Goal: Task Accomplishment & Management: Manage account settings

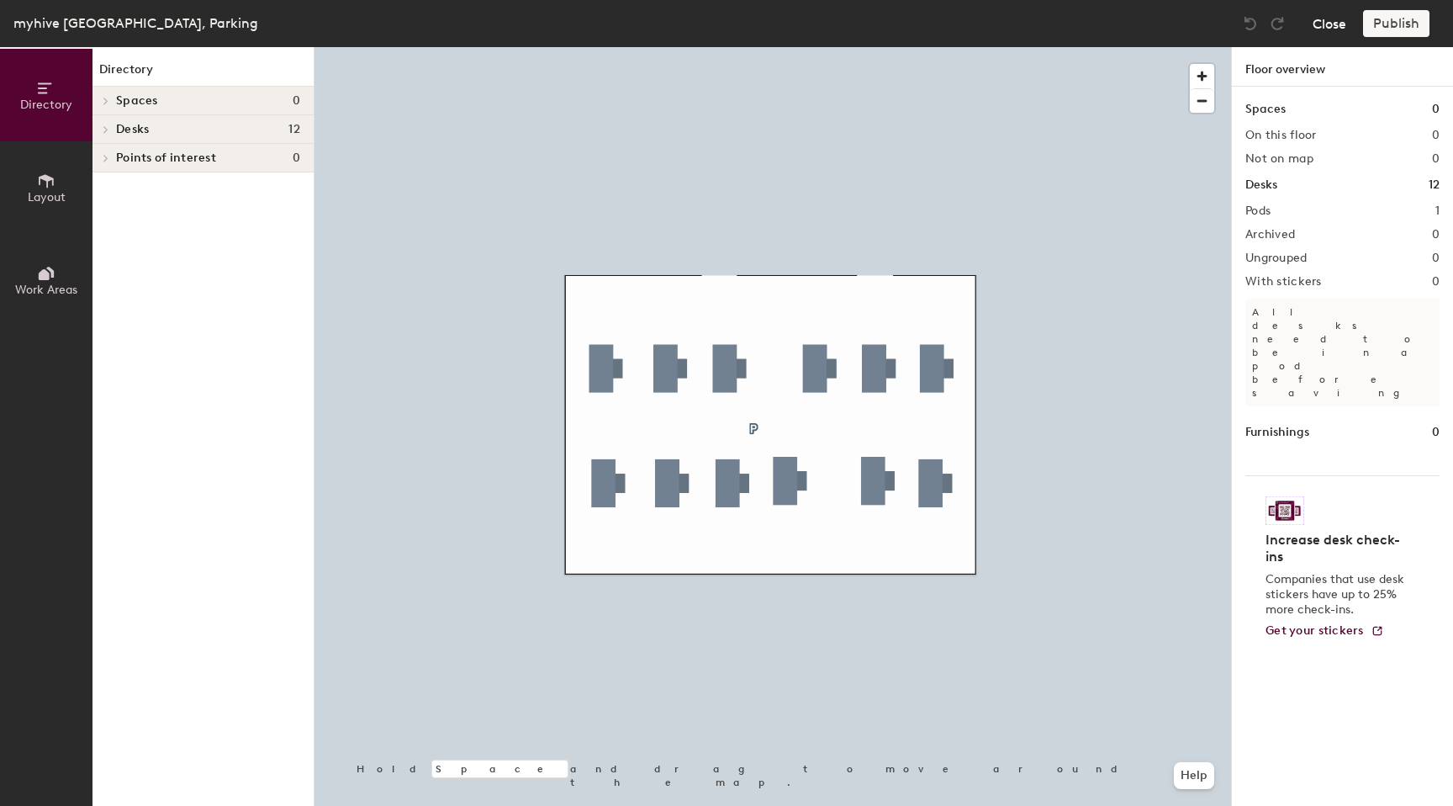
click at [1317, 19] on button "Close" at bounding box center [1330, 23] width 34 height 27
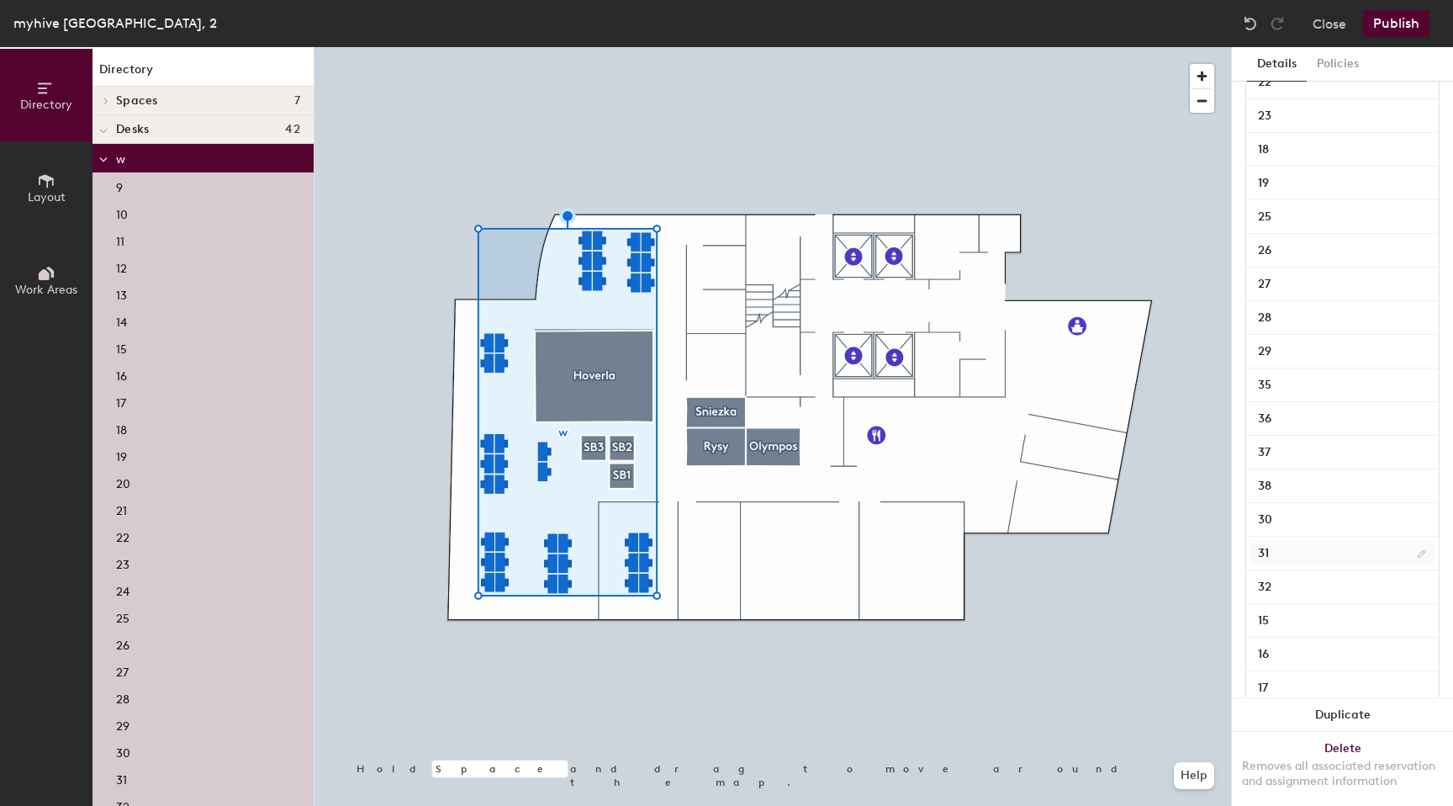
scroll to position [921, 0]
click at [1285, 521] on input "30" at bounding box center [1343, 518] width 186 height 24
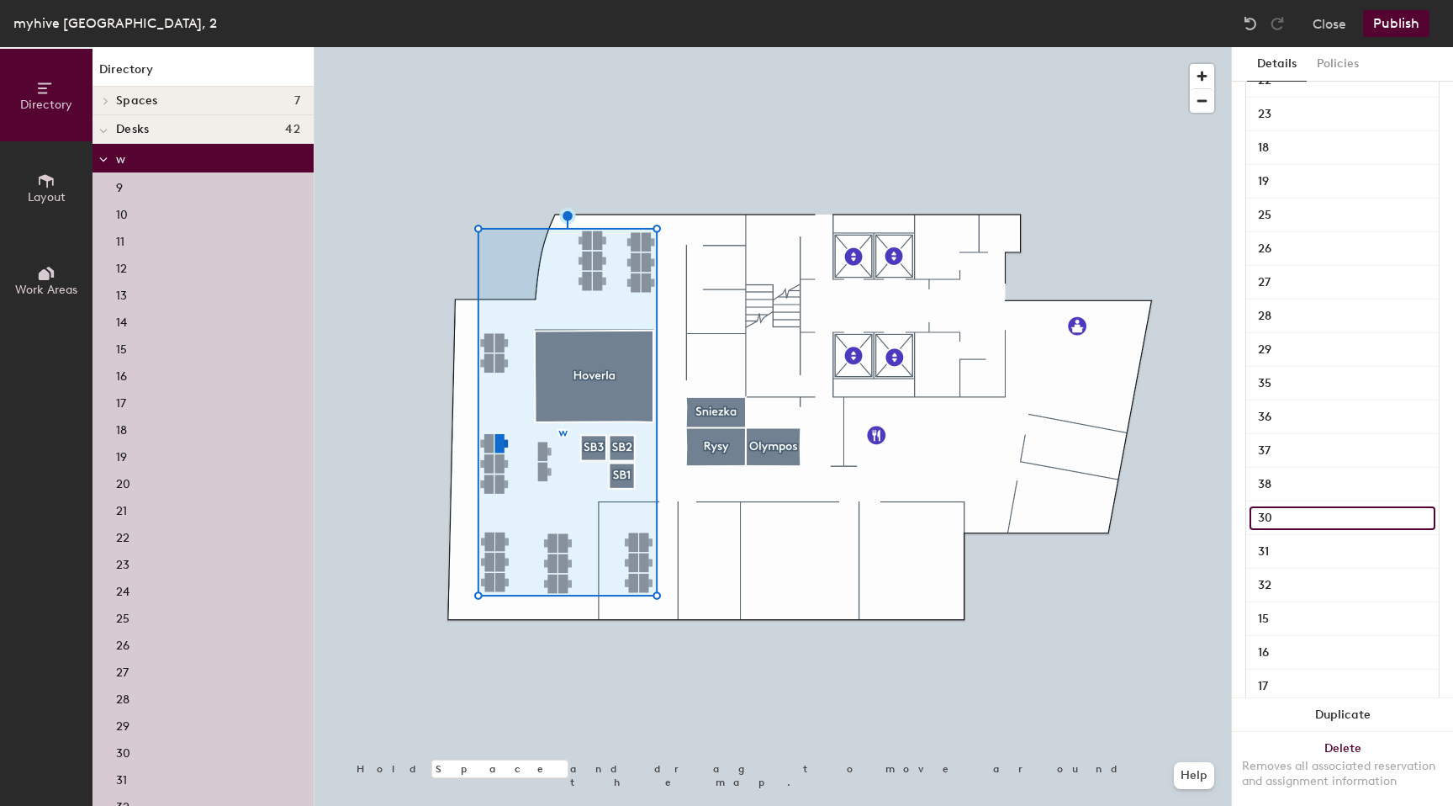
click at [1311, 521] on input "30" at bounding box center [1343, 518] width 186 height 24
click at [1347, 66] on button "Policies" at bounding box center [1338, 64] width 62 height 34
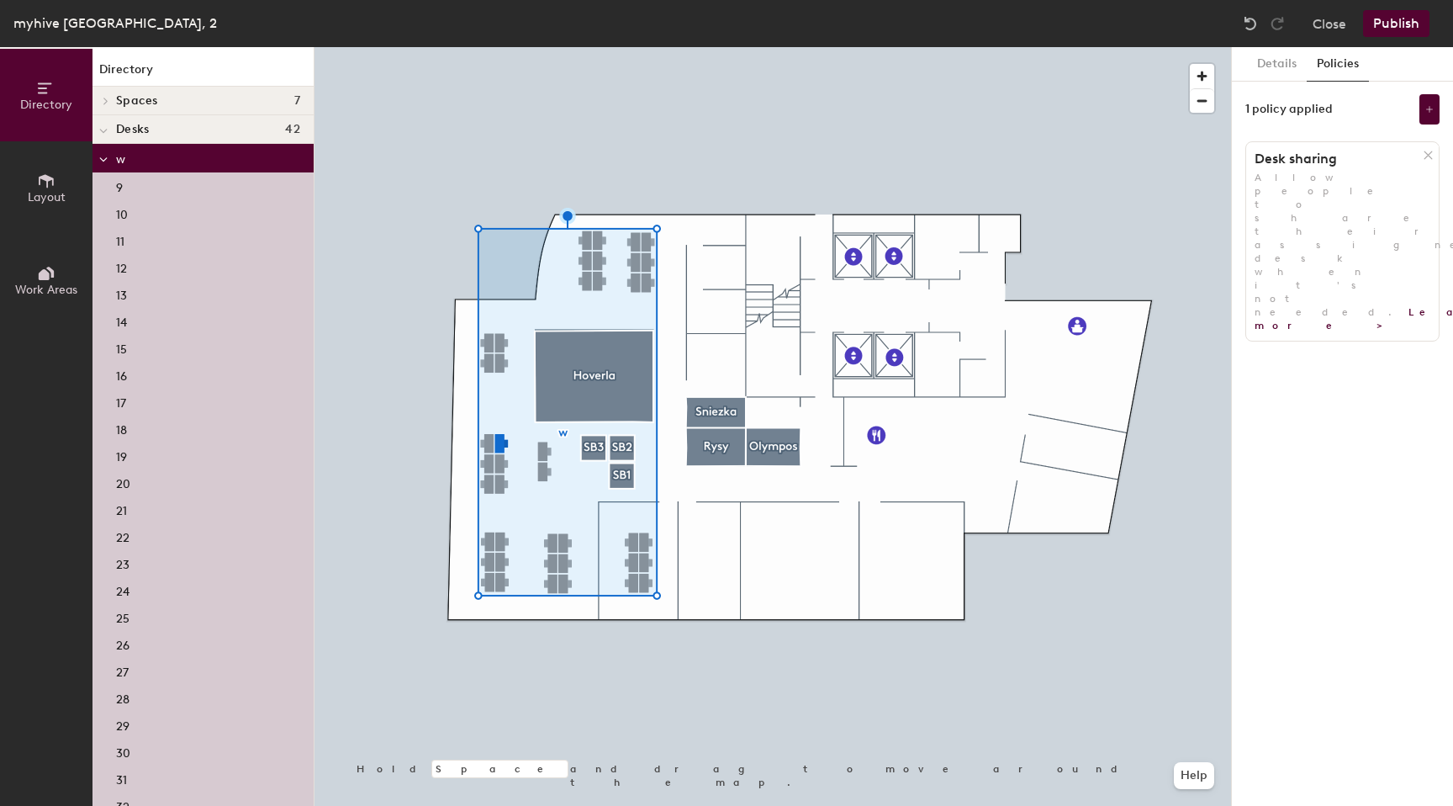
scroll to position [0, 0]
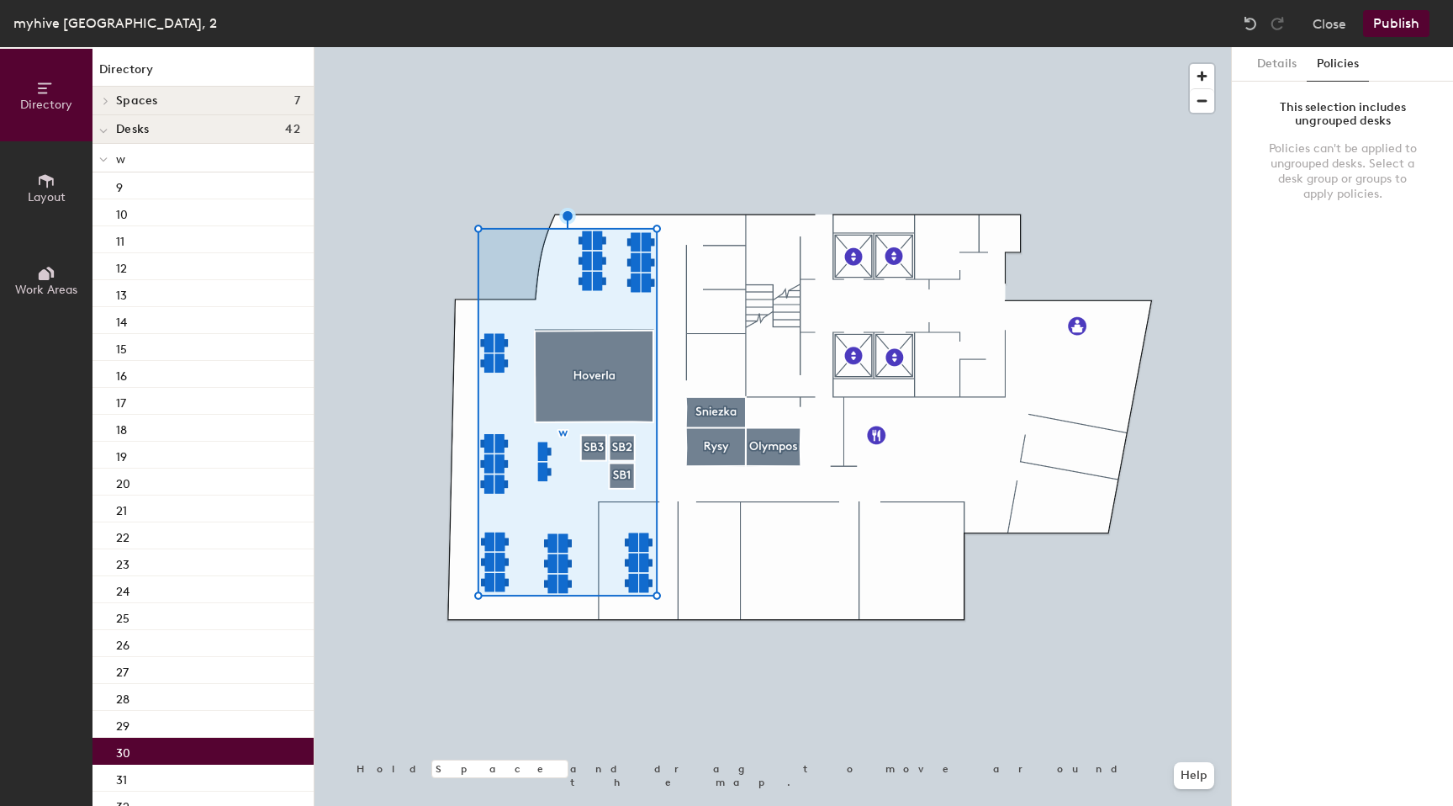
click at [127, 740] on div "30" at bounding box center [203, 751] width 221 height 27
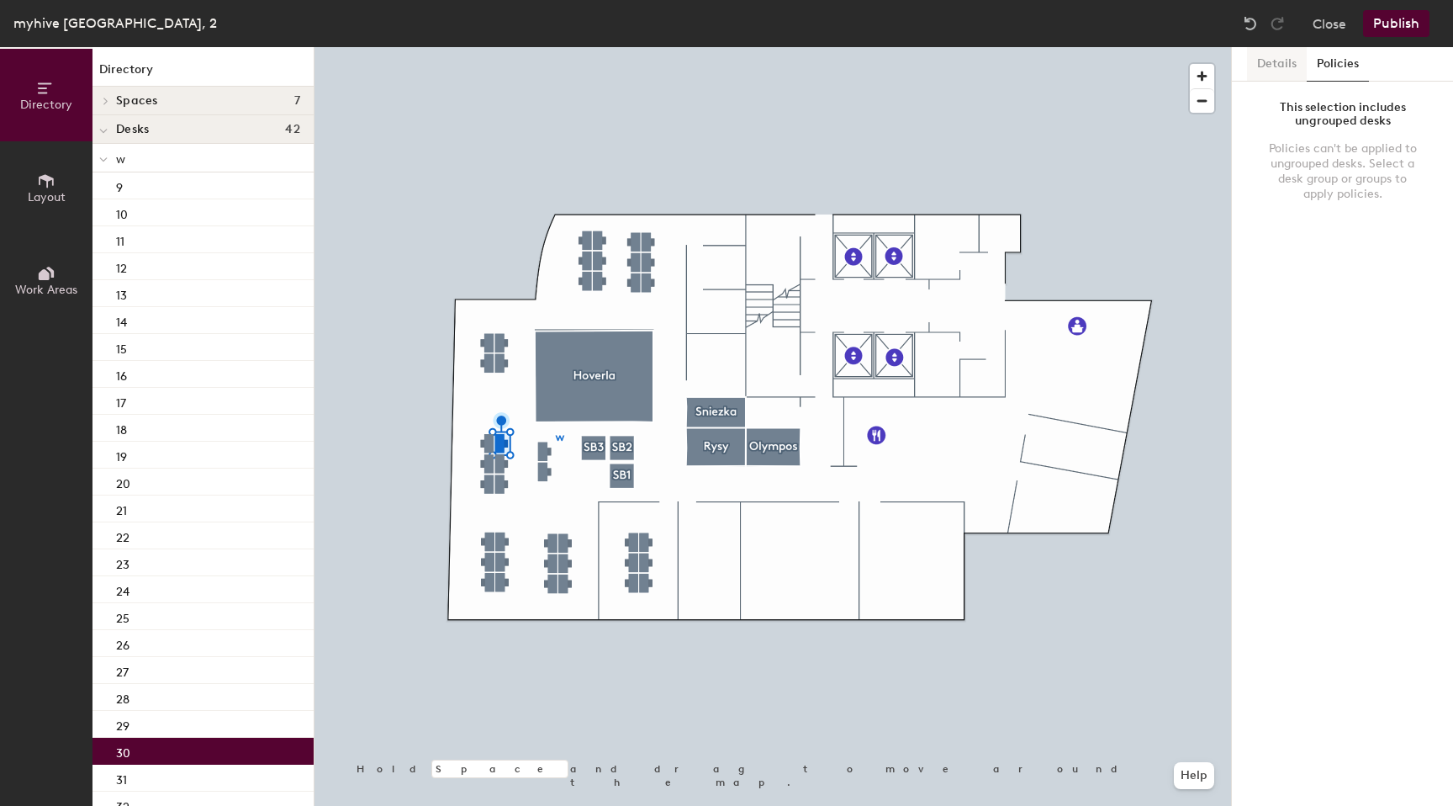
click at [1279, 71] on button "Details" at bounding box center [1277, 64] width 60 height 34
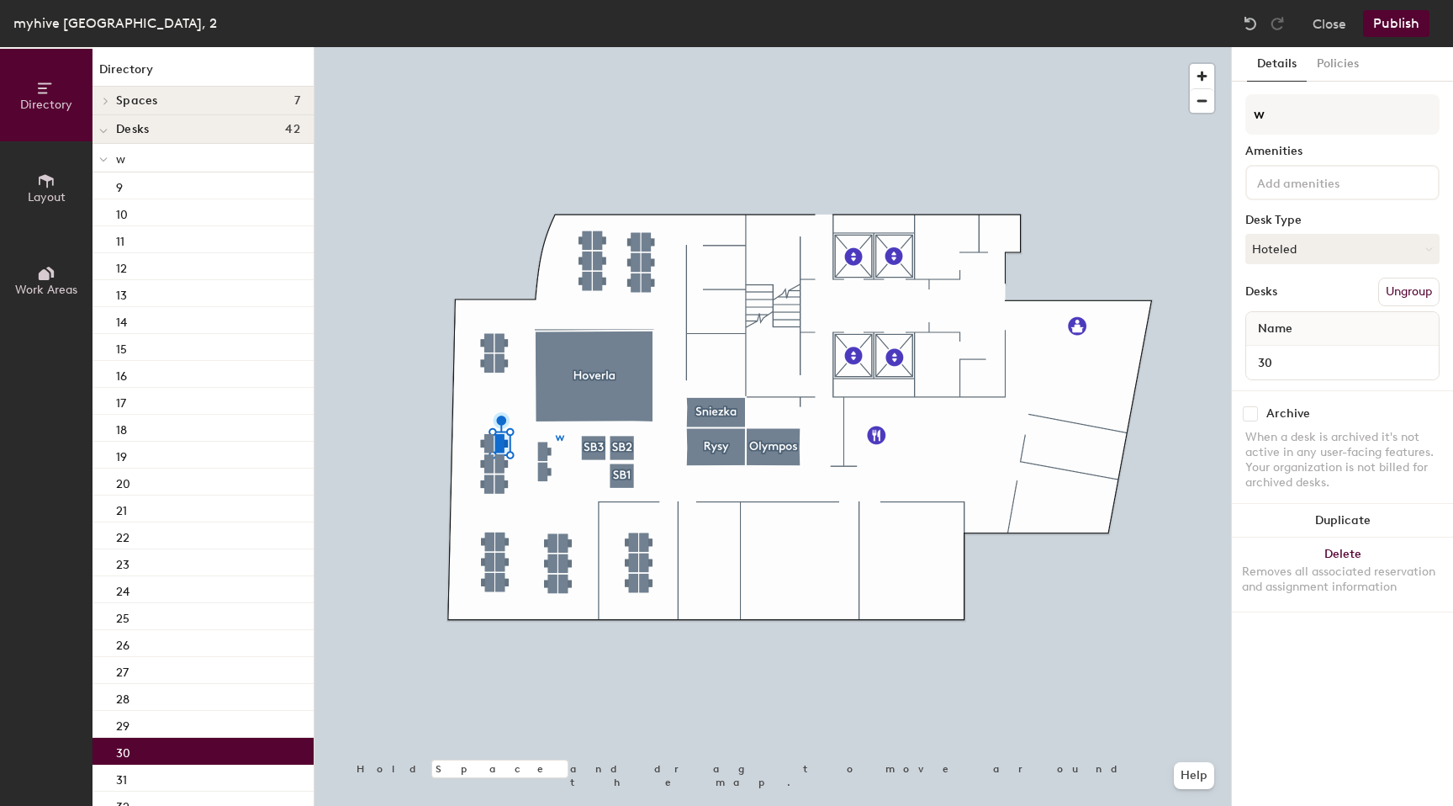
click at [1248, 415] on input "checkbox" at bounding box center [1250, 413] width 15 height 15
checkbox input "true"
click at [1398, 32] on button "Publish" at bounding box center [1396, 23] width 66 height 27
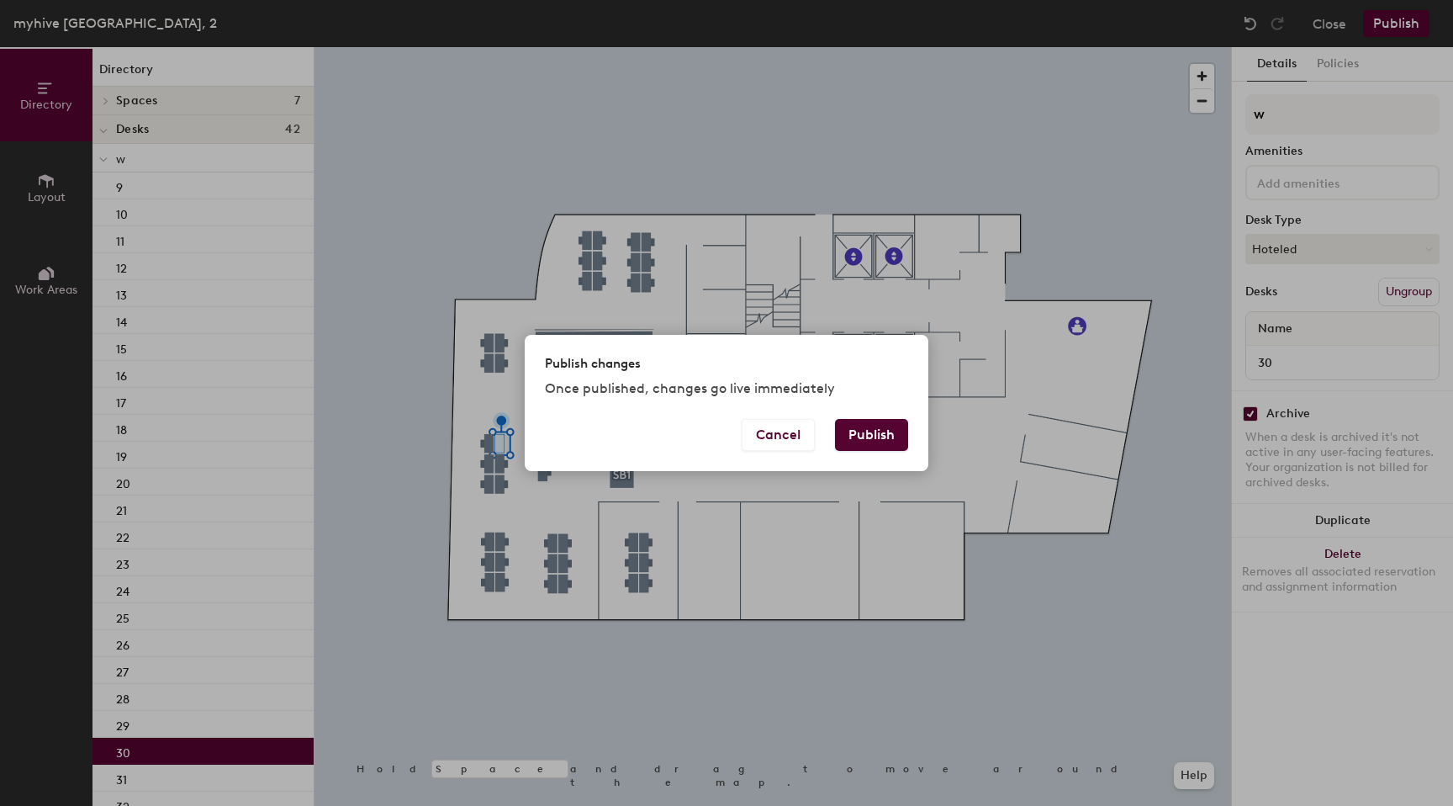
click at [872, 425] on button "Publish" at bounding box center [871, 435] width 73 height 32
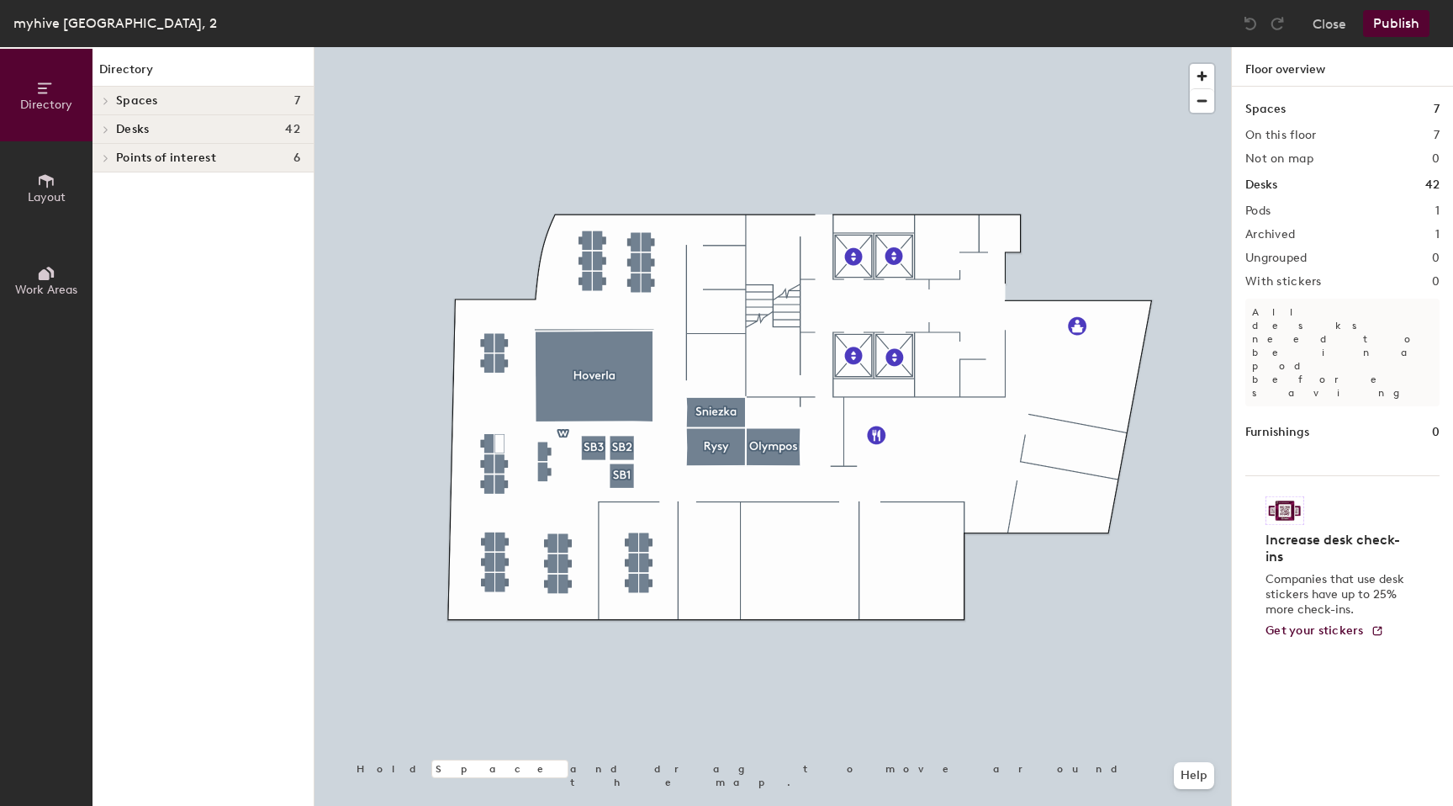
click at [105, 130] on icon at bounding box center [106, 129] width 7 height 8
click at [106, 130] on icon at bounding box center [103, 131] width 7 height 3
click at [106, 148] on div at bounding box center [104, 158] width 22 height 28
click at [109, 100] on icon at bounding box center [106, 101] width 7 height 8
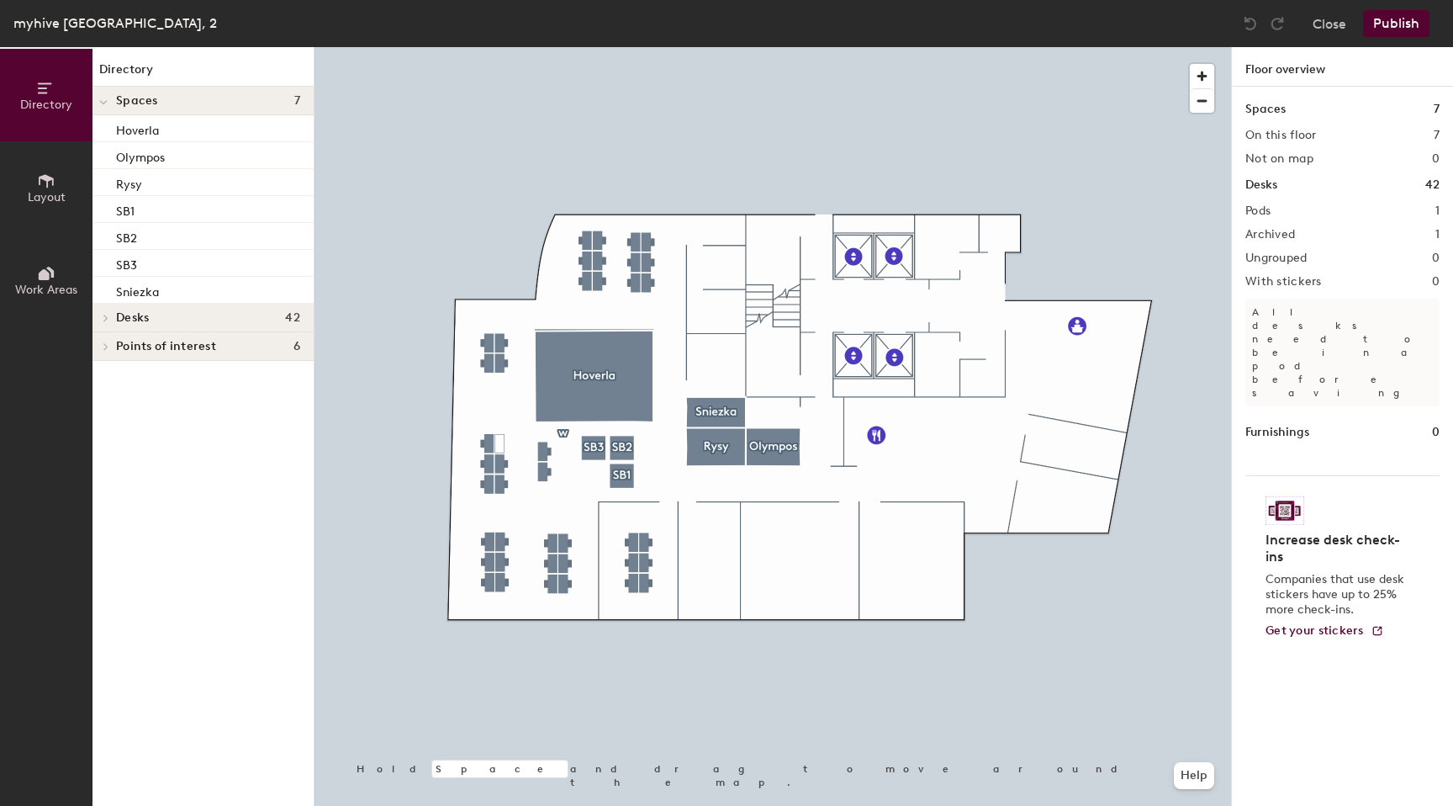
click at [109, 100] on div at bounding box center [104, 101] width 22 height 28
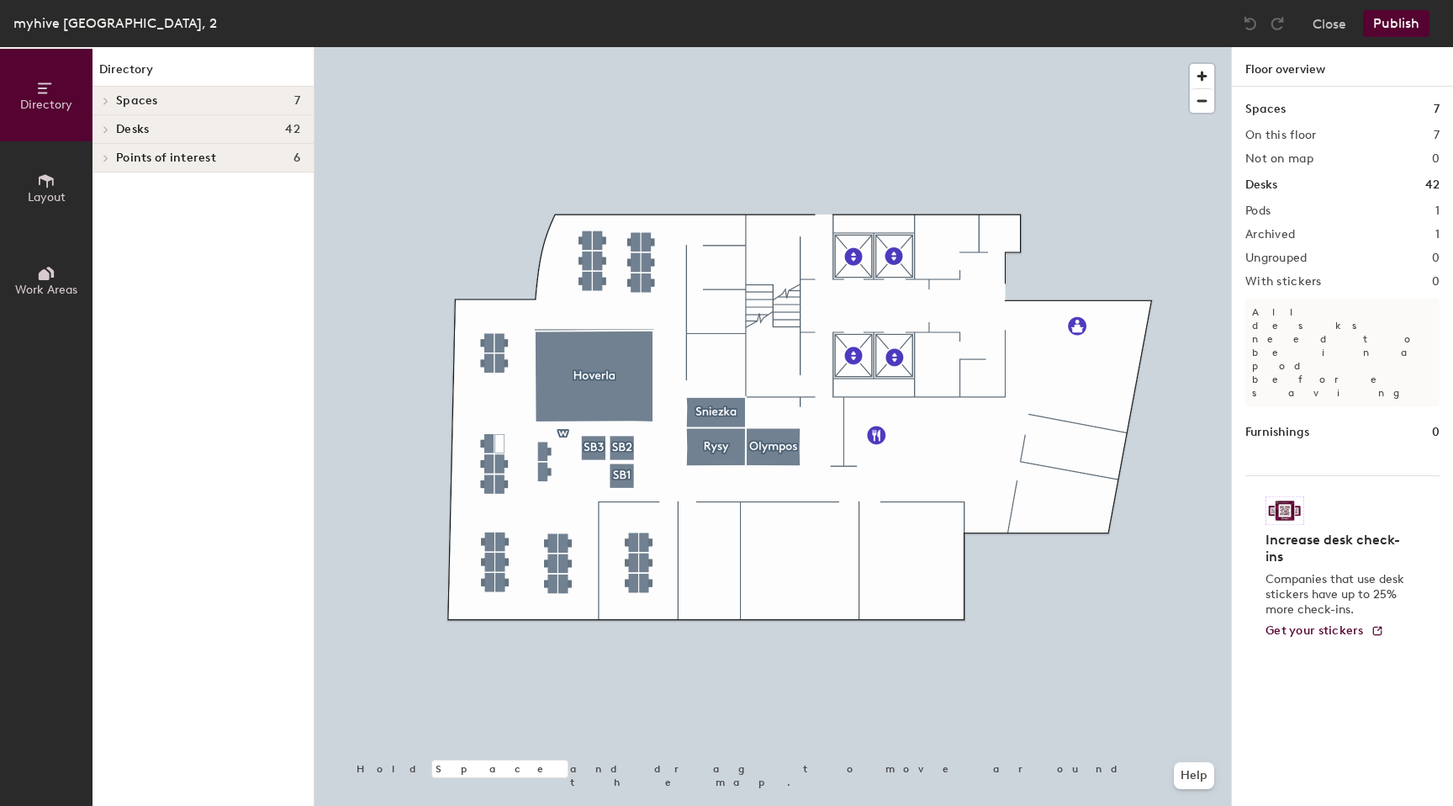
click at [111, 133] on span at bounding box center [105, 129] width 14 height 8
click at [109, 157] on icon at bounding box center [106, 158] width 7 height 8
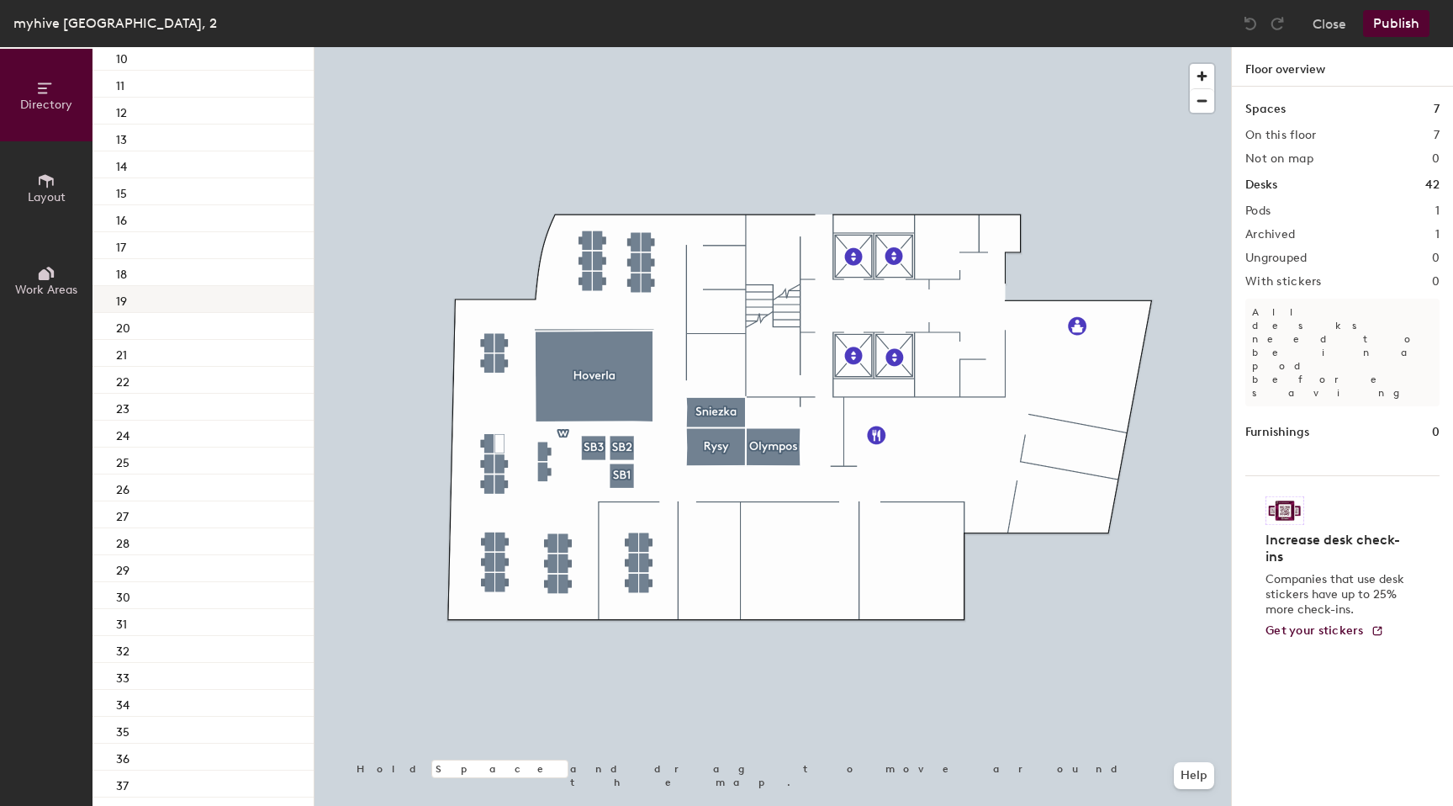
scroll to position [267, 0]
click at [135, 494] on div "30" at bounding box center [203, 483] width 221 height 27
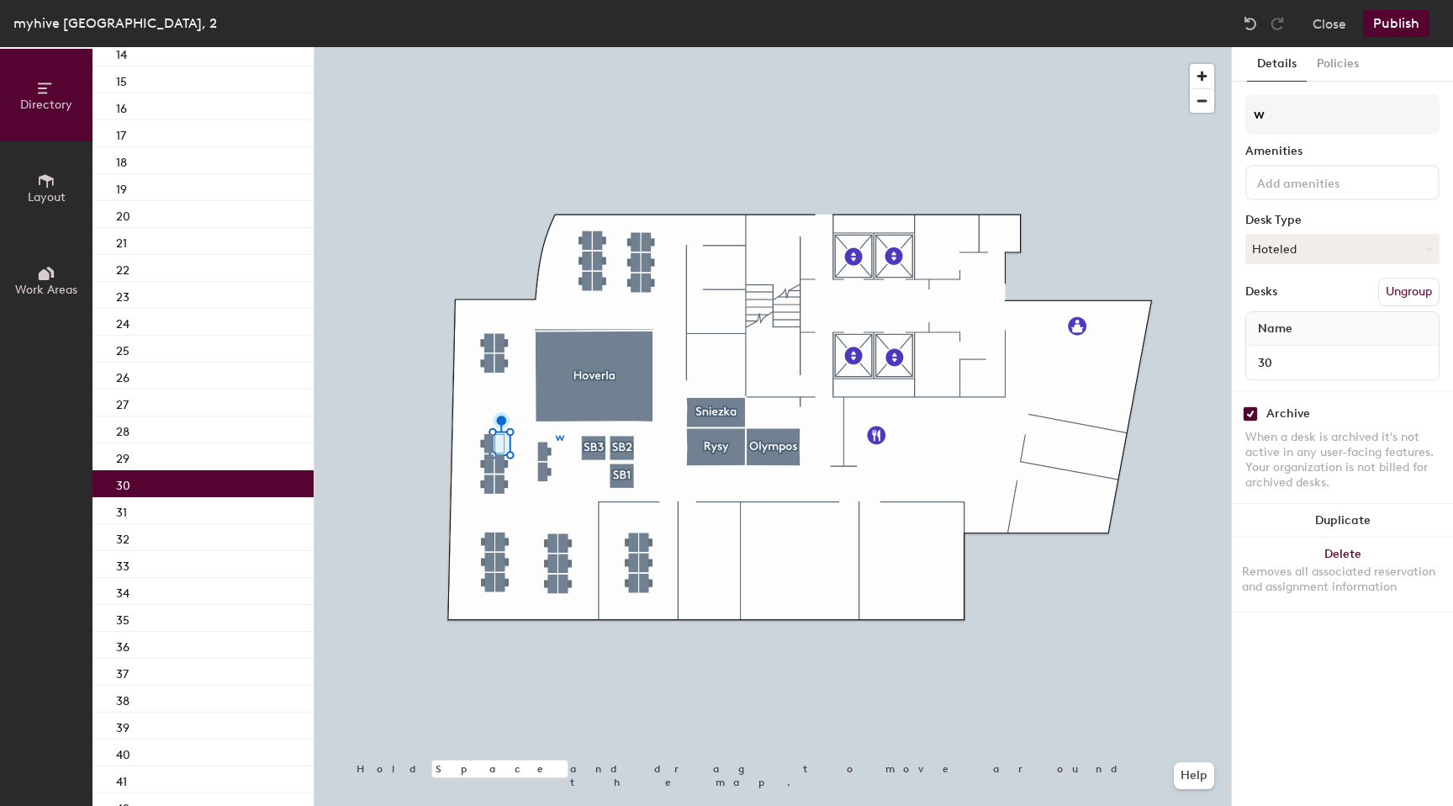
click at [1249, 411] on input "checkbox" at bounding box center [1250, 413] width 15 height 15
checkbox input "false"
click at [1336, 253] on button "Hoteled" at bounding box center [1343, 249] width 194 height 30
click at [1313, 400] on div "Archive When a desk is archived it's not active in any user-facing features. Yo…" at bounding box center [1342, 450] width 221 height 120
click at [1347, 71] on button "Policies" at bounding box center [1338, 64] width 62 height 34
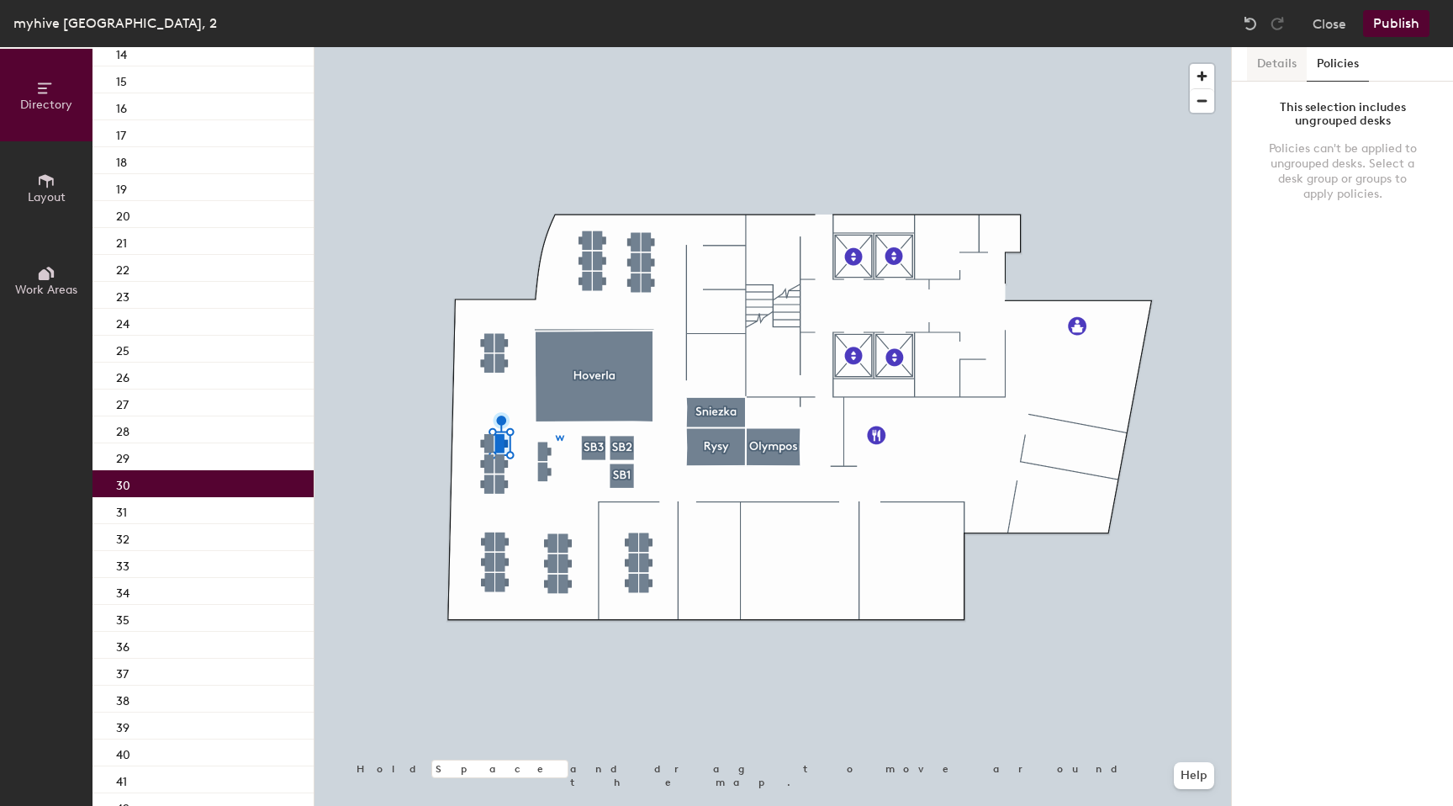
click at [1266, 66] on button "Details" at bounding box center [1277, 64] width 60 height 34
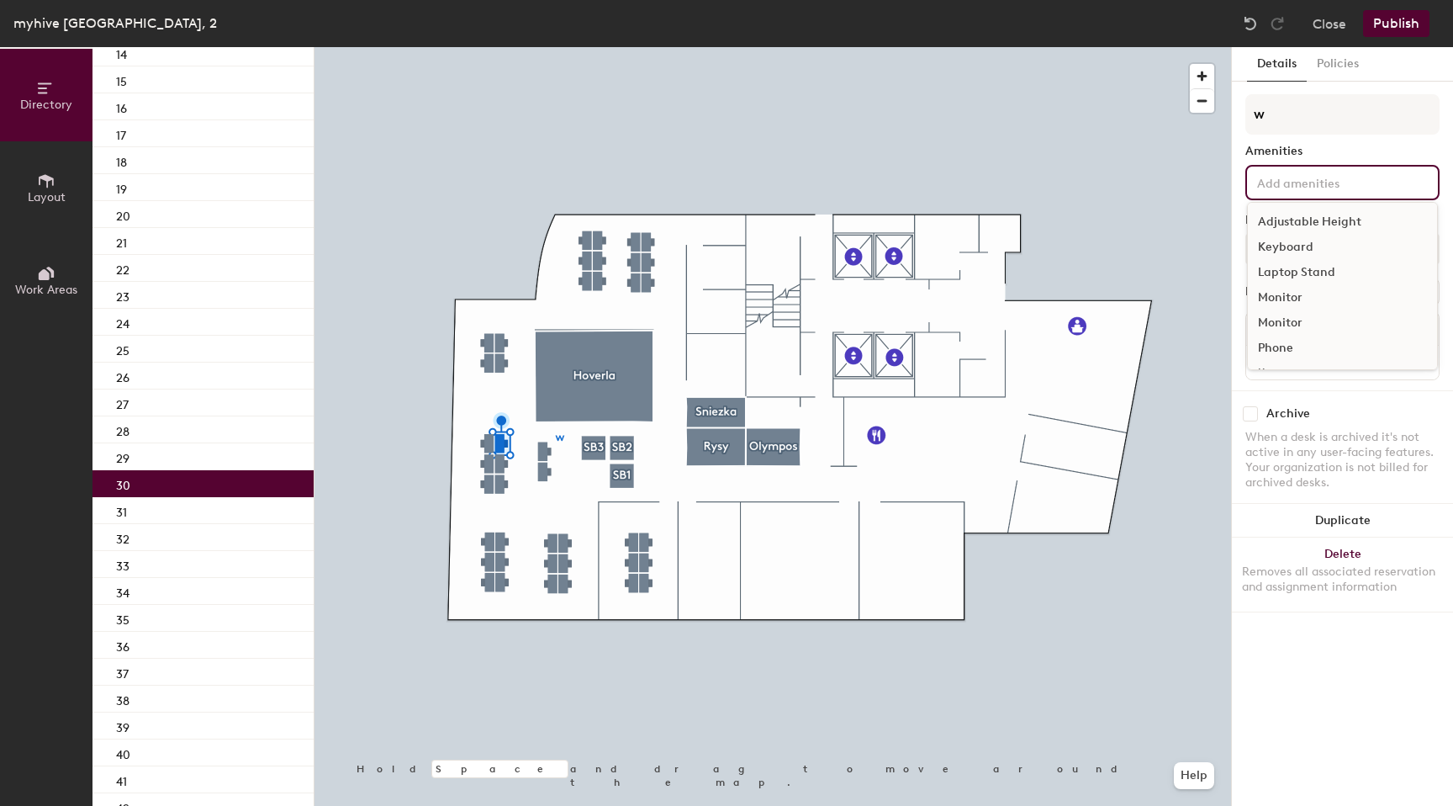
click at [1295, 191] on input at bounding box center [1329, 182] width 151 height 20
click at [1295, 190] on input at bounding box center [1329, 182] width 151 height 20
click at [1312, 157] on div "Amenities" at bounding box center [1343, 151] width 194 height 13
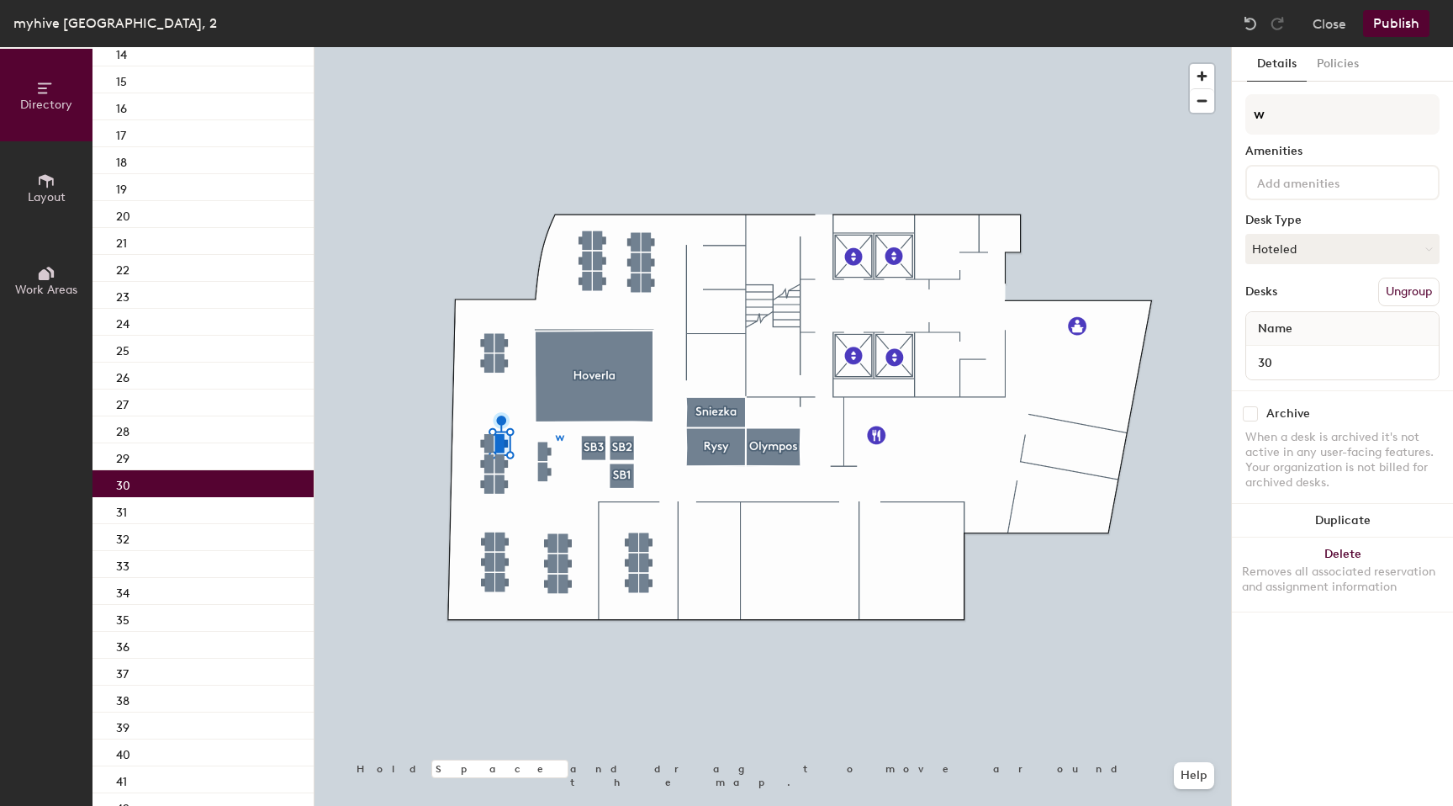
click at [1405, 295] on button "Ungroup" at bounding box center [1409, 292] width 61 height 29
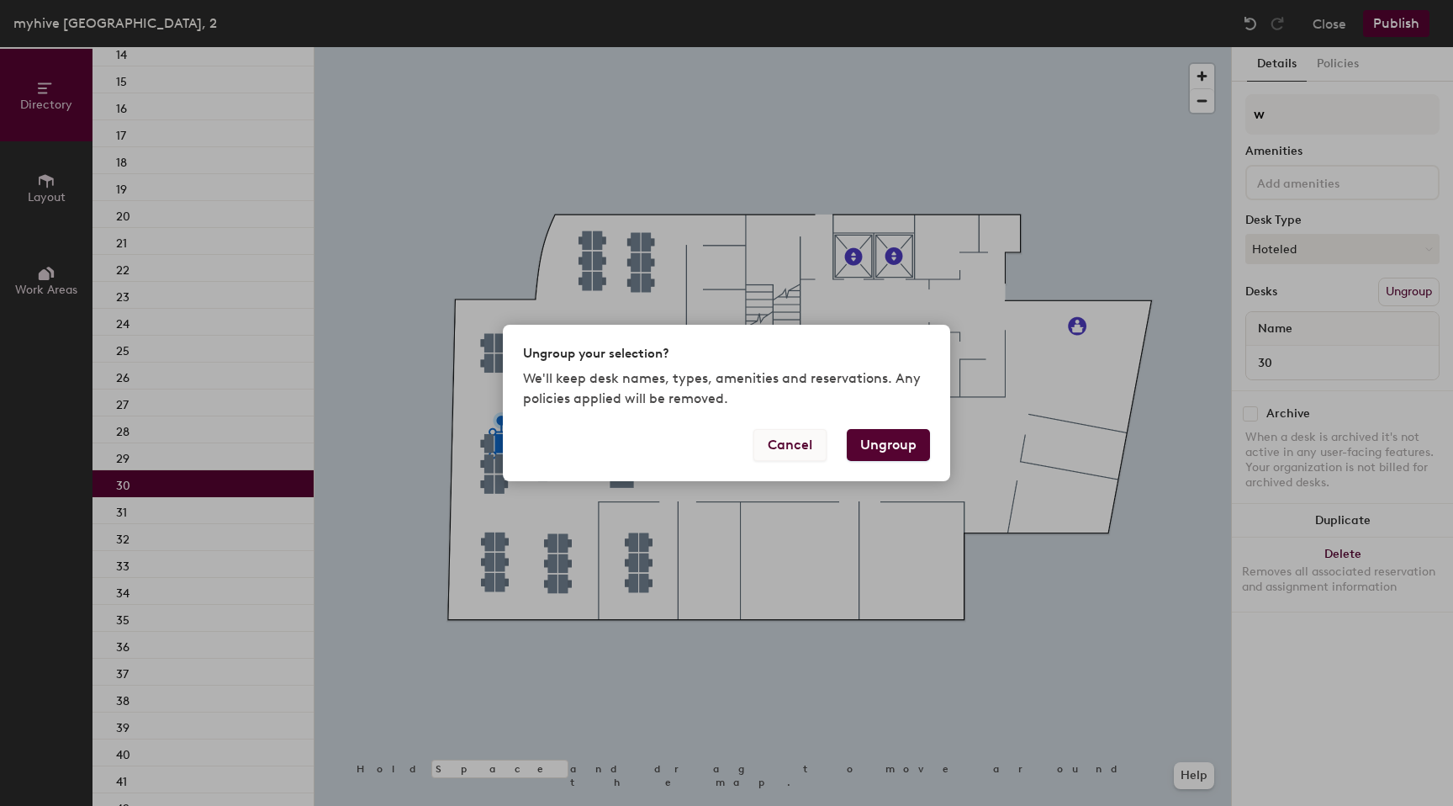
click at [766, 447] on button "Cancel" at bounding box center [790, 445] width 73 height 32
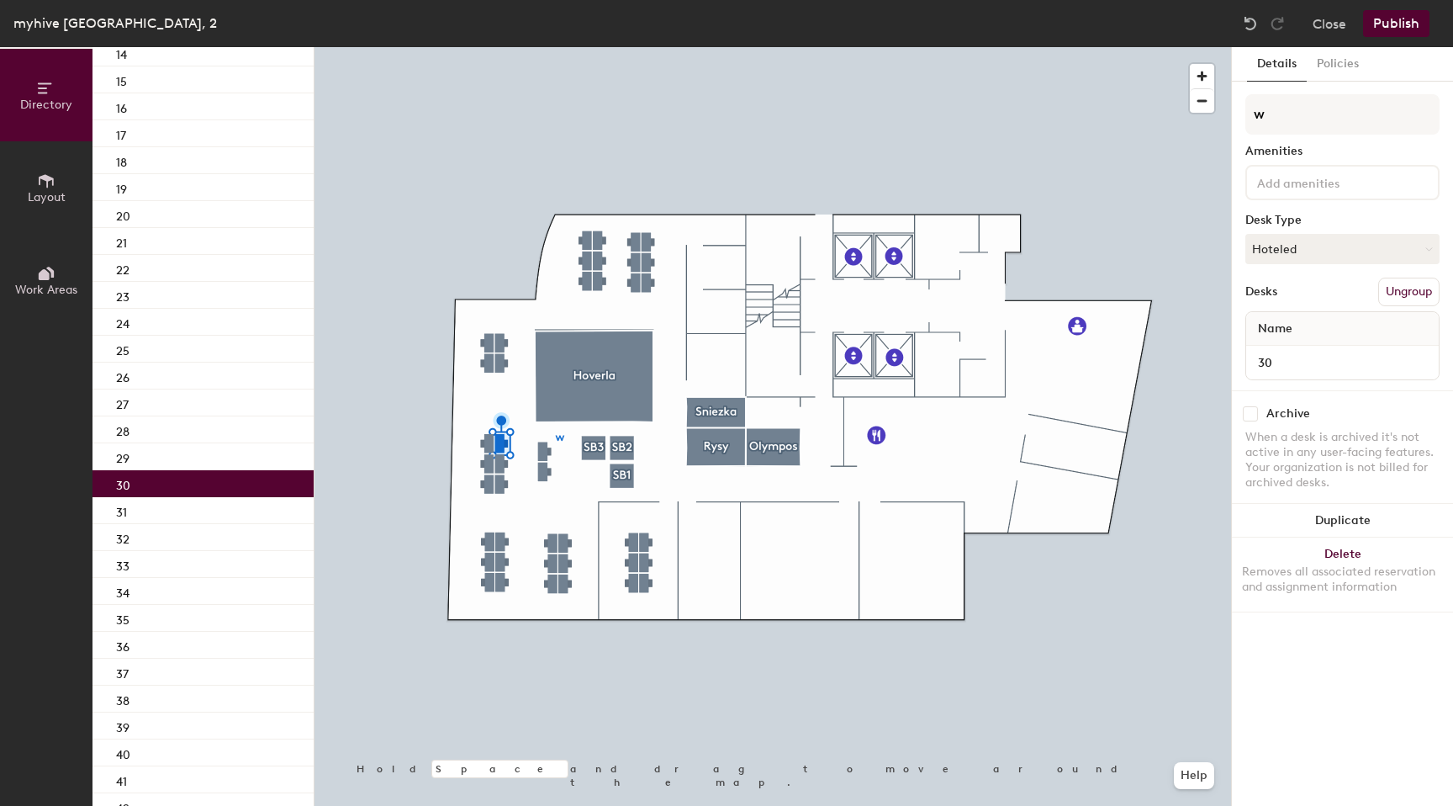
click at [1292, 291] on div "Desks Ungroup" at bounding box center [1343, 292] width 194 height 29
click at [1313, 246] on button "Hoteled" at bounding box center [1343, 249] width 194 height 30
click at [1305, 214] on div "Desk Type" at bounding box center [1343, 220] width 194 height 13
click at [1334, 74] on button "Policies" at bounding box center [1338, 64] width 62 height 34
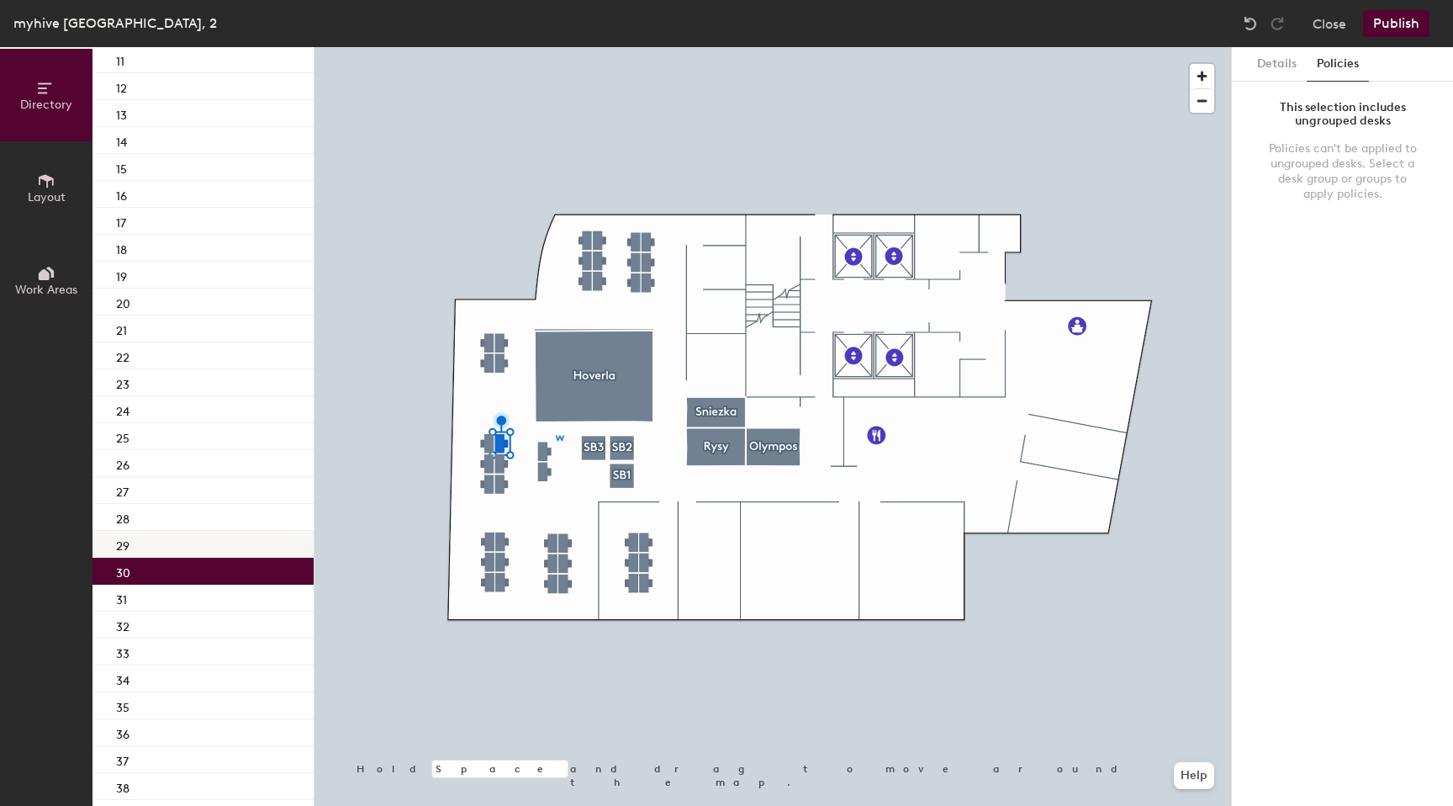
scroll to position [172, 0]
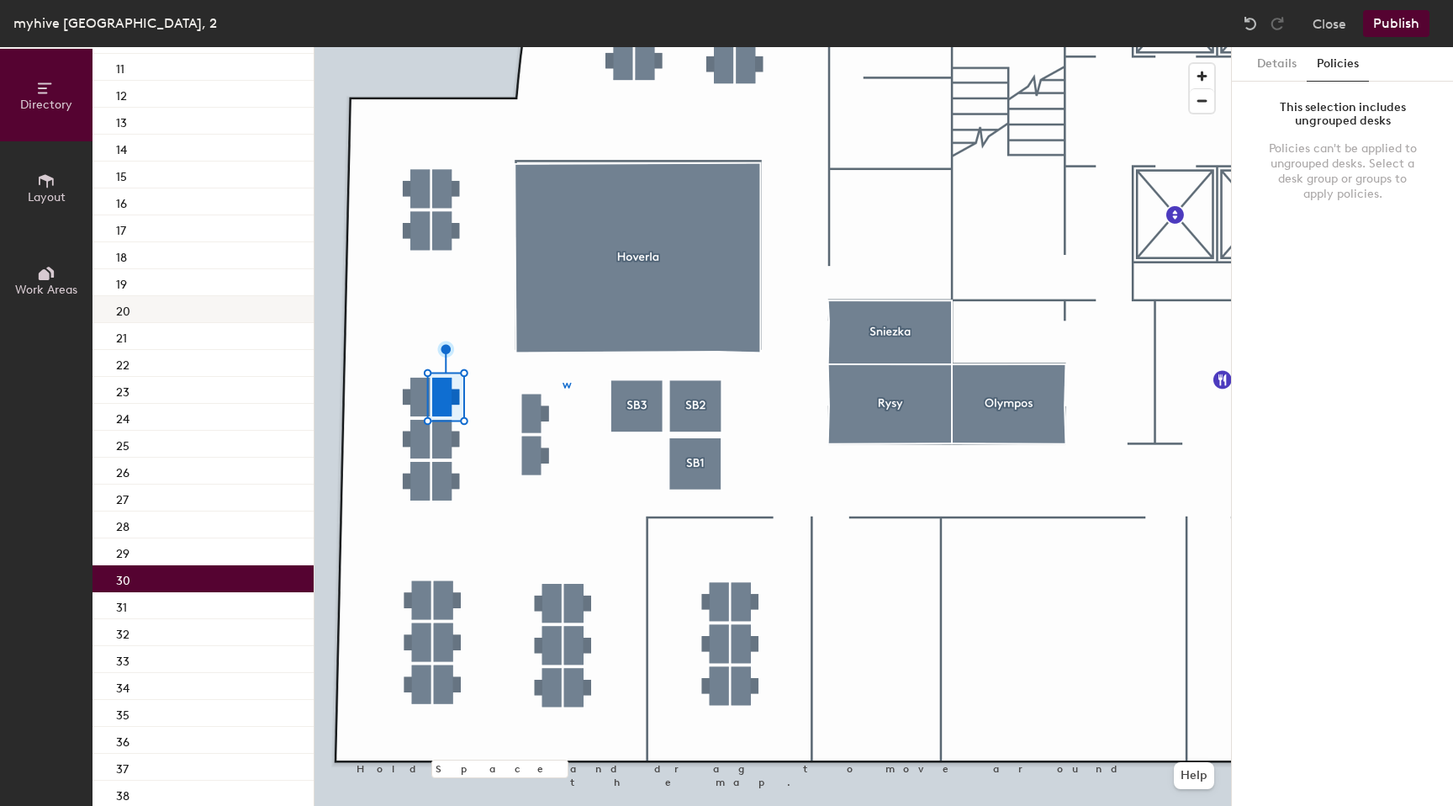
click at [486, 47] on div at bounding box center [773, 47] width 917 height 0
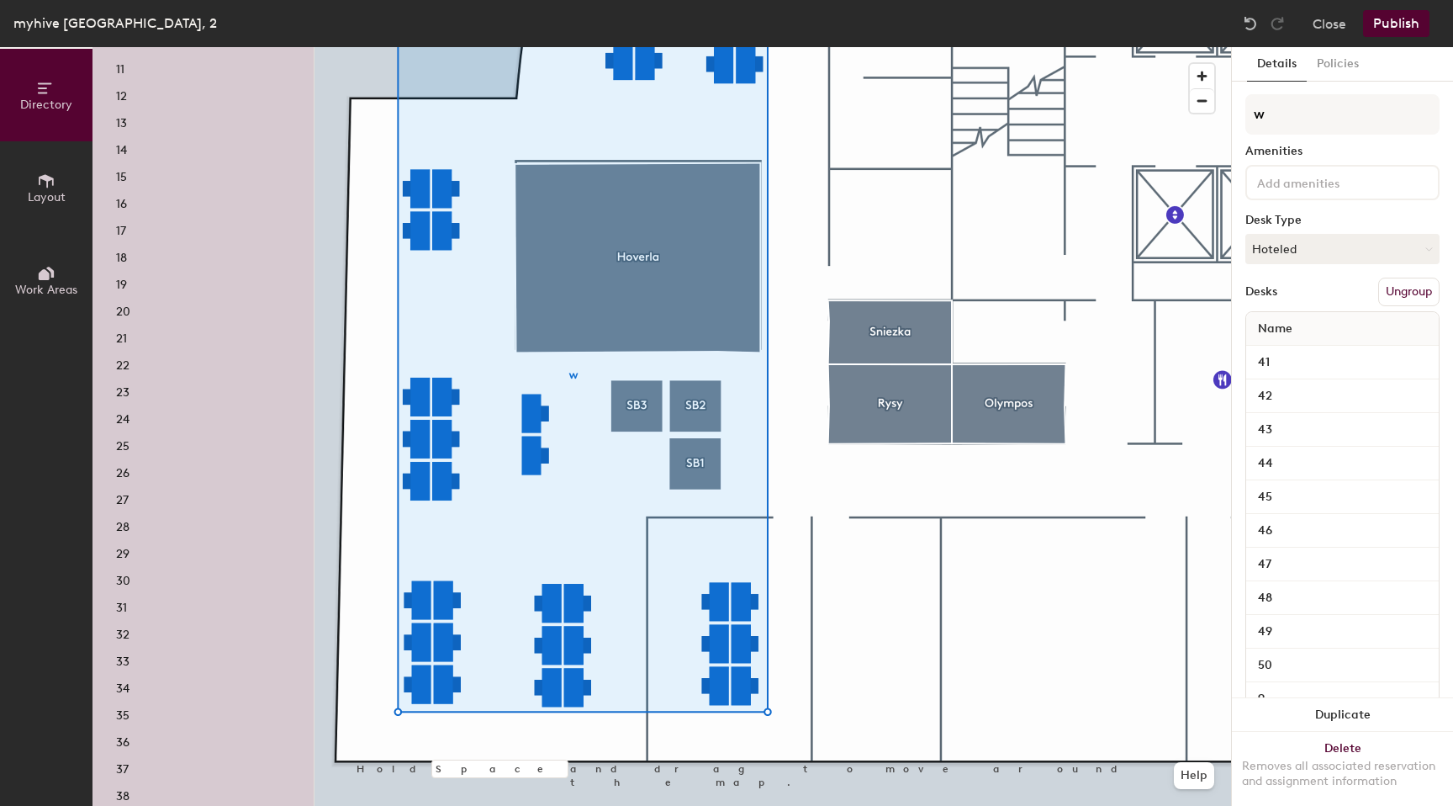
click at [123, 574] on p "30" at bounding box center [123, 578] width 14 height 19
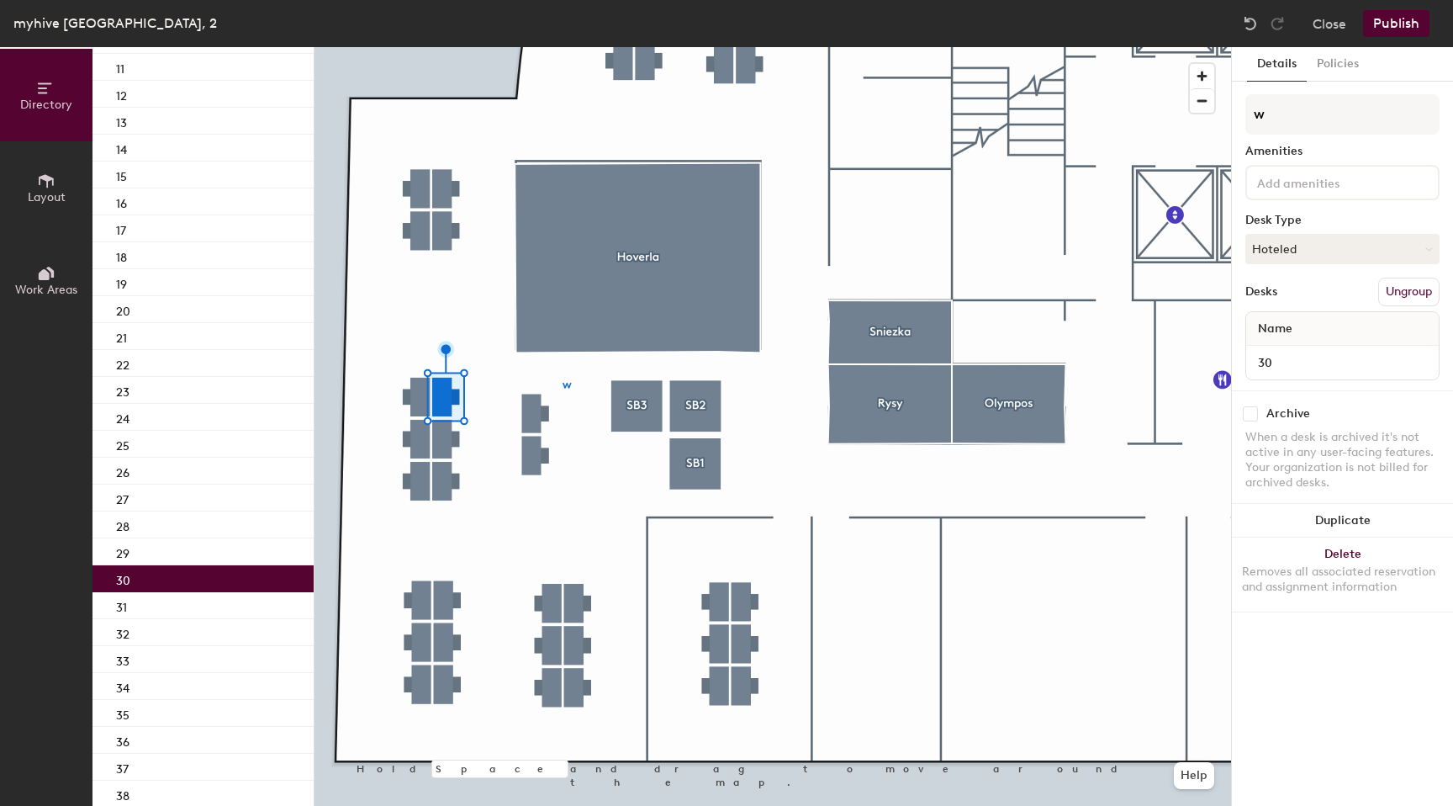
click at [1405, 297] on button "Ungroup" at bounding box center [1409, 292] width 61 height 29
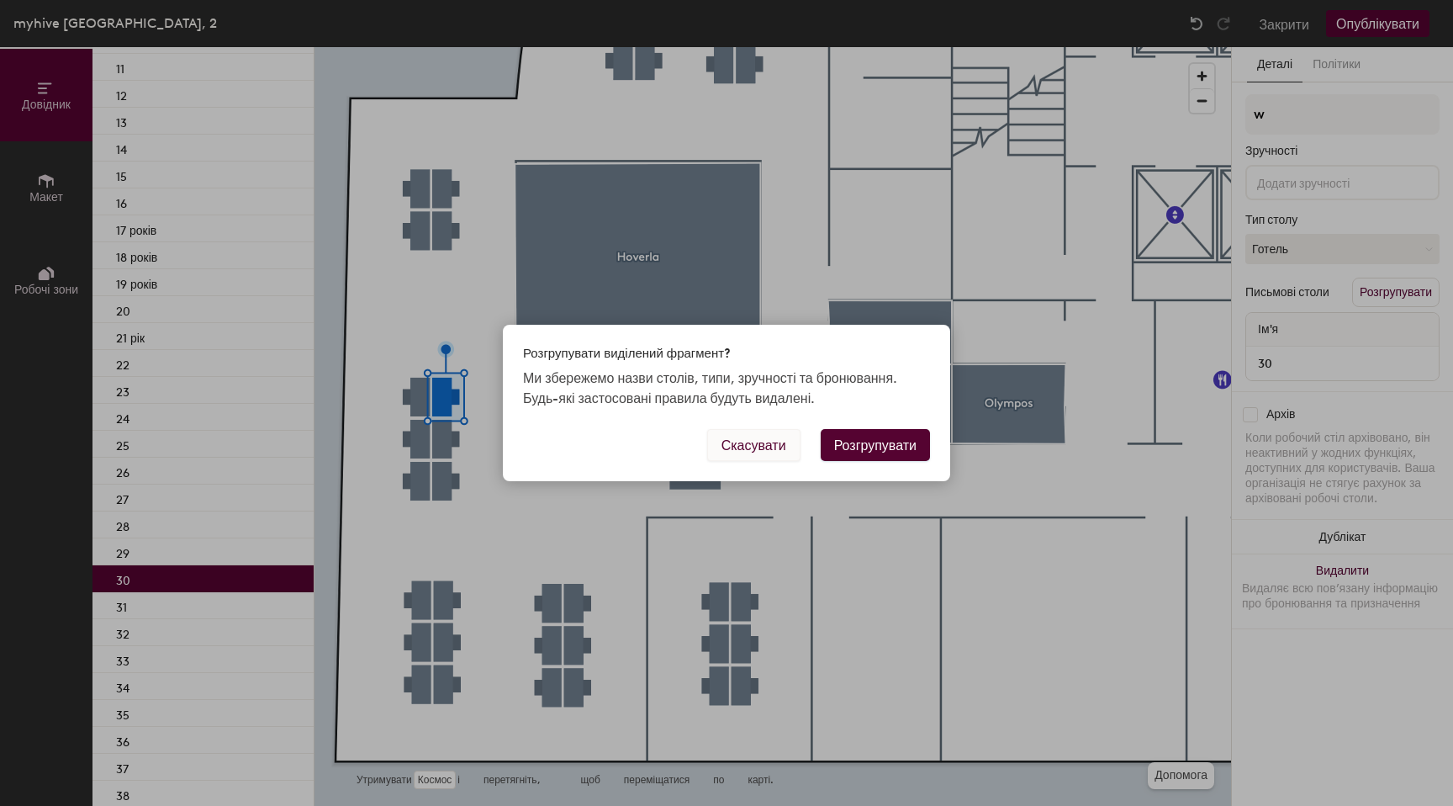
click at [764, 444] on font "Скасувати" at bounding box center [754, 445] width 65 height 16
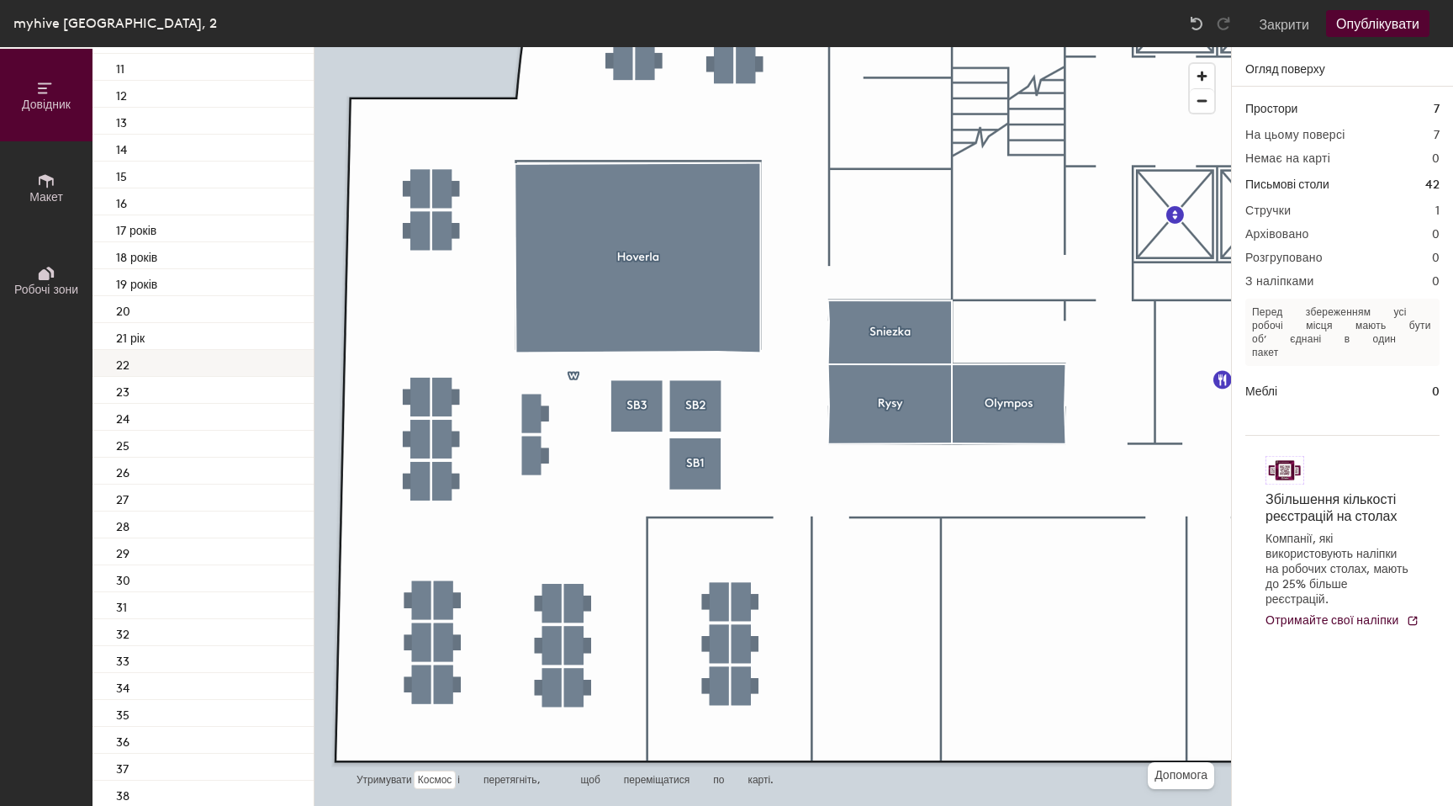
click at [202, 376] on div "22" at bounding box center [203, 363] width 221 height 27
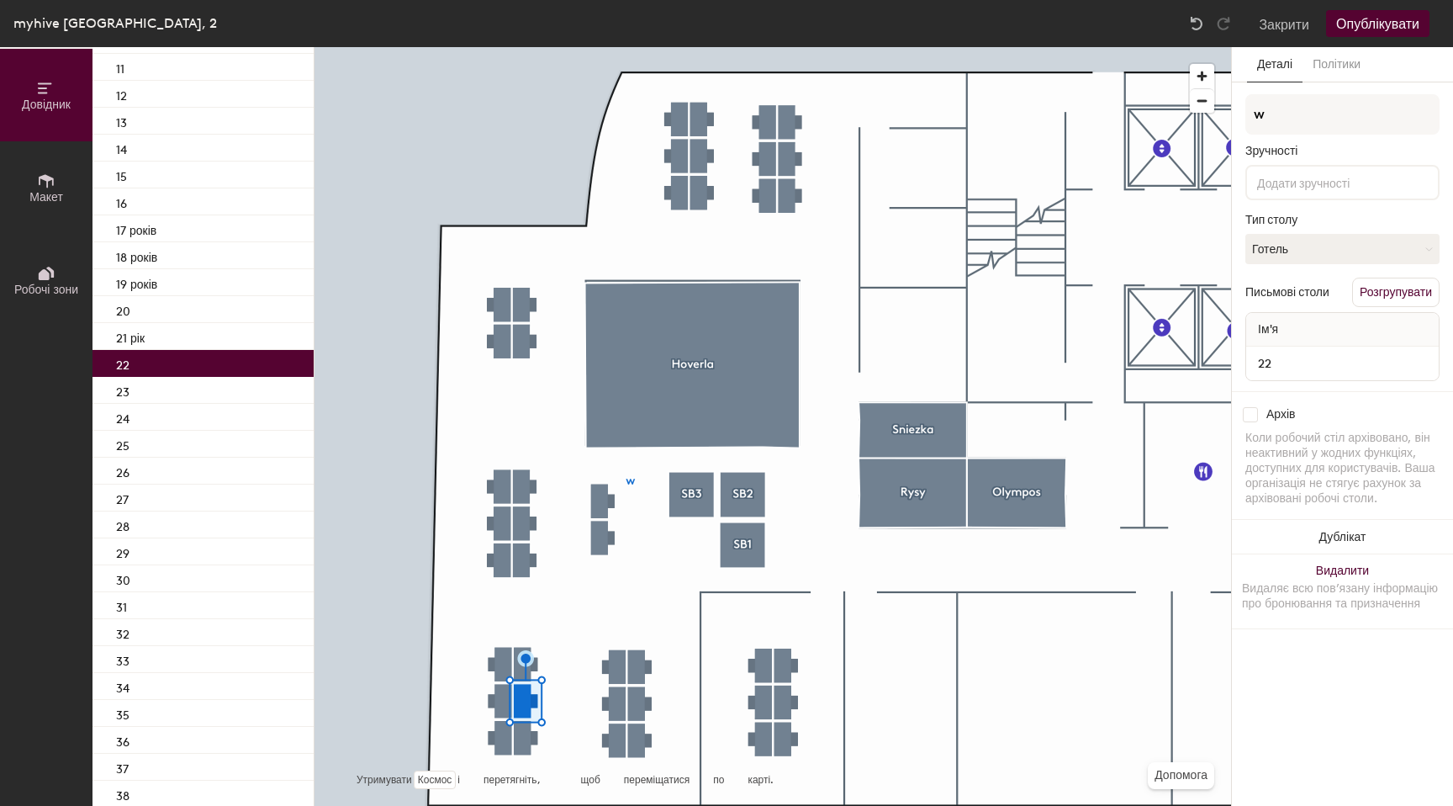
click at [146, 23] on font "myhive [GEOGRAPHIC_DATA], 2" at bounding box center [115, 23] width 204 height 16
click at [156, 24] on font "myhive [GEOGRAPHIC_DATA], 2" at bounding box center [115, 23] width 204 height 16
click at [52, 98] on font "Довідник" at bounding box center [46, 105] width 49 height 14
click at [46, 161] on button "Макет" at bounding box center [46, 187] width 93 height 93
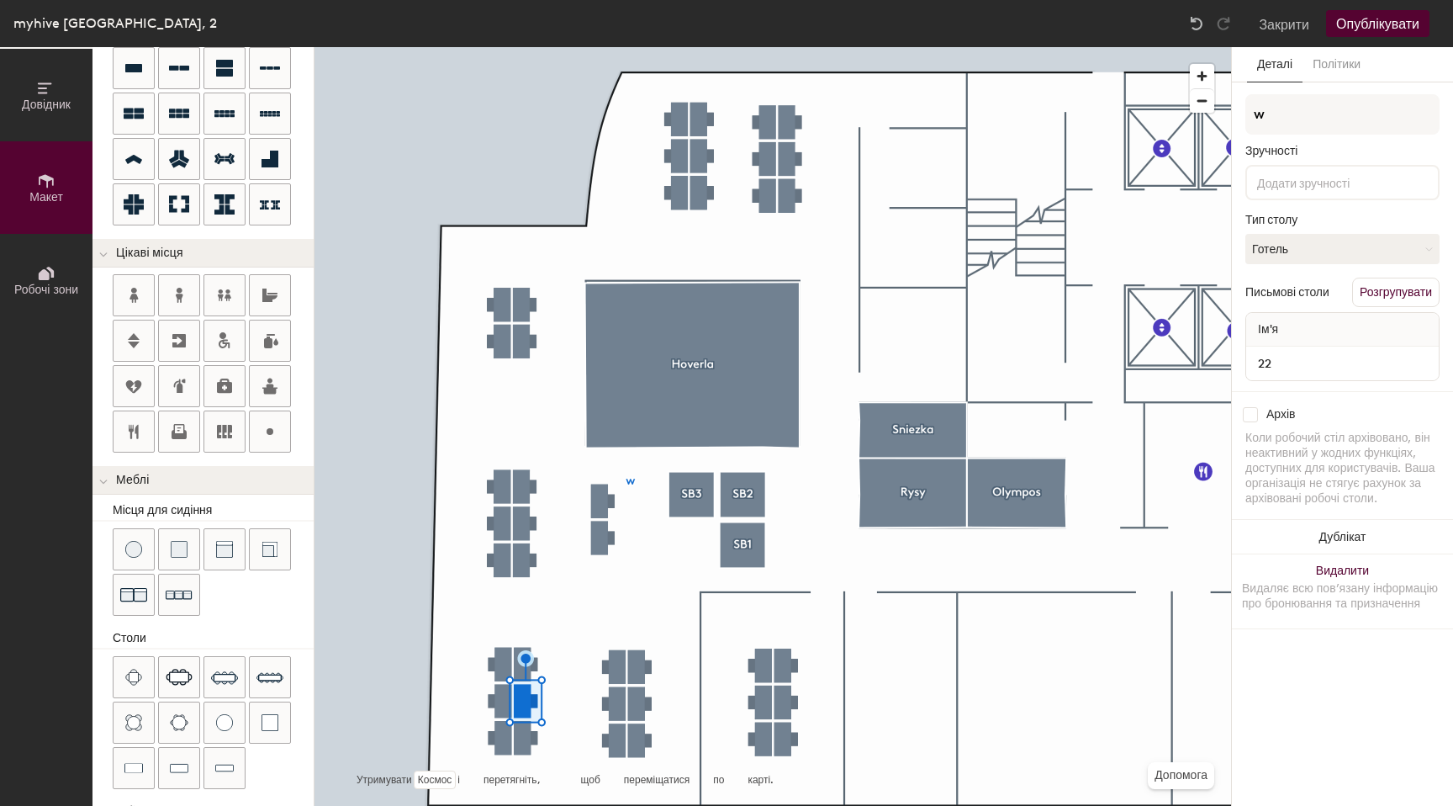
scroll to position [181, 0]
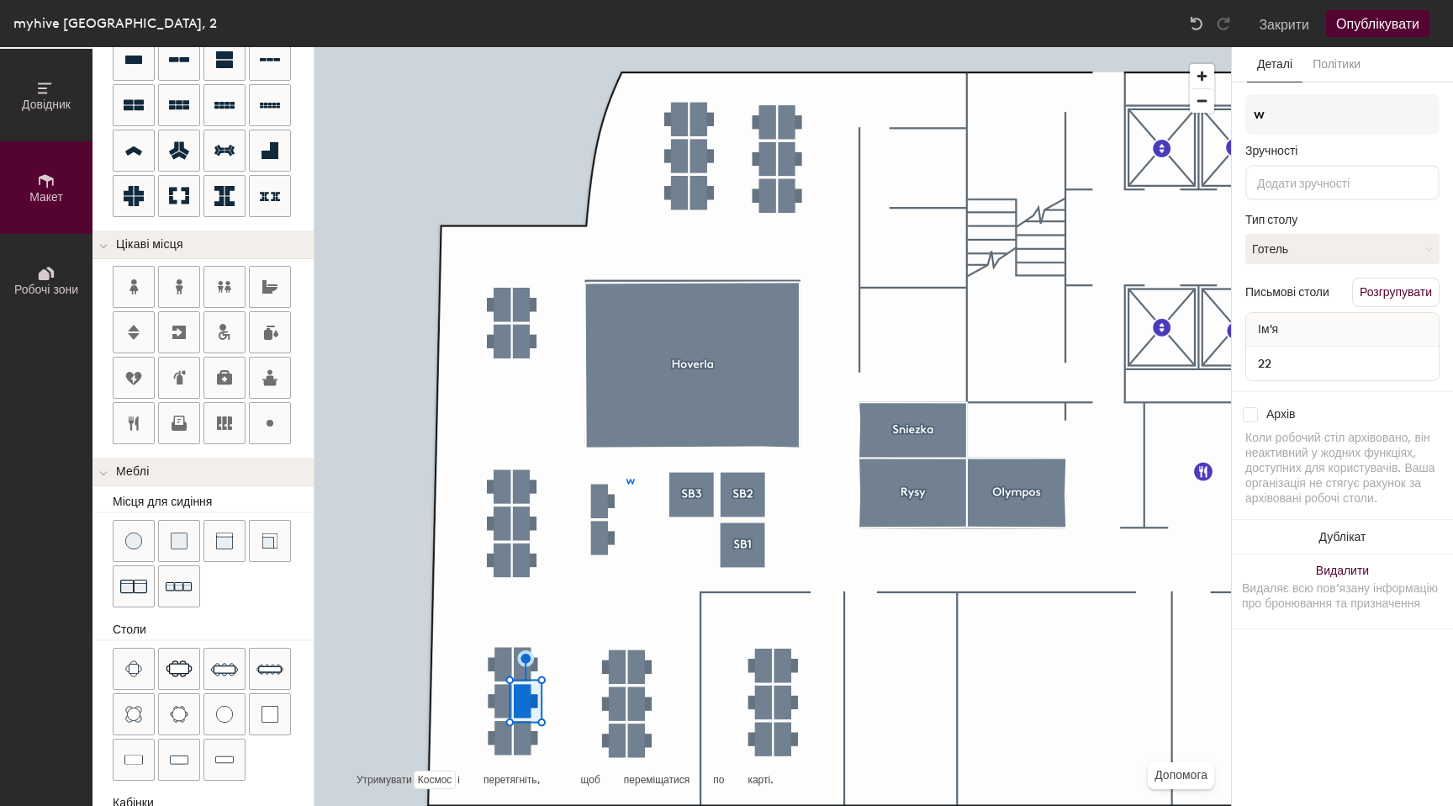
click at [45, 283] on font "Робочі зони" at bounding box center [46, 290] width 64 height 14
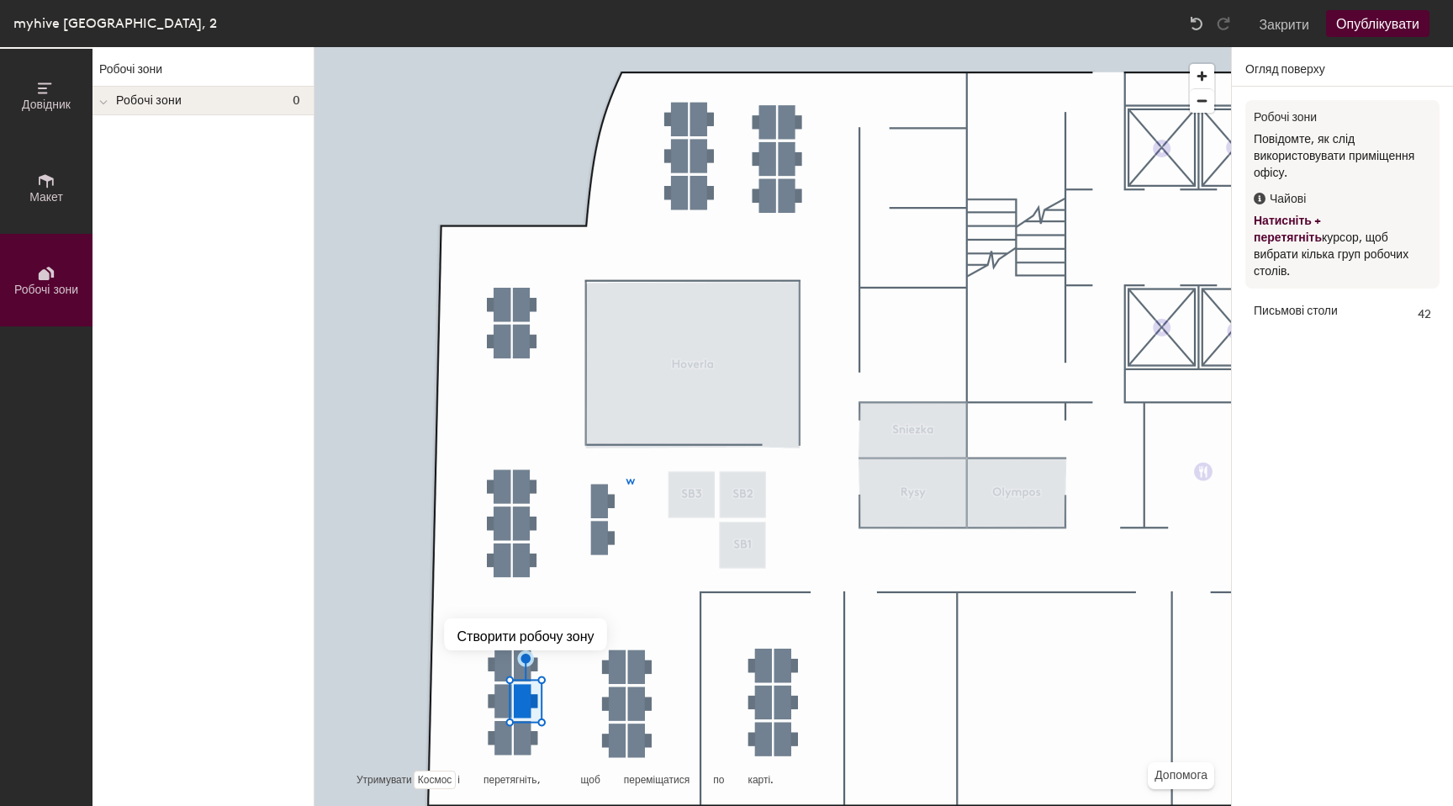
click at [1309, 304] on font "Письмові столи" at bounding box center [1296, 311] width 84 height 14
click at [1282, 27] on font "Закрити" at bounding box center [1284, 25] width 50 height 16
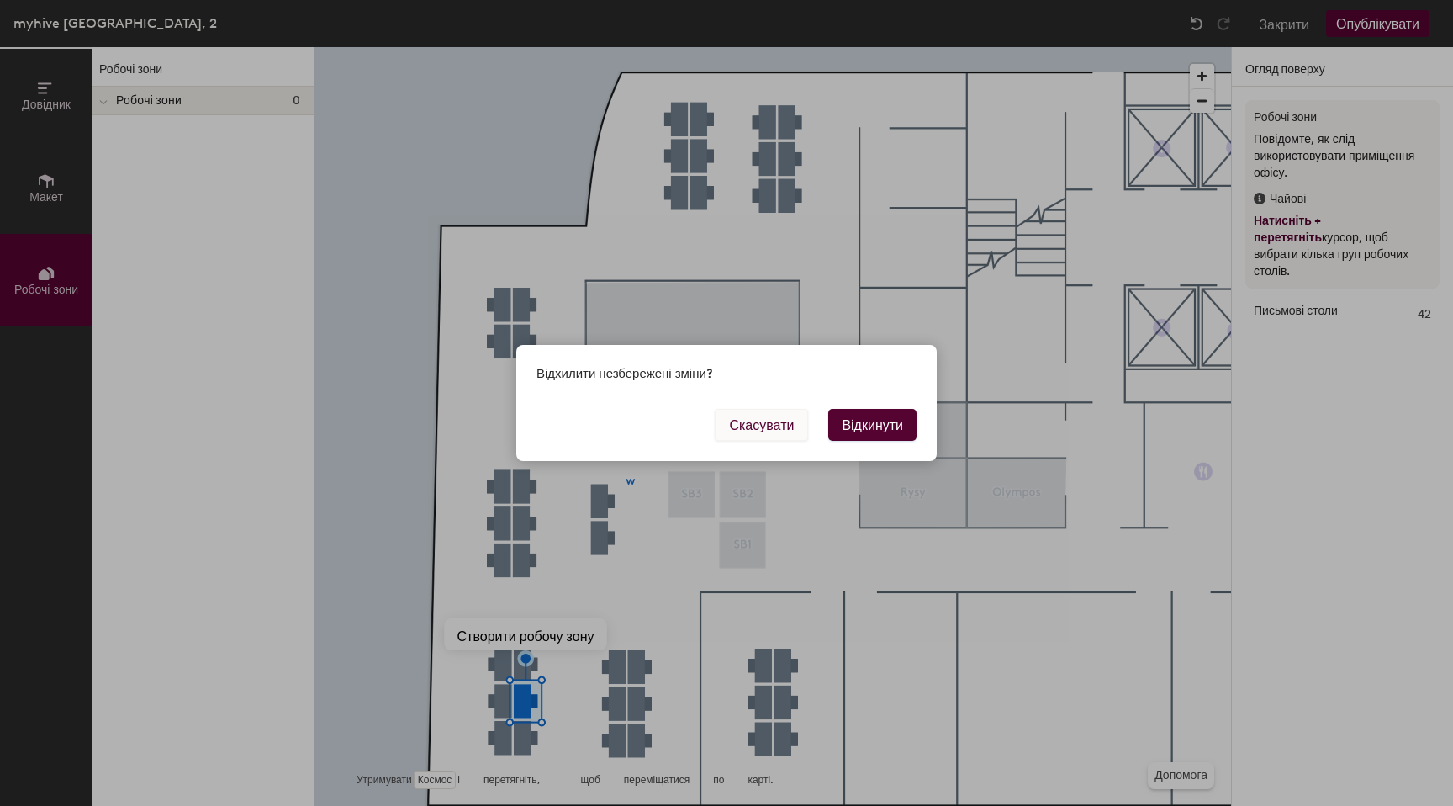
click at [769, 422] on font "Скасувати" at bounding box center [761, 425] width 65 height 16
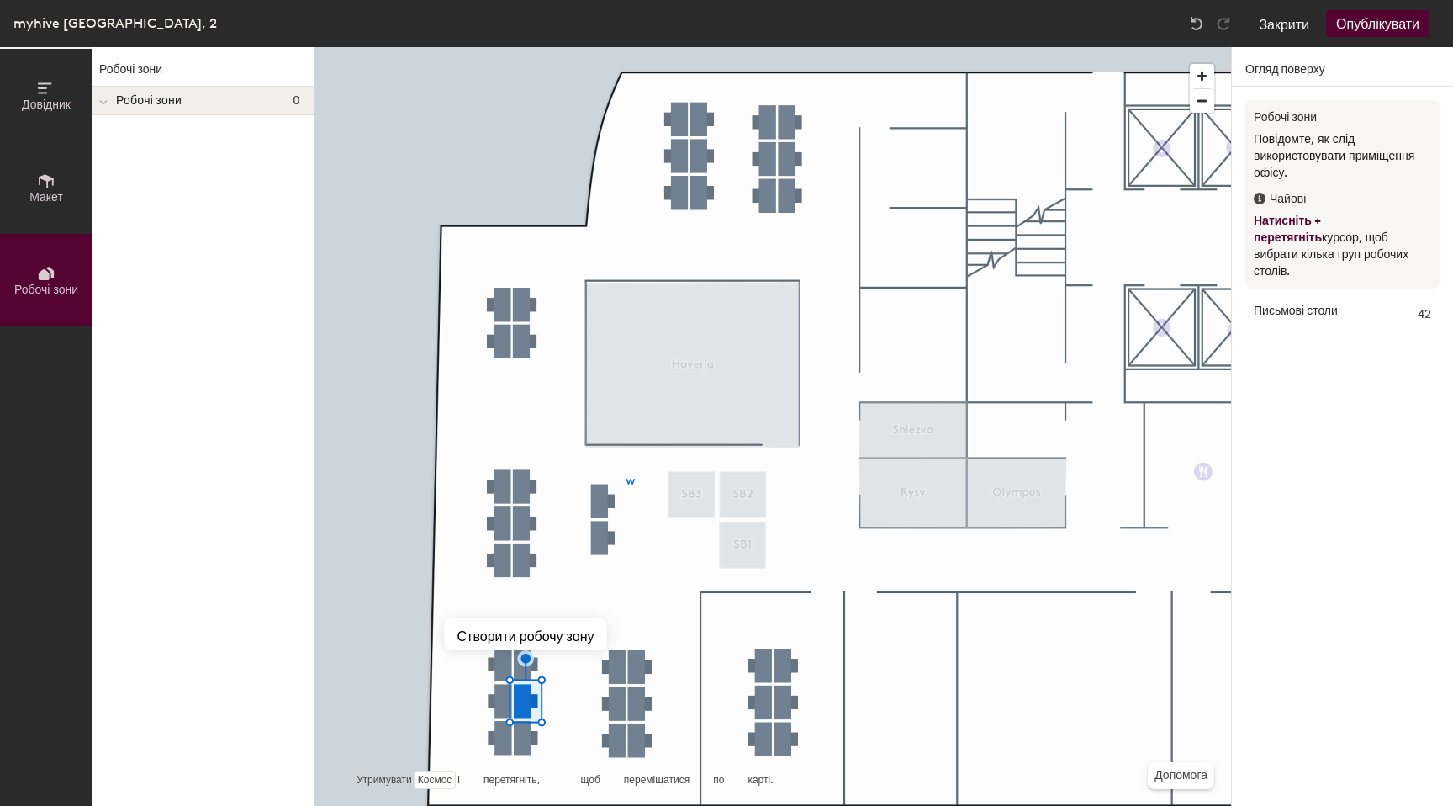
click at [1301, 30] on font "Закрити" at bounding box center [1284, 25] width 50 height 16
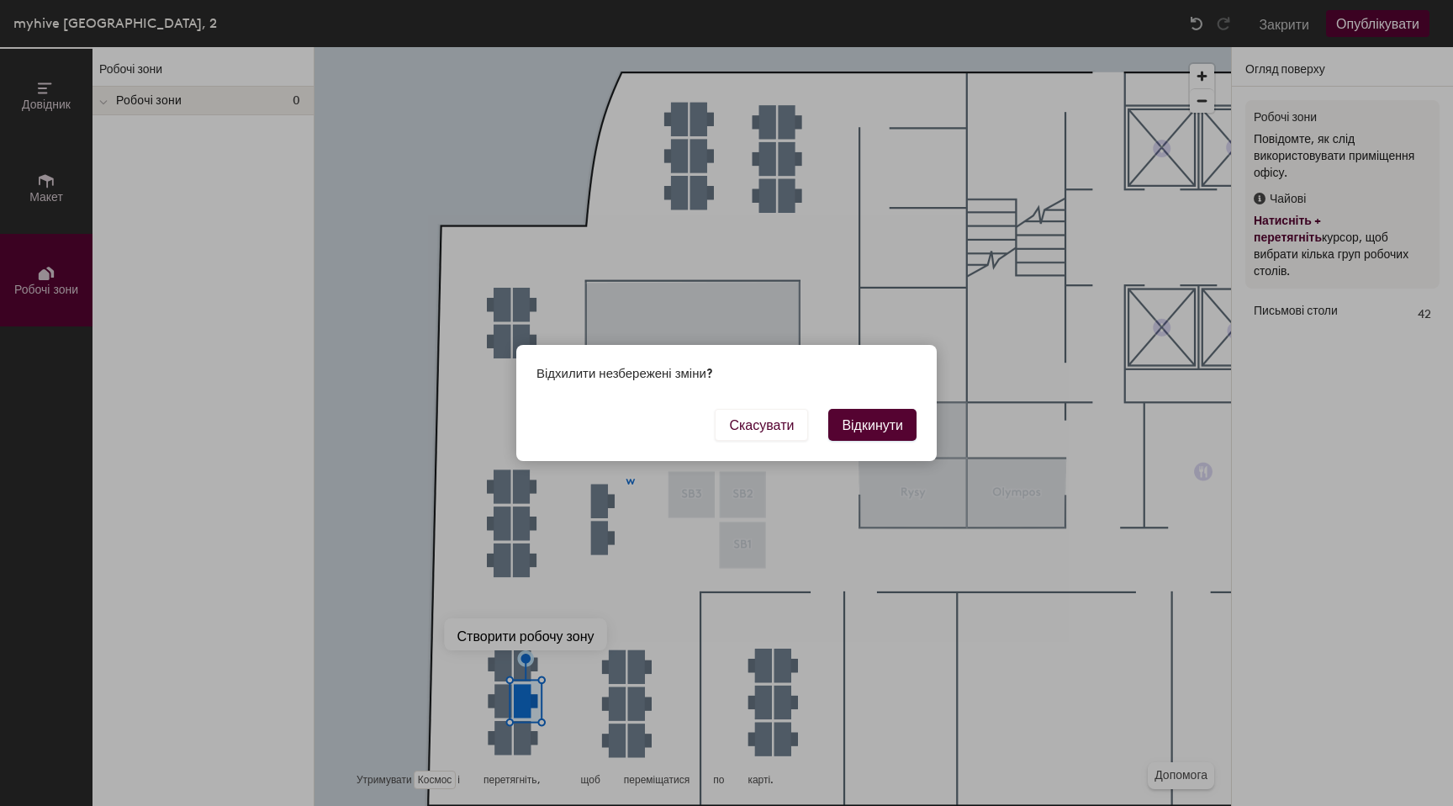
click at [845, 419] on font "Відкинути" at bounding box center [872, 425] width 61 height 16
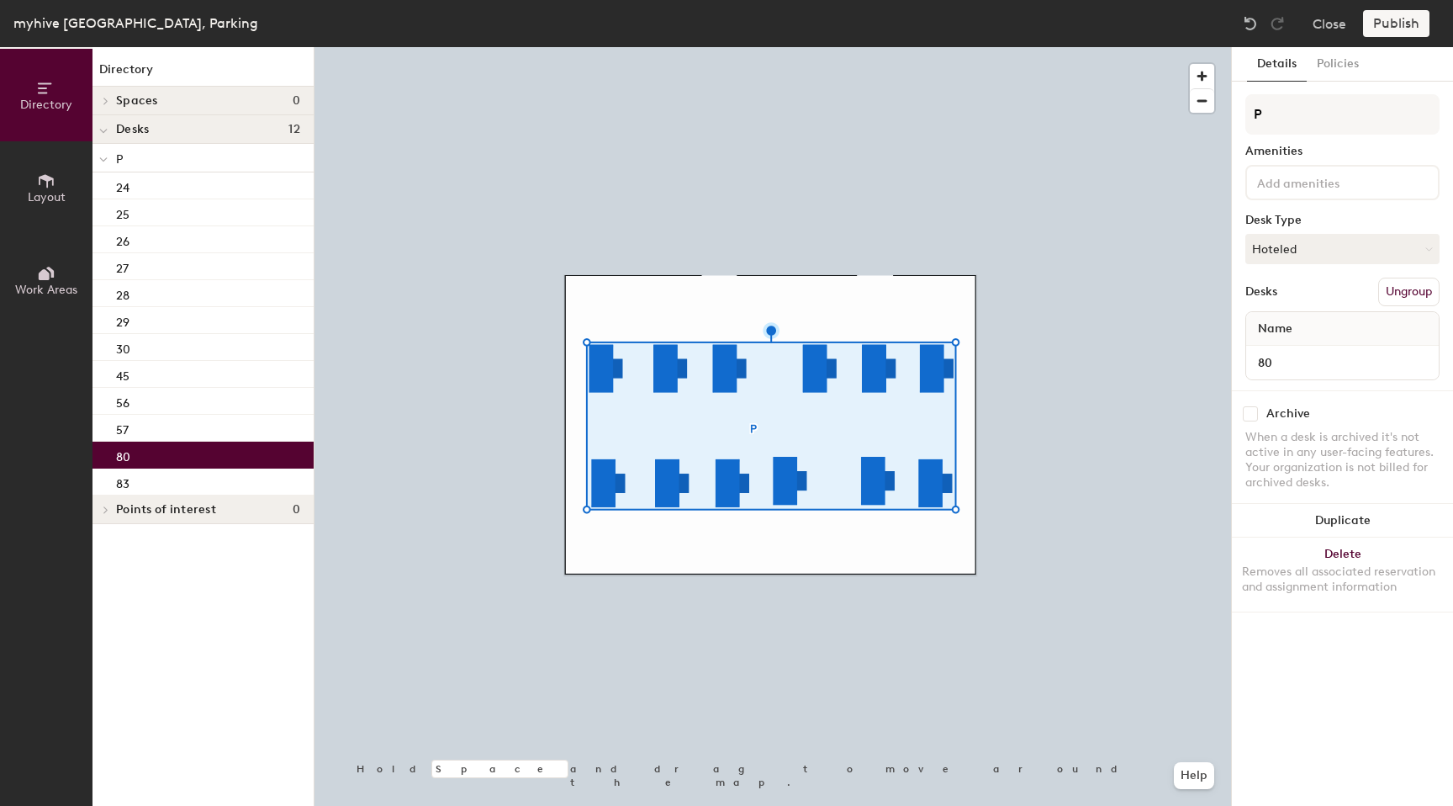
click at [100, 461] on div "80" at bounding box center [203, 455] width 221 height 27
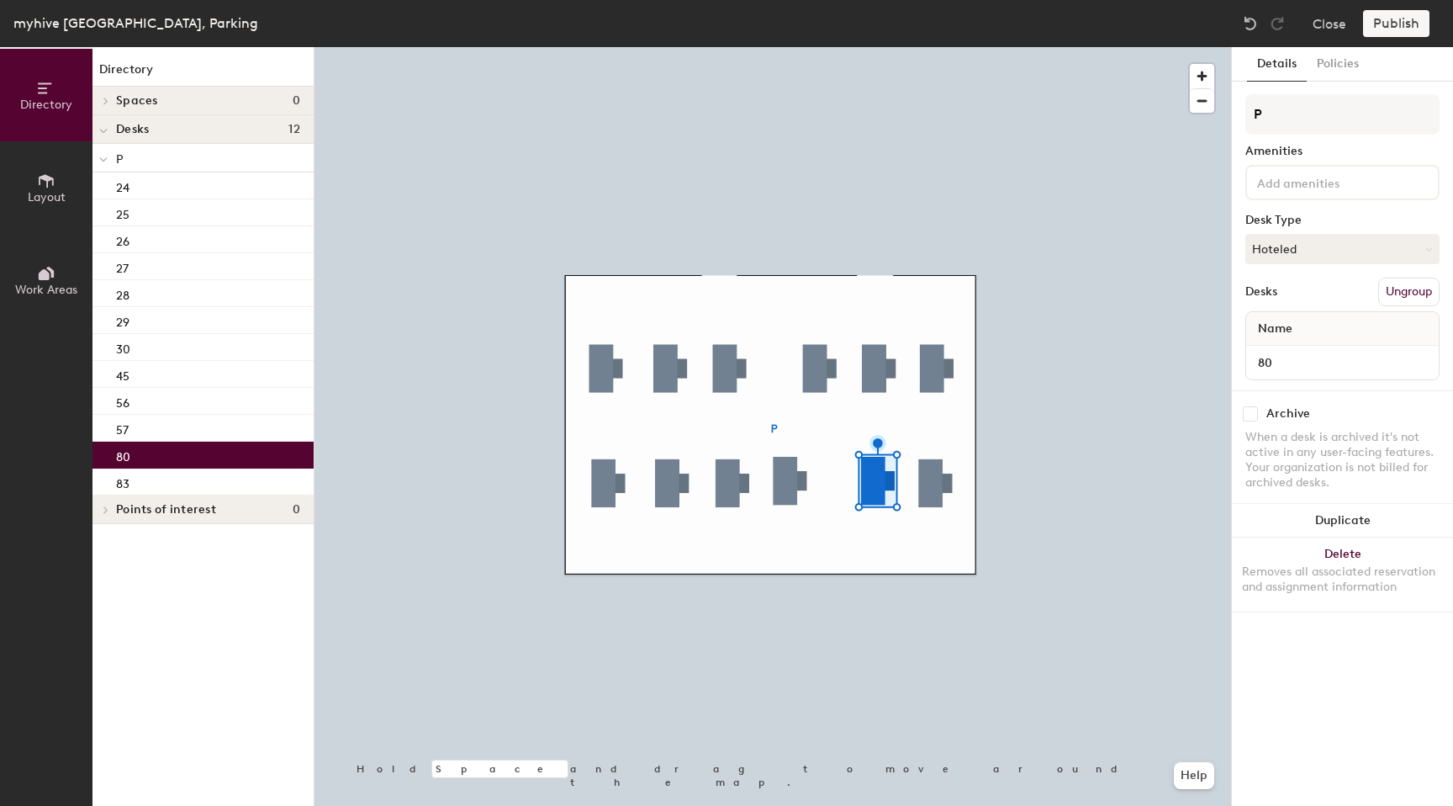
click at [116, 511] on span "Points of interest" at bounding box center [166, 509] width 100 height 13
click at [114, 511] on div "Points of interest 0" at bounding box center [203, 509] width 221 height 29
click at [729, 47] on div at bounding box center [773, 47] width 917 height 0
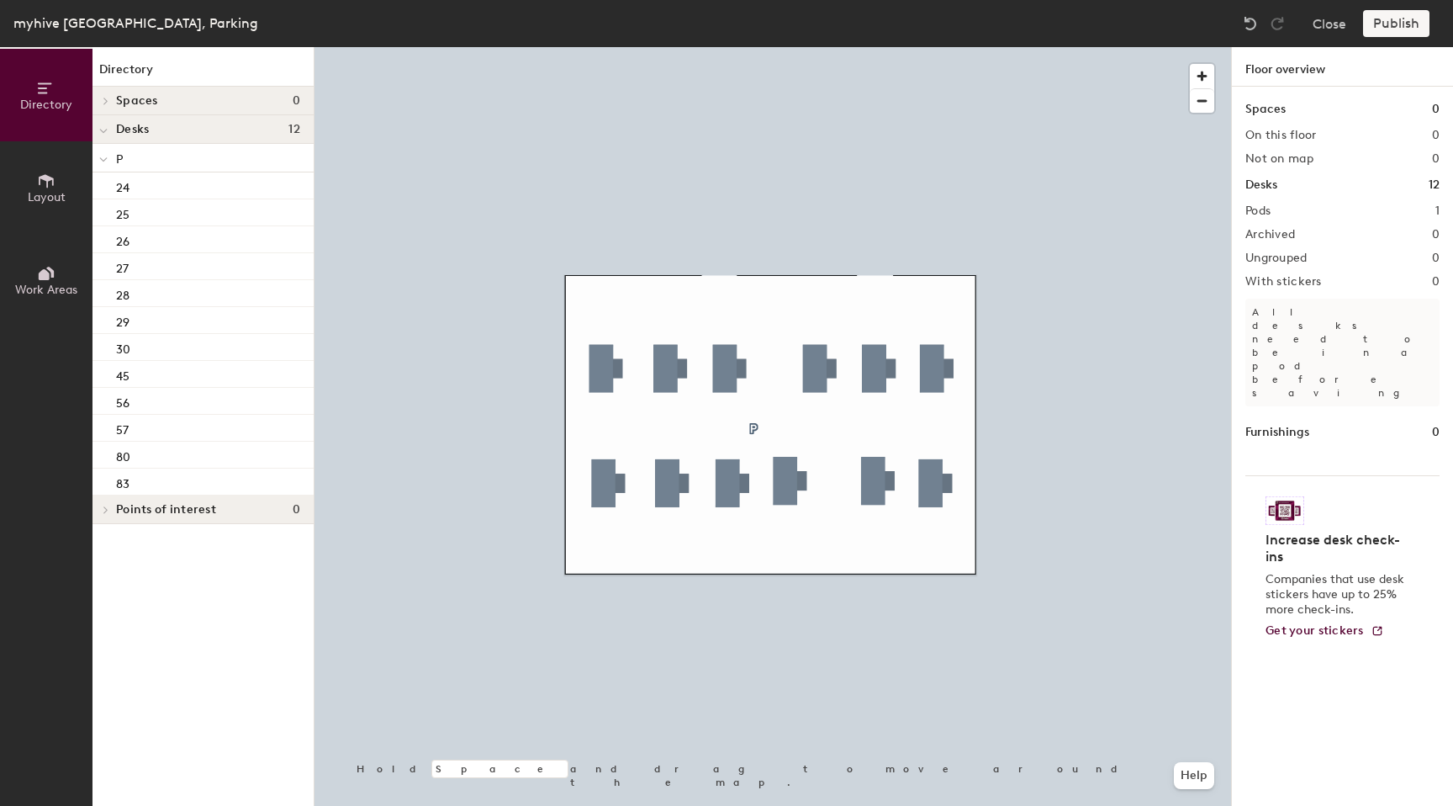
click at [1248, 214] on h2 "Pods" at bounding box center [1258, 210] width 25 height 13
click at [1264, 210] on h2 "Pods" at bounding box center [1258, 210] width 25 height 13
click at [1259, 218] on div "Spaces 0 On this floor 0 Not on map 0 Desks 12 Pods 1 Archived 0 Ungrouped 0 Wi…" at bounding box center [1342, 466] width 221 height 759
click at [1260, 215] on h2 "Pods" at bounding box center [1258, 210] width 25 height 13
click at [136, 447] on div "80" at bounding box center [203, 455] width 221 height 27
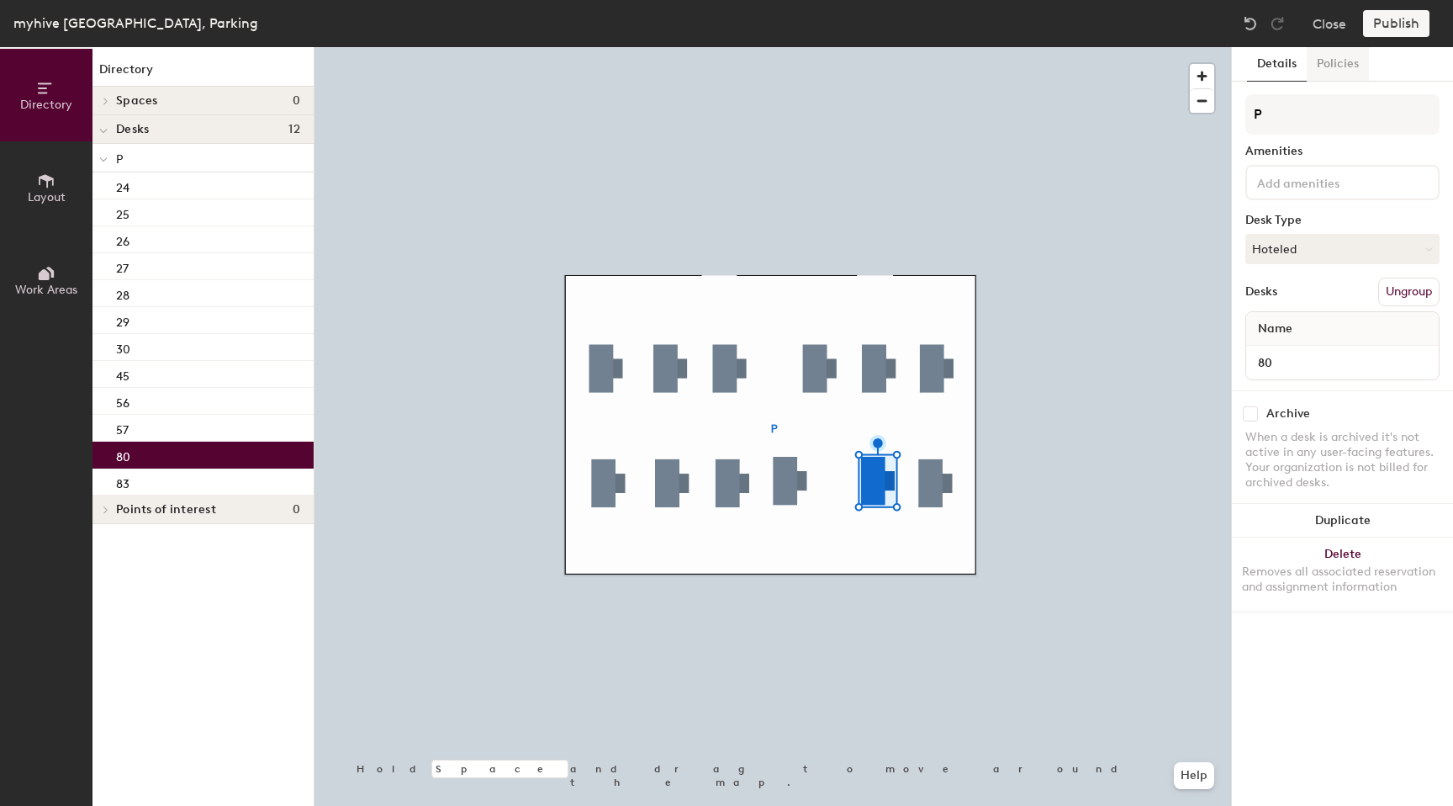
click at [1334, 67] on button "Policies" at bounding box center [1338, 64] width 62 height 34
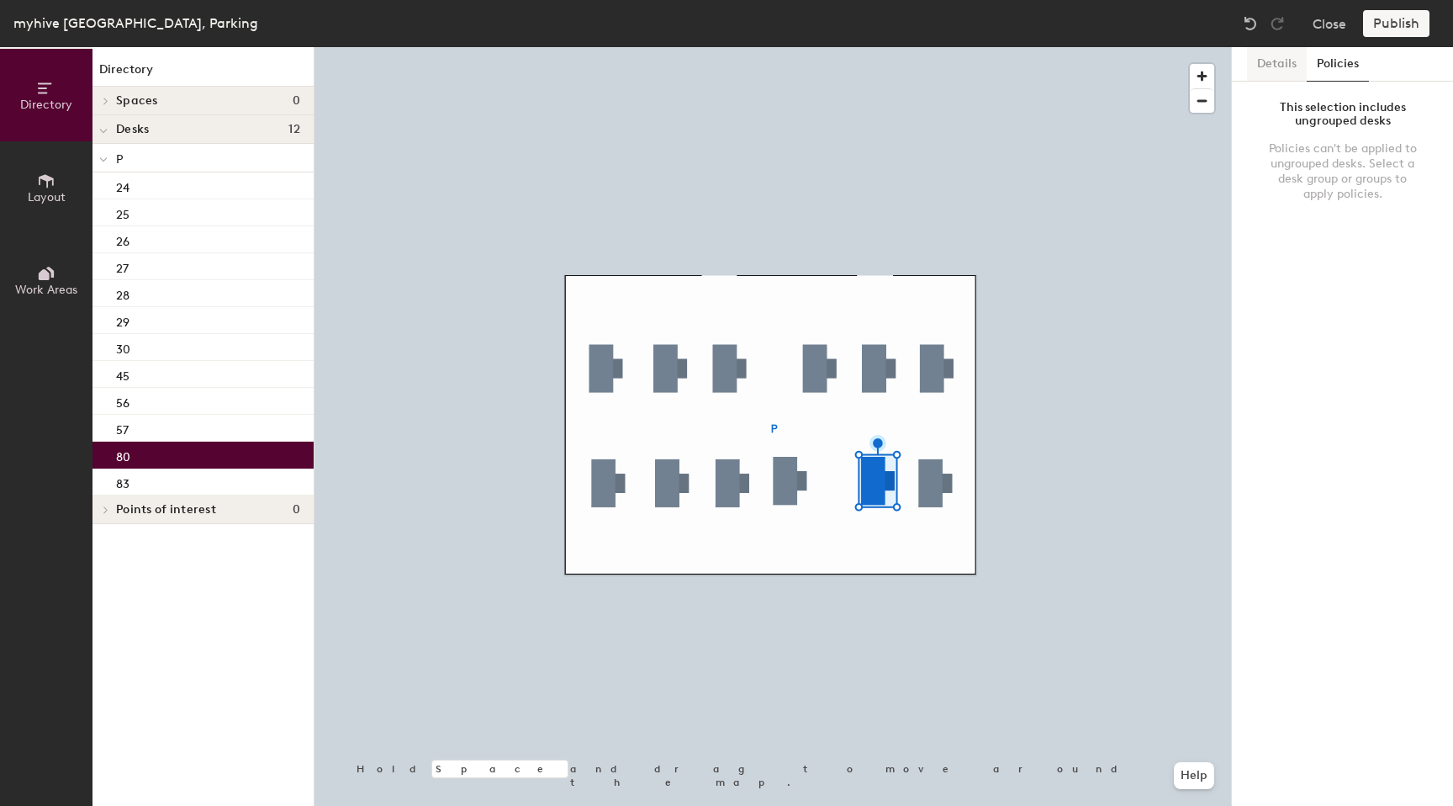
click at [1288, 62] on button "Details" at bounding box center [1277, 64] width 60 height 34
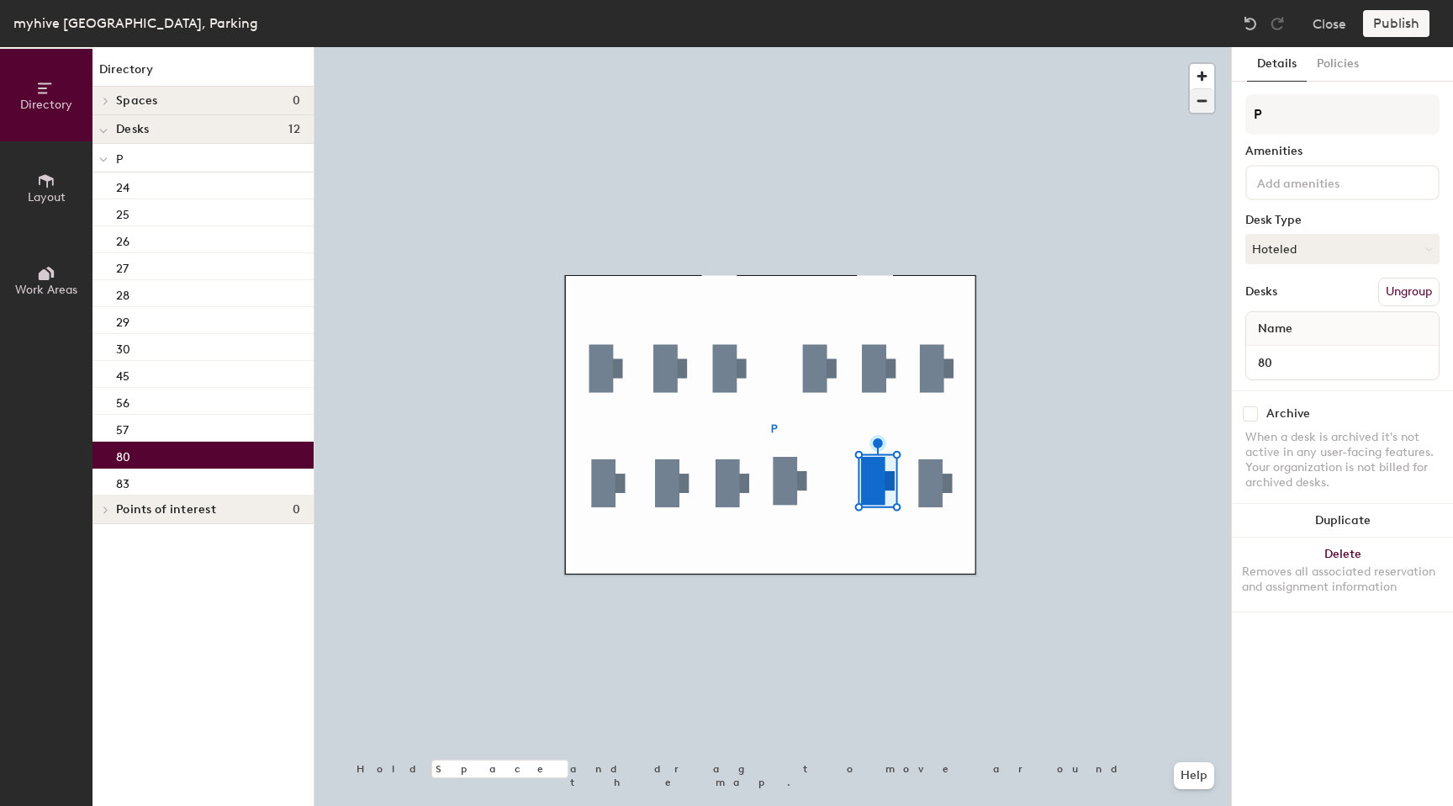
click at [772, 47] on div at bounding box center [773, 47] width 917 height 0
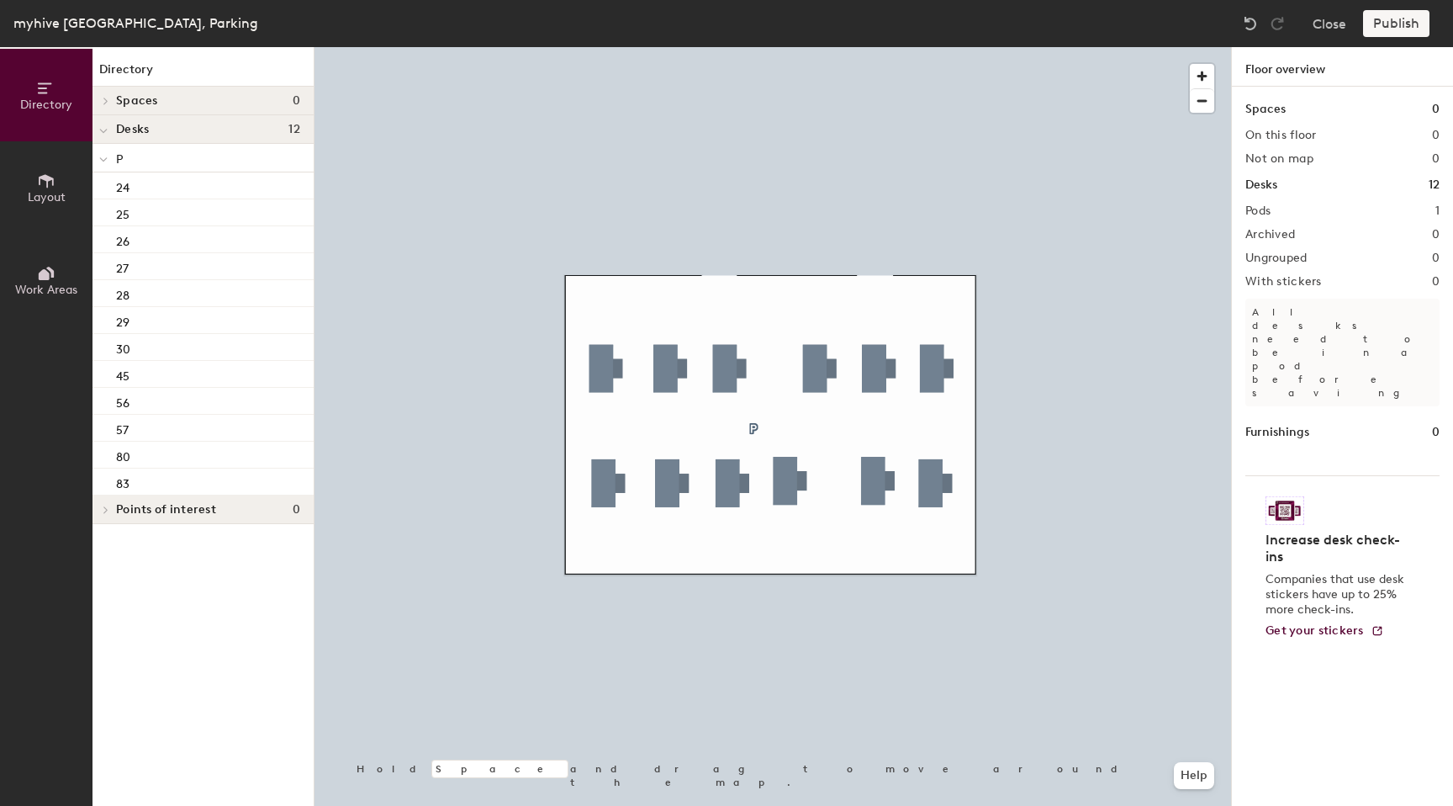
click at [1304, 317] on p "All desks need to be in a pod before saving" at bounding box center [1343, 353] width 194 height 108
click at [1330, 23] on button "Close" at bounding box center [1330, 23] width 34 height 27
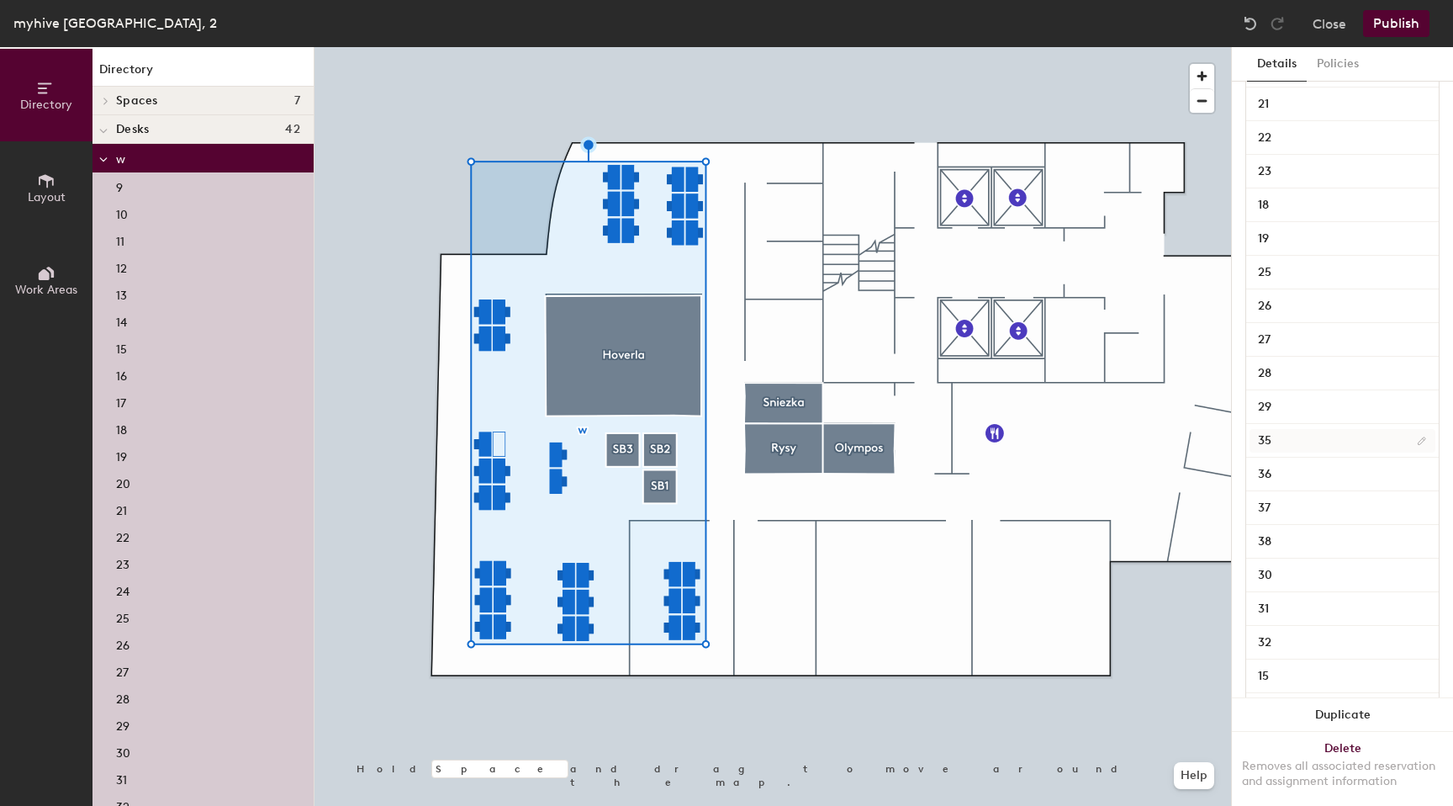
scroll to position [908, 0]
click at [1283, 535] on input "30" at bounding box center [1343, 531] width 186 height 24
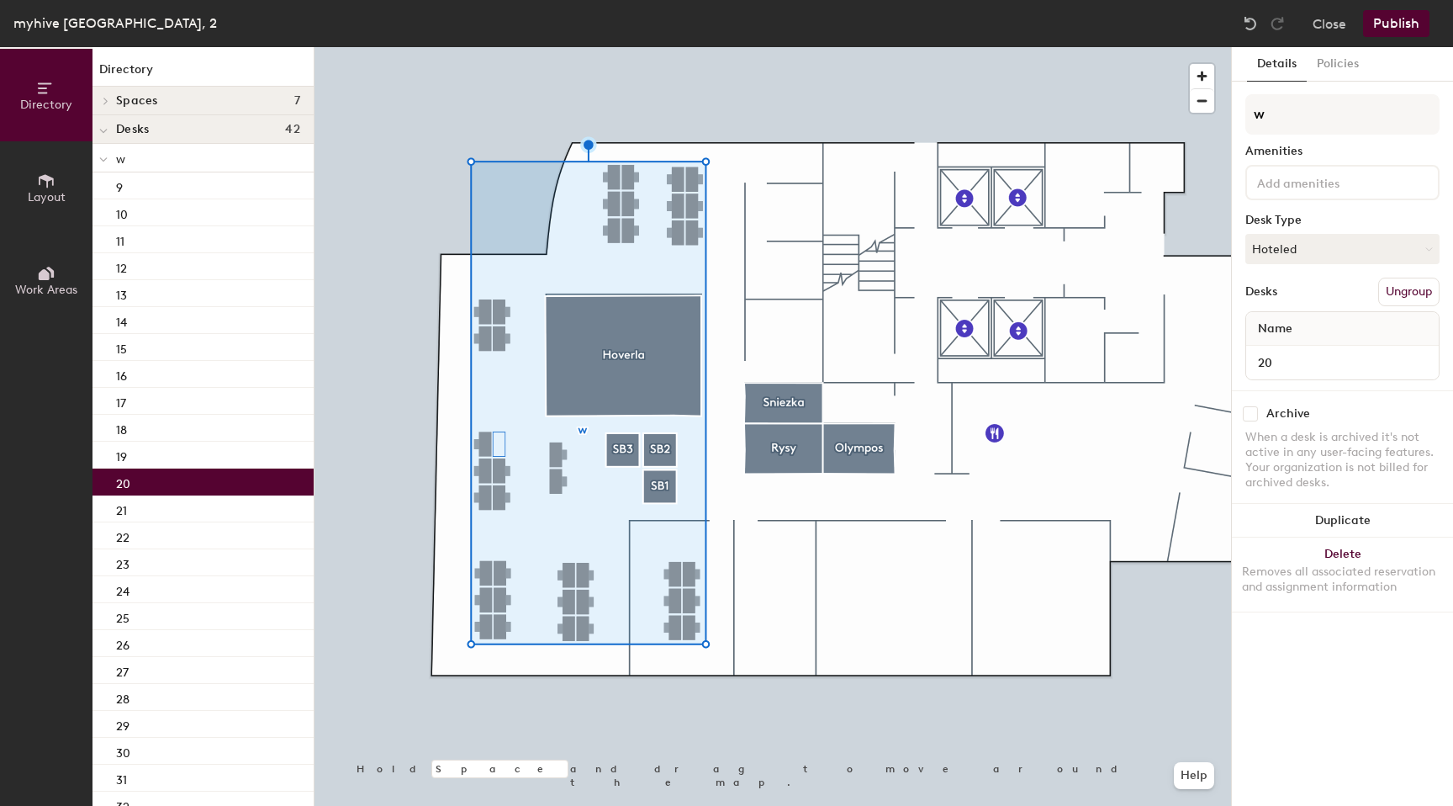
scroll to position [0, 0]
click at [142, 479] on div "20" at bounding box center [203, 481] width 221 height 27
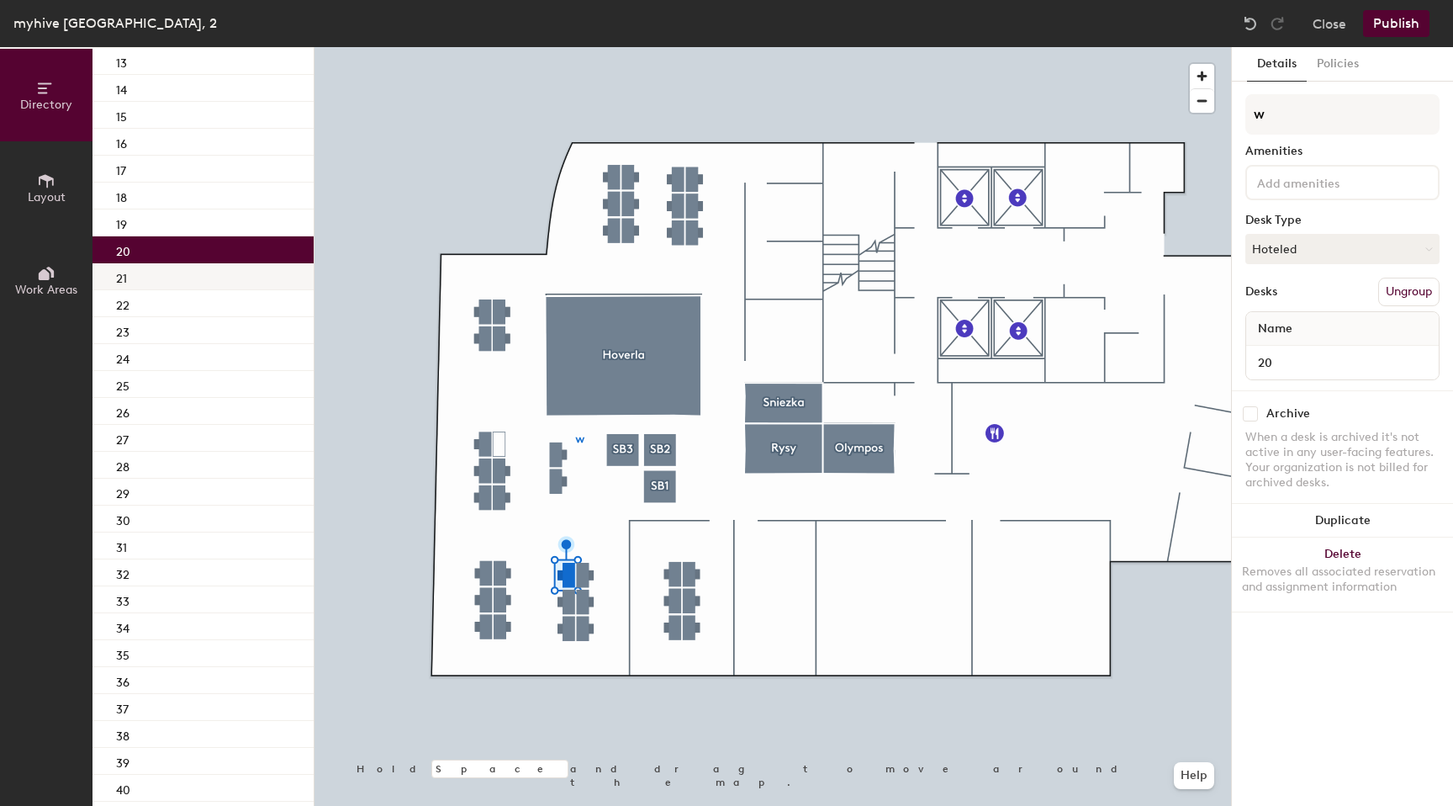
scroll to position [241, 0]
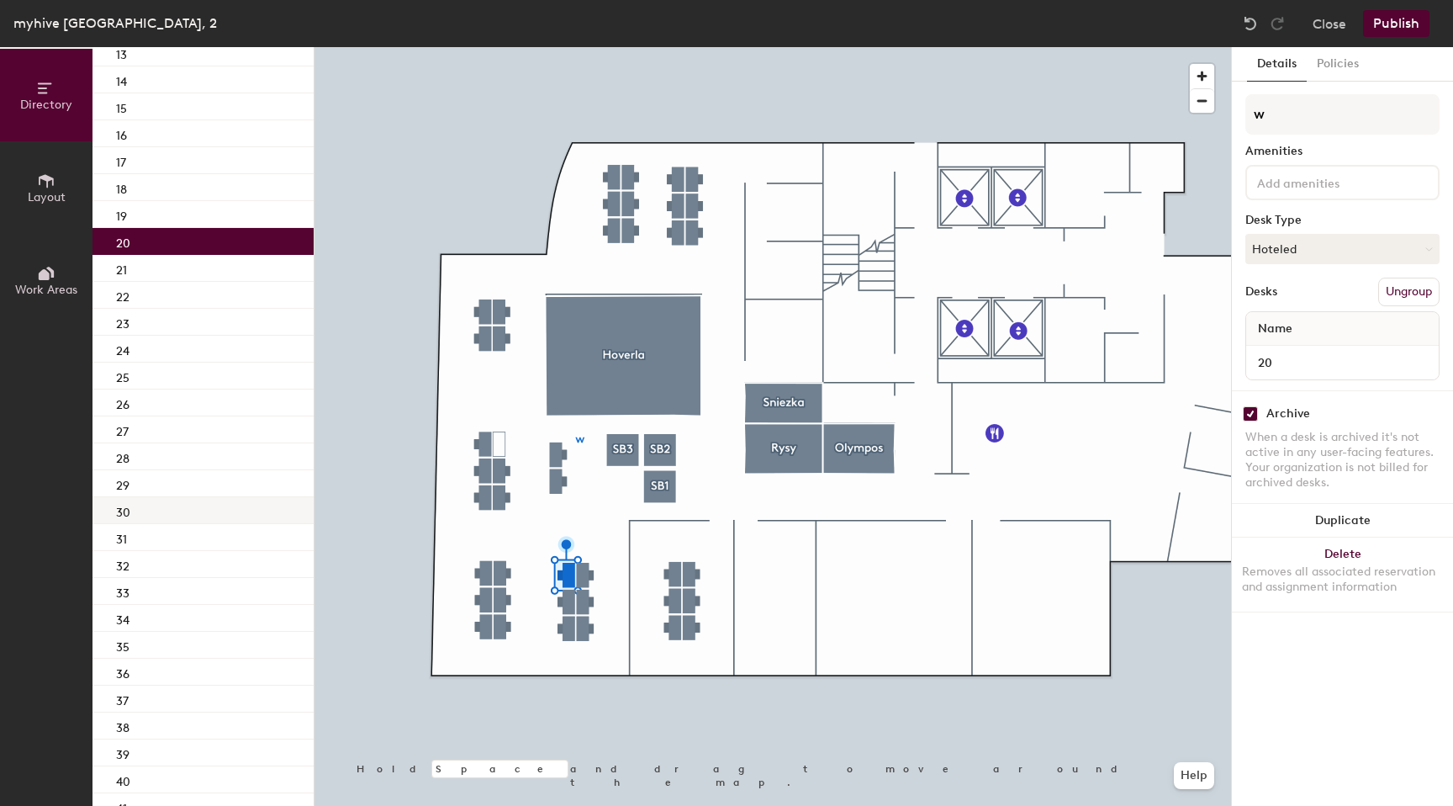
click at [151, 502] on div "30" at bounding box center [203, 510] width 221 height 27
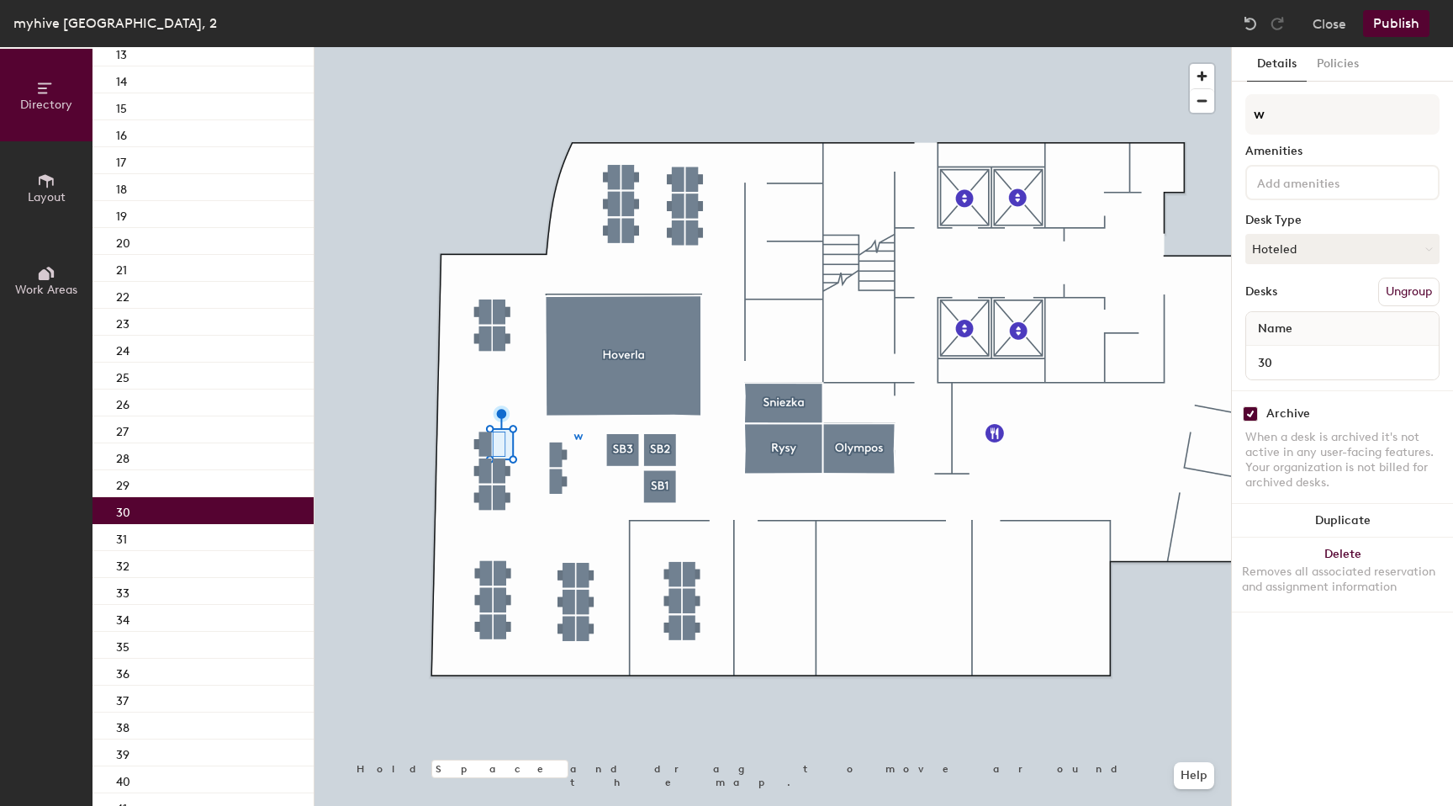
click at [1249, 418] on input "checkbox" at bounding box center [1250, 413] width 15 height 15
checkbox input "false"
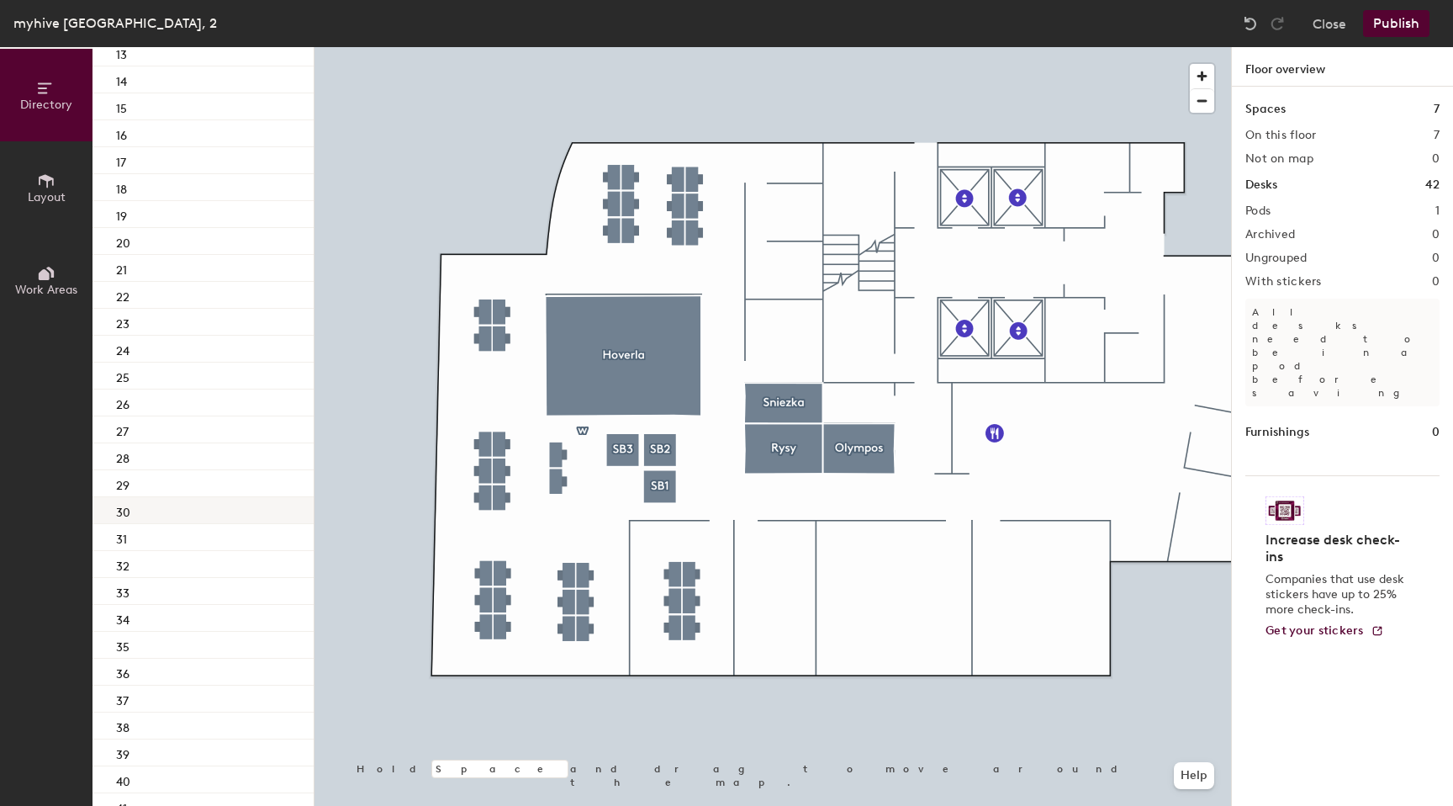
click at [185, 499] on div "30" at bounding box center [203, 510] width 221 height 27
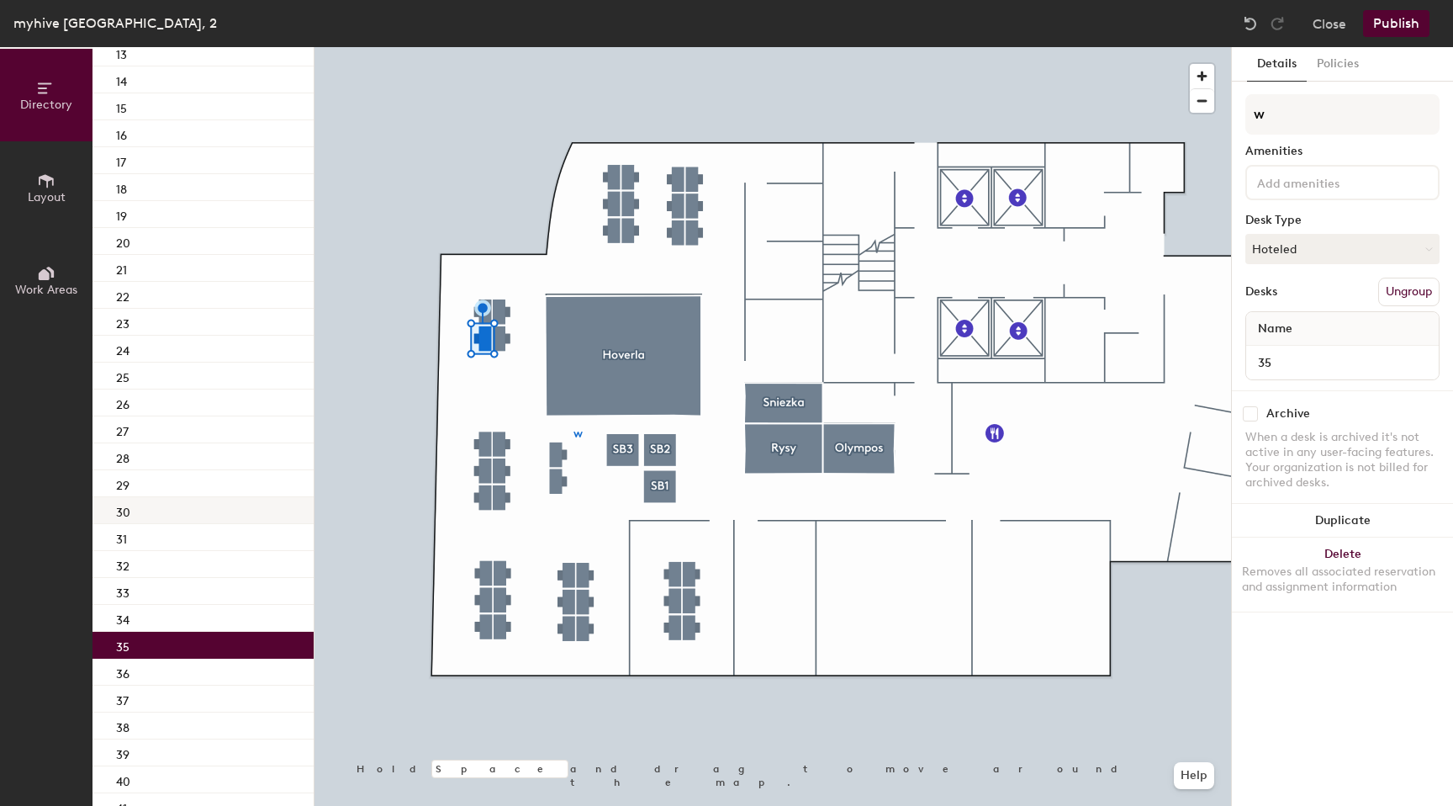
click at [166, 513] on div "30" at bounding box center [203, 510] width 221 height 27
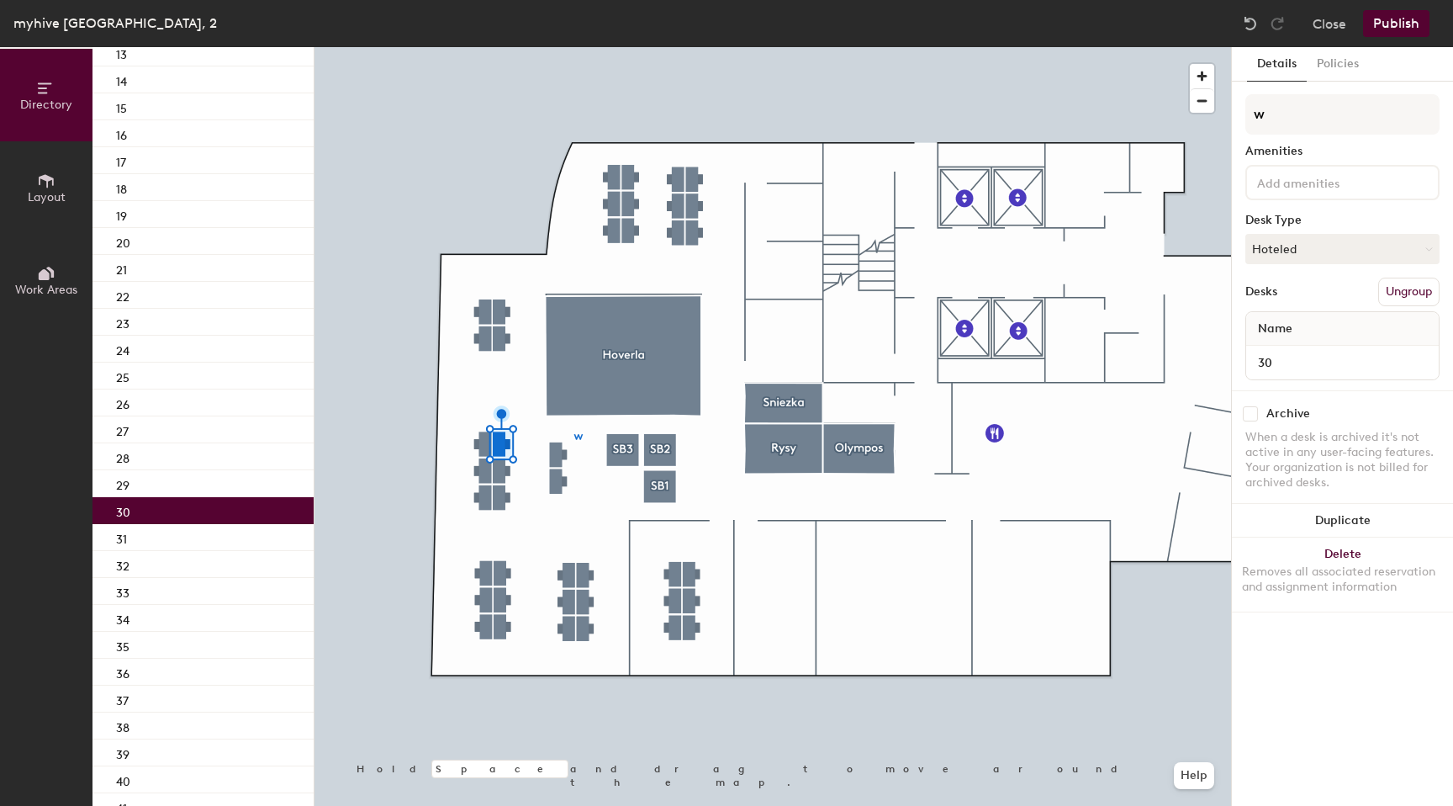
click at [1405, 28] on button "Publish" at bounding box center [1396, 23] width 66 height 27
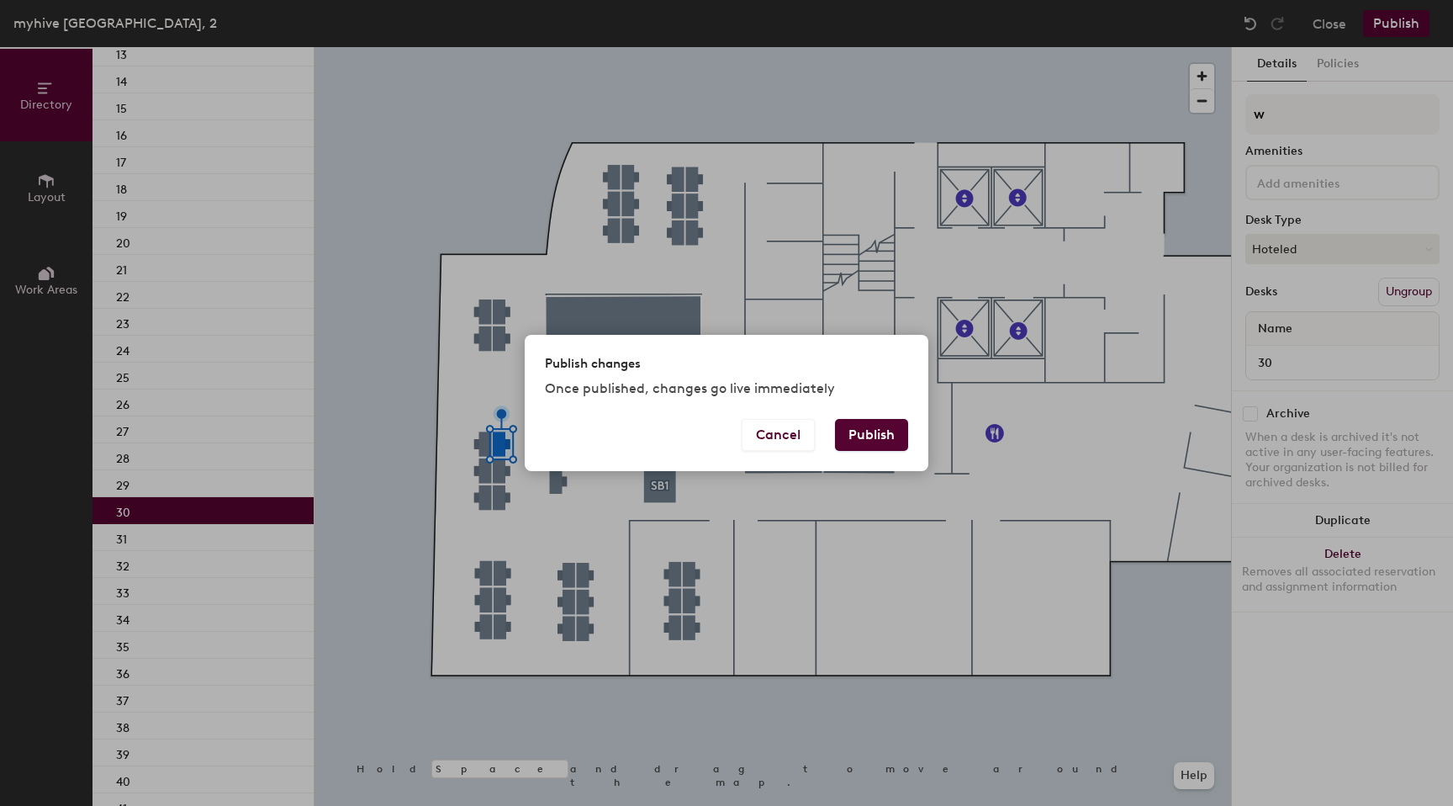
click at [888, 444] on button "Publish" at bounding box center [871, 435] width 73 height 32
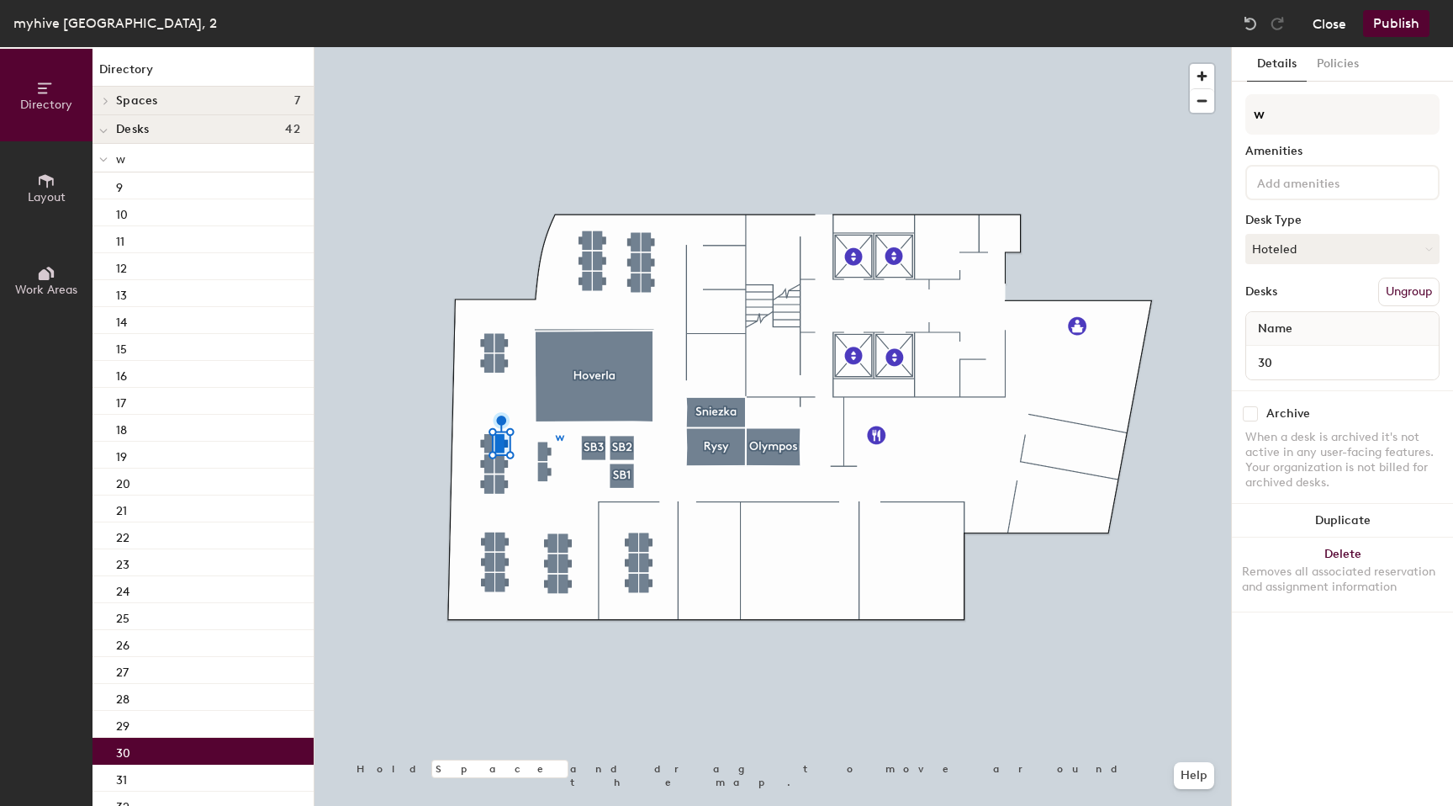
click at [1343, 25] on button "Close" at bounding box center [1330, 23] width 34 height 27
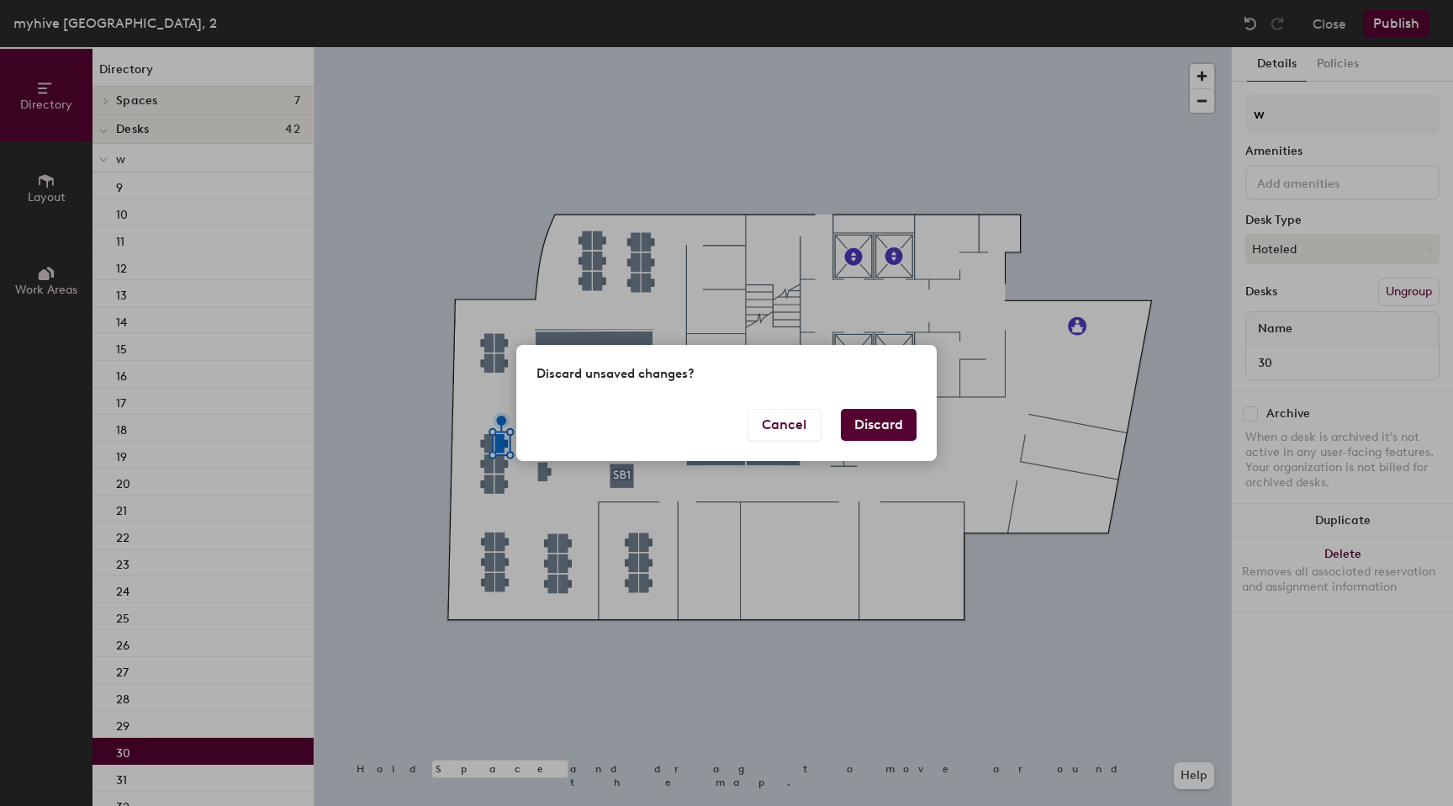
click at [881, 421] on button "Discard" at bounding box center [879, 425] width 76 height 32
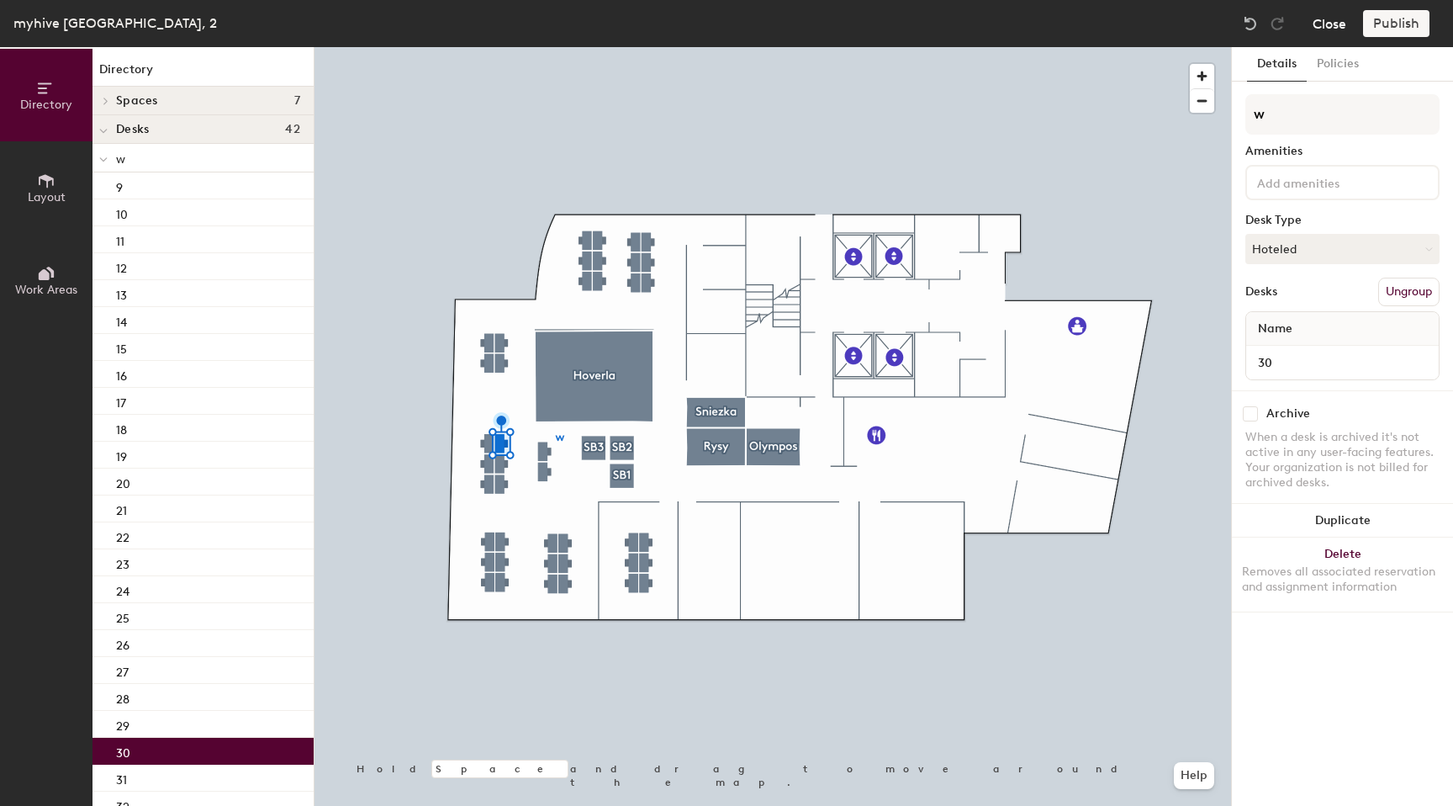
click at [1327, 34] on button "Close" at bounding box center [1330, 23] width 34 height 27
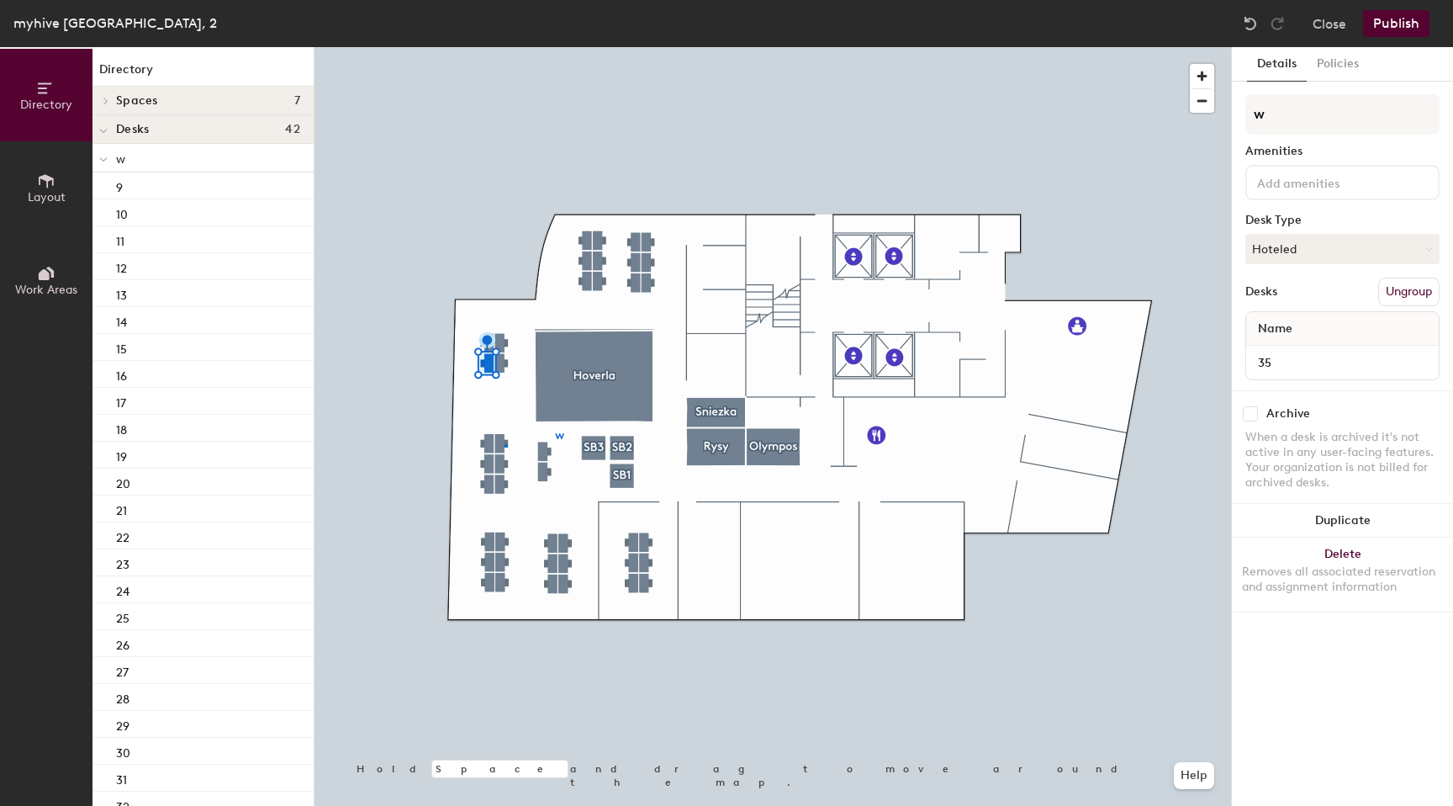
click at [505, 47] on div at bounding box center [773, 47] width 917 height 0
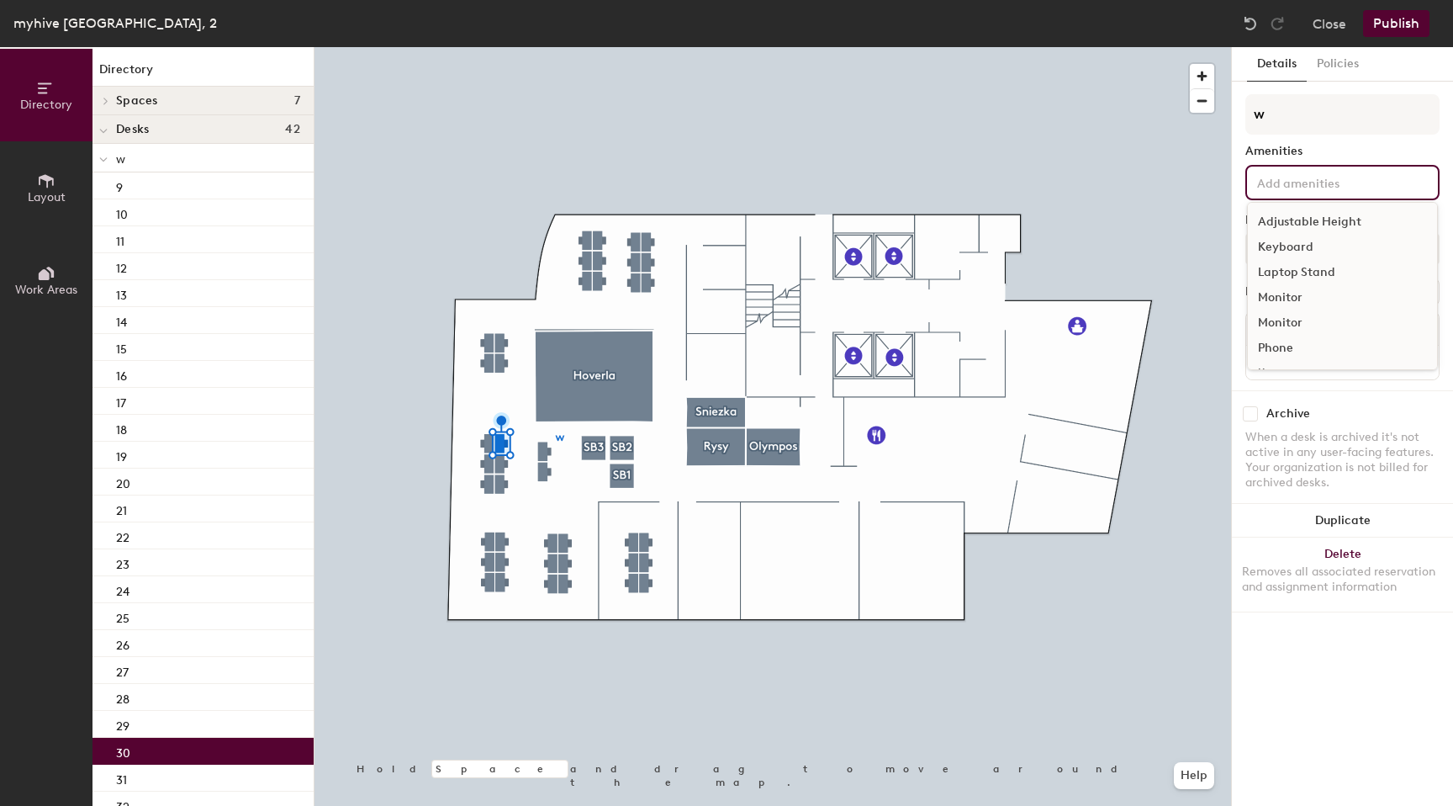
click at [1289, 189] on input at bounding box center [1329, 182] width 151 height 20
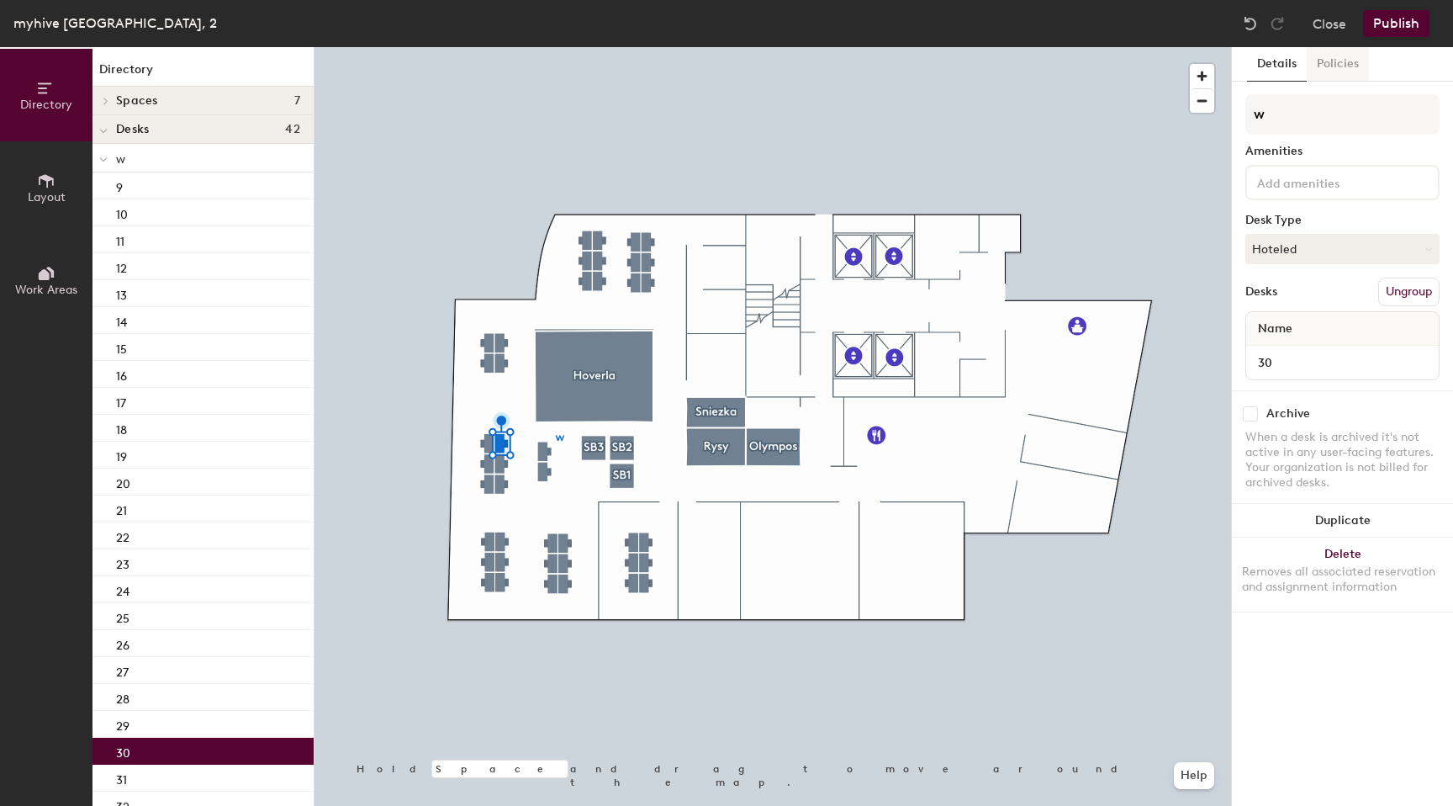
click at [1331, 71] on button "Policies" at bounding box center [1338, 64] width 62 height 34
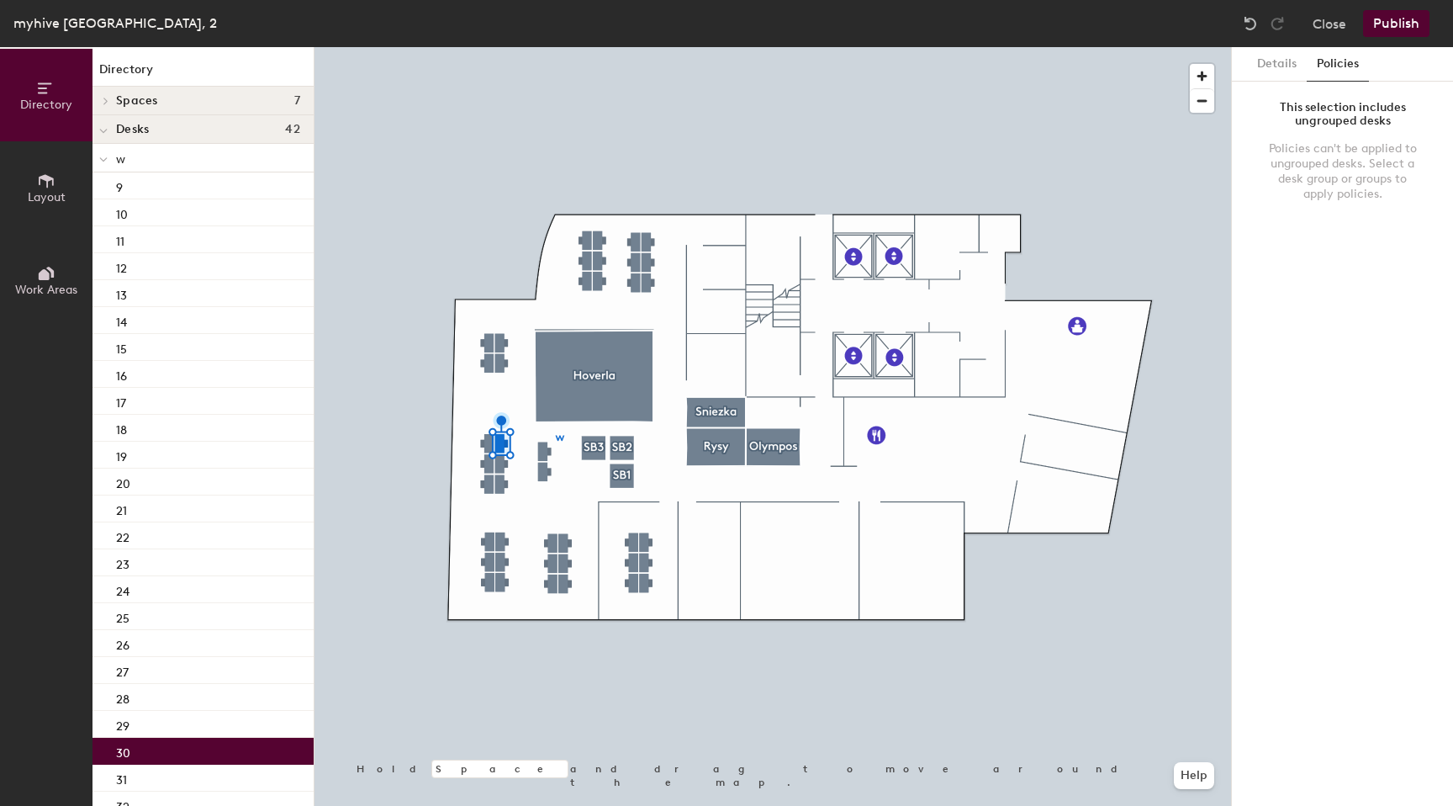
click at [1310, 137] on div "This selection includes ungrouped desks Policies can't be applied to ungrouped …" at bounding box center [1343, 154] width 194 height 121
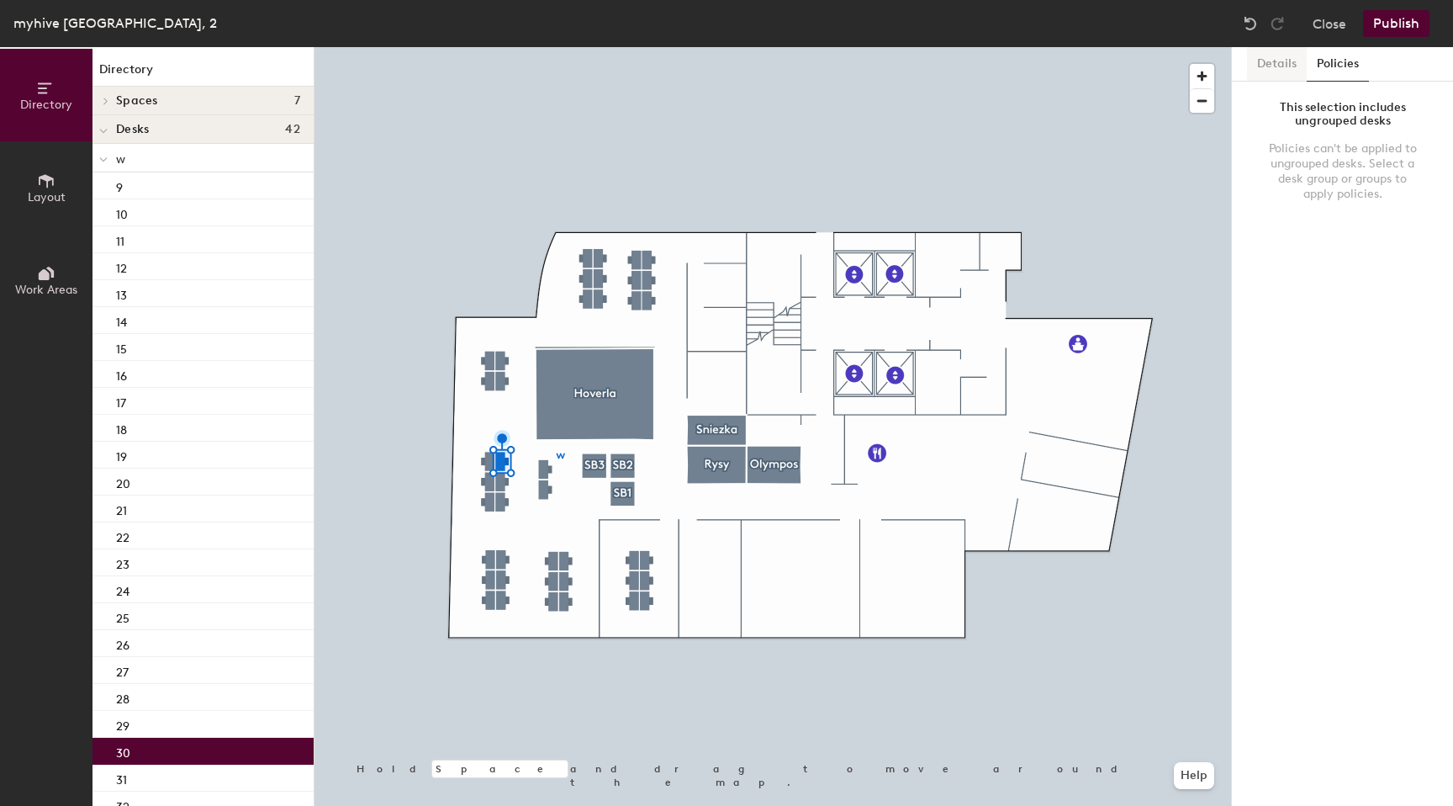
click at [1291, 67] on button "Details" at bounding box center [1277, 64] width 60 height 34
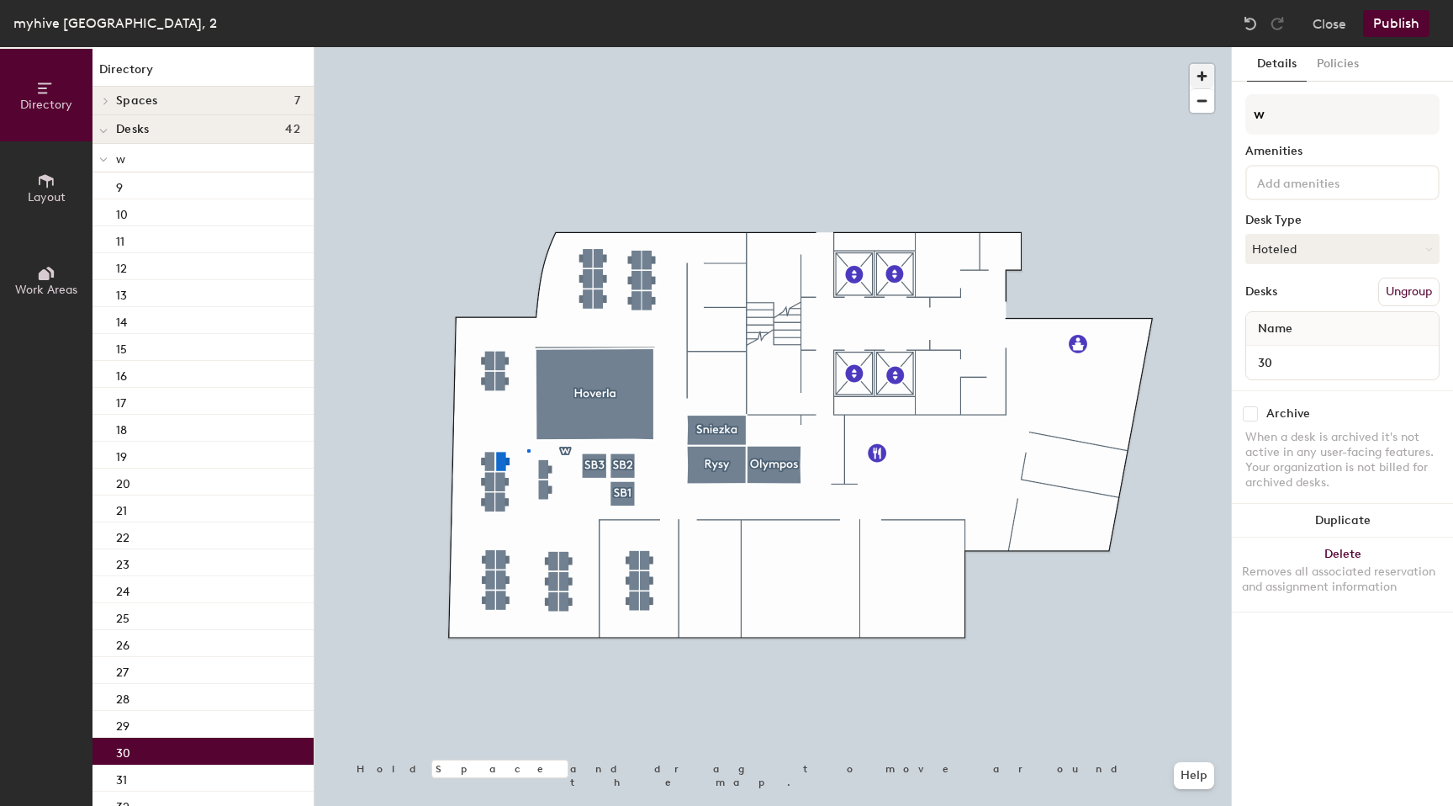
click at [527, 47] on div at bounding box center [773, 47] width 917 height 0
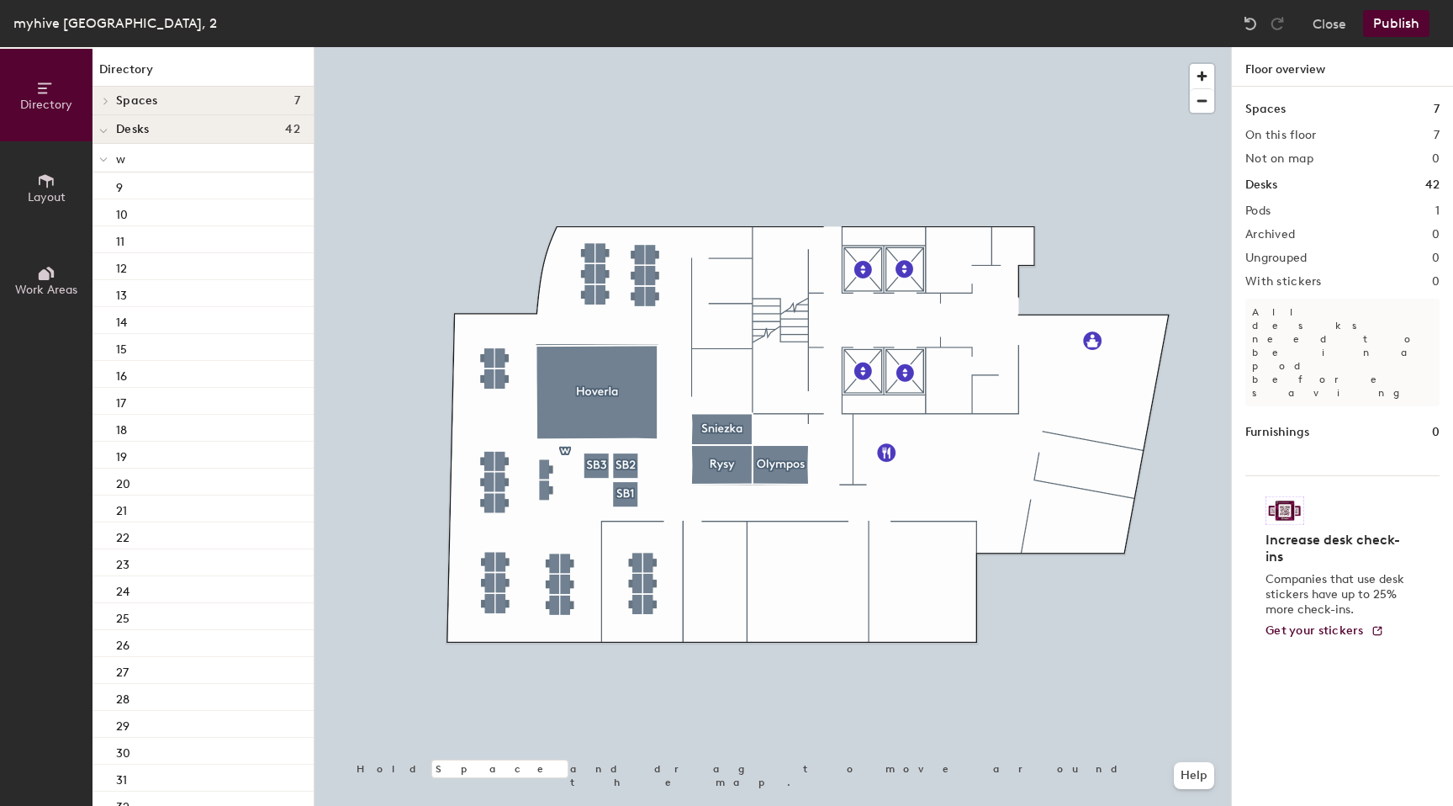
click at [58, 186] on button "Layout" at bounding box center [46, 187] width 93 height 93
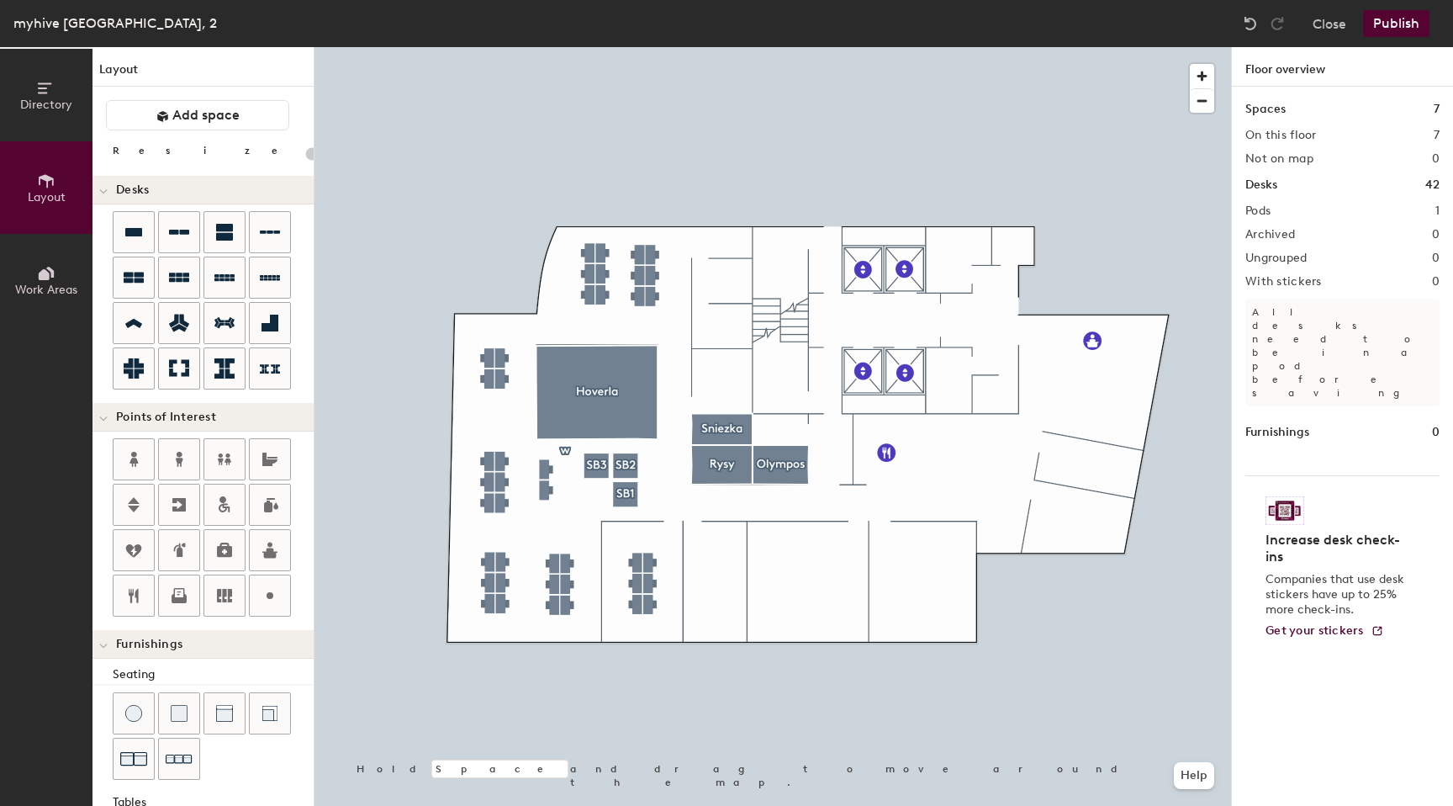
click at [50, 270] on icon at bounding box center [46, 273] width 19 height 19
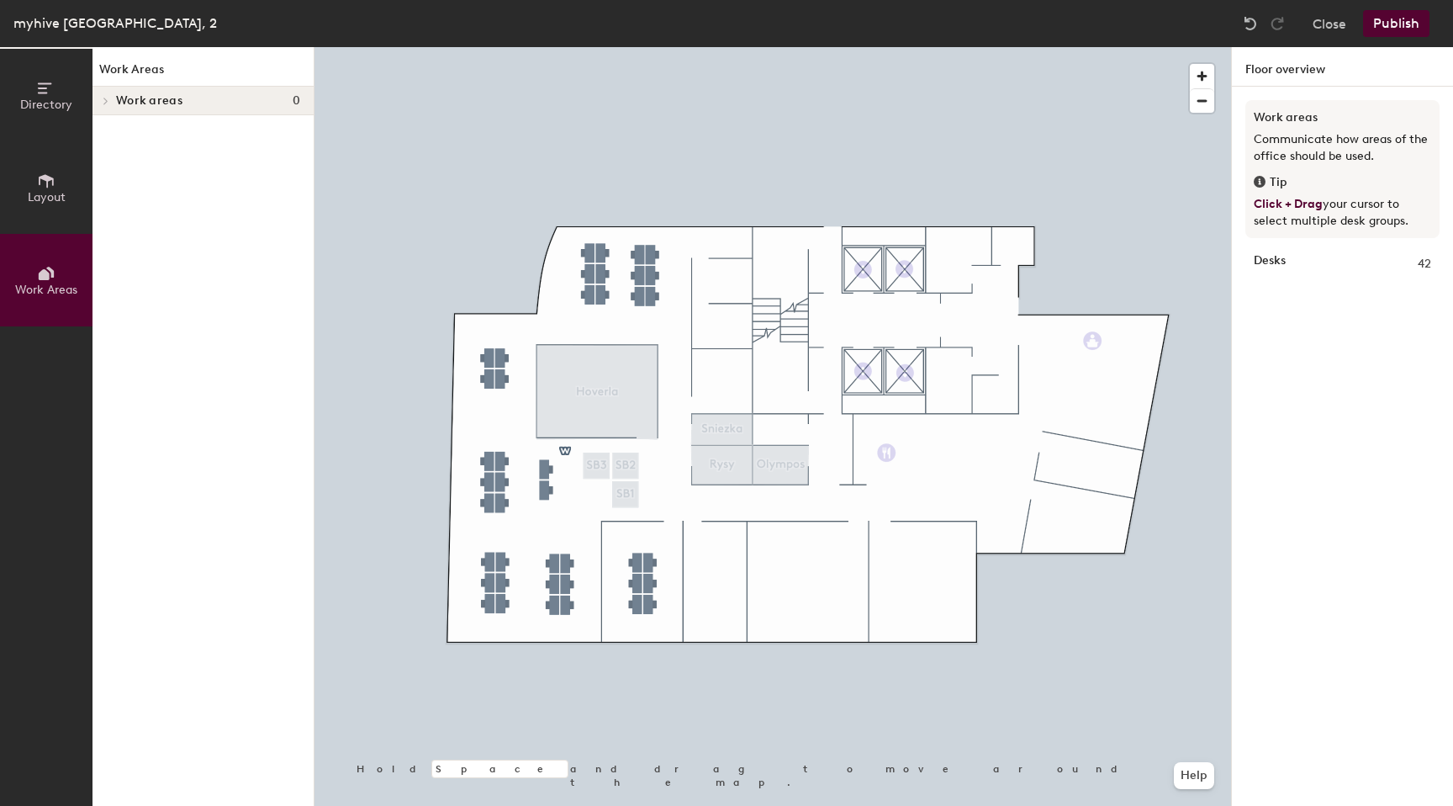
click at [57, 173] on button "Layout" at bounding box center [46, 187] width 93 height 93
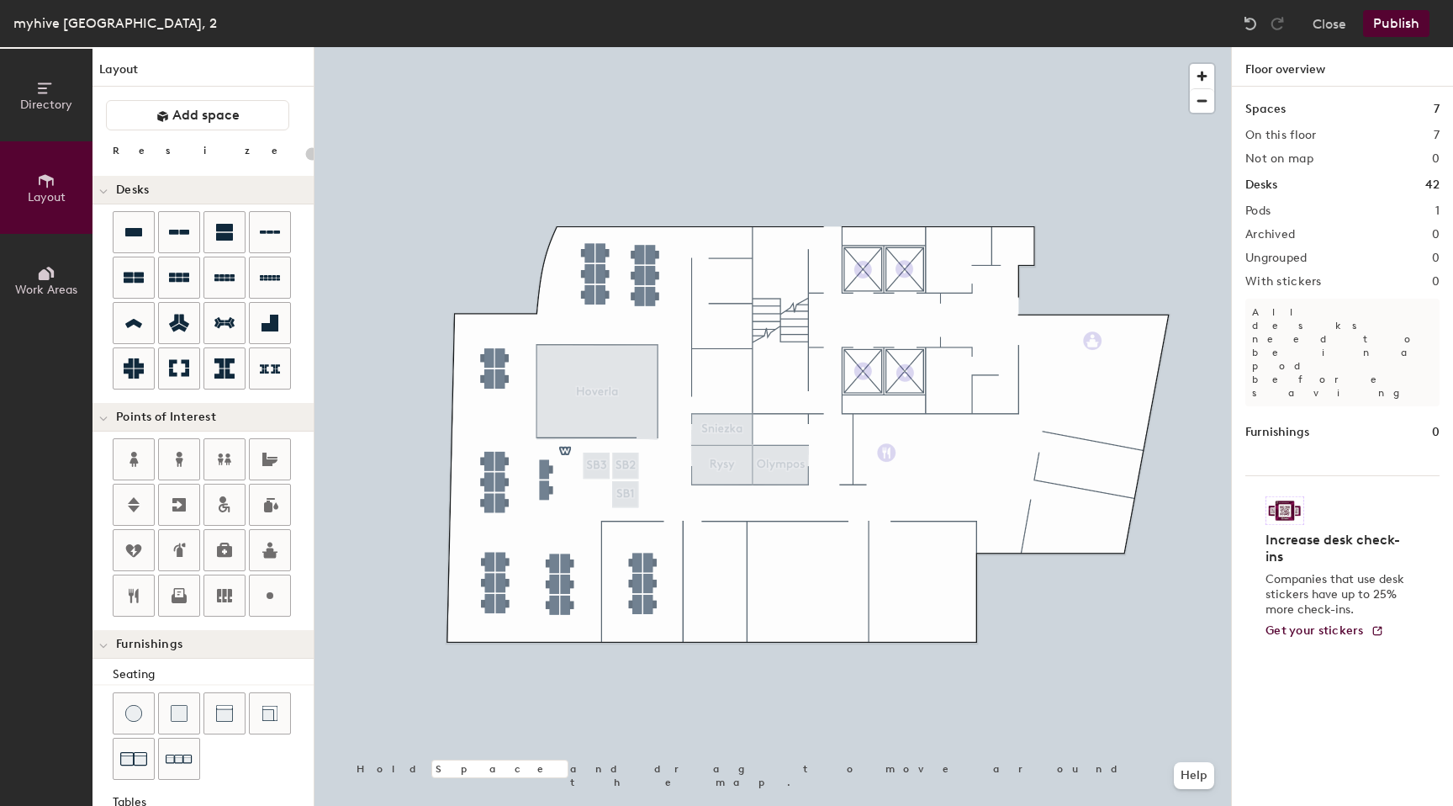
click at [56, 85] on button "Directory" at bounding box center [46, 95] width 93 height 93
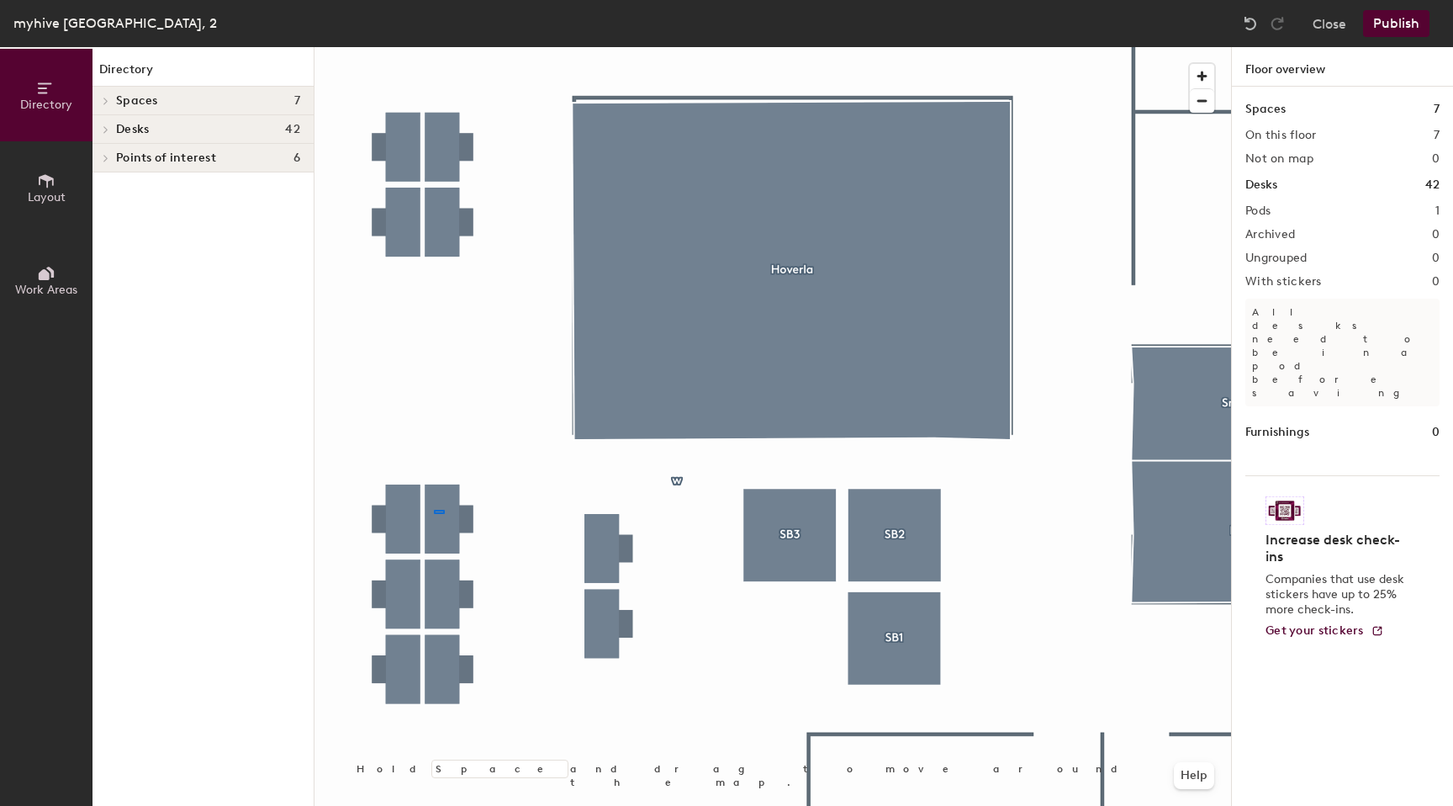
click at [437, 47] on div at bounding box center [773, 47] width 917 height 0
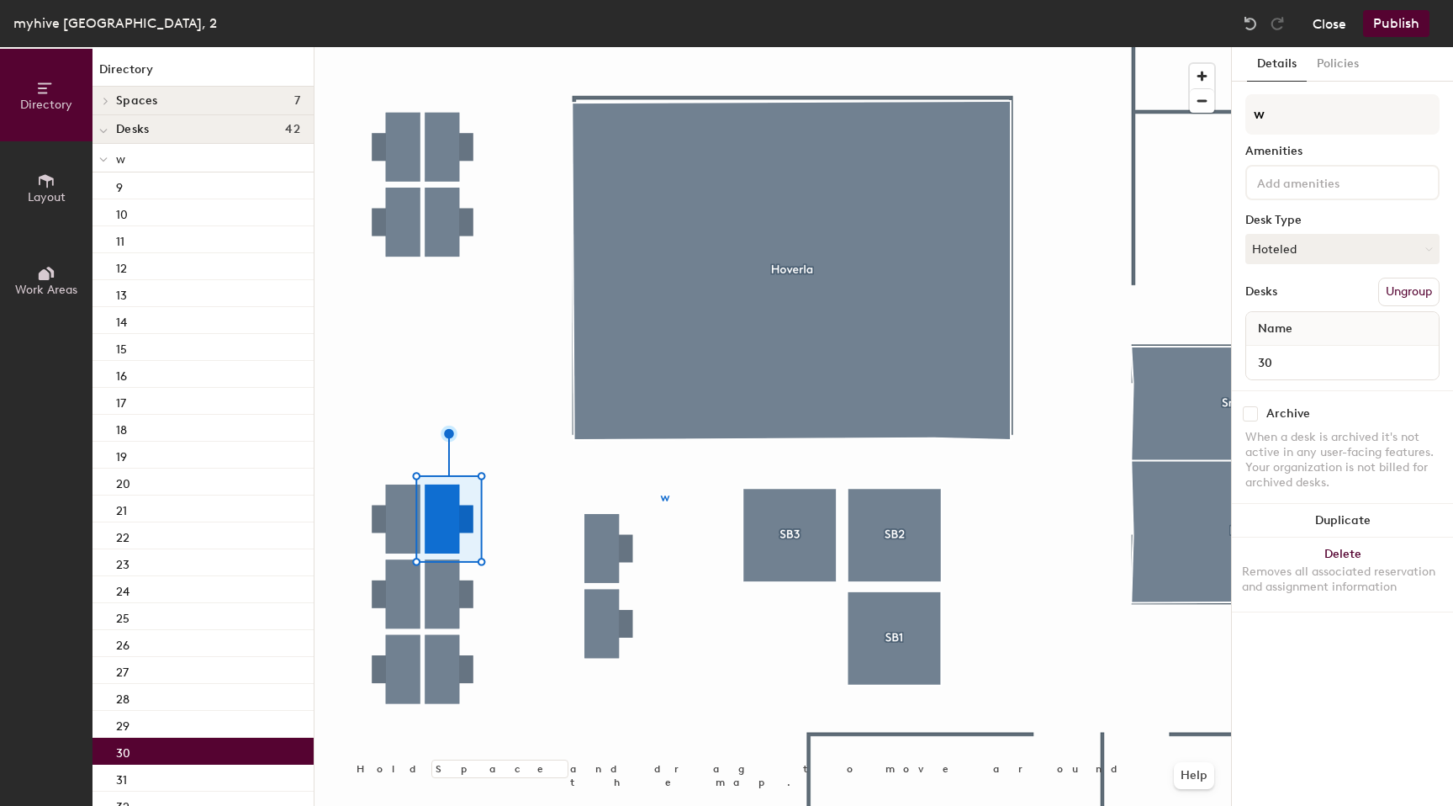
click at [1320, 28] on button "Close" at bounding box center [1330, 23] width 34 height 27
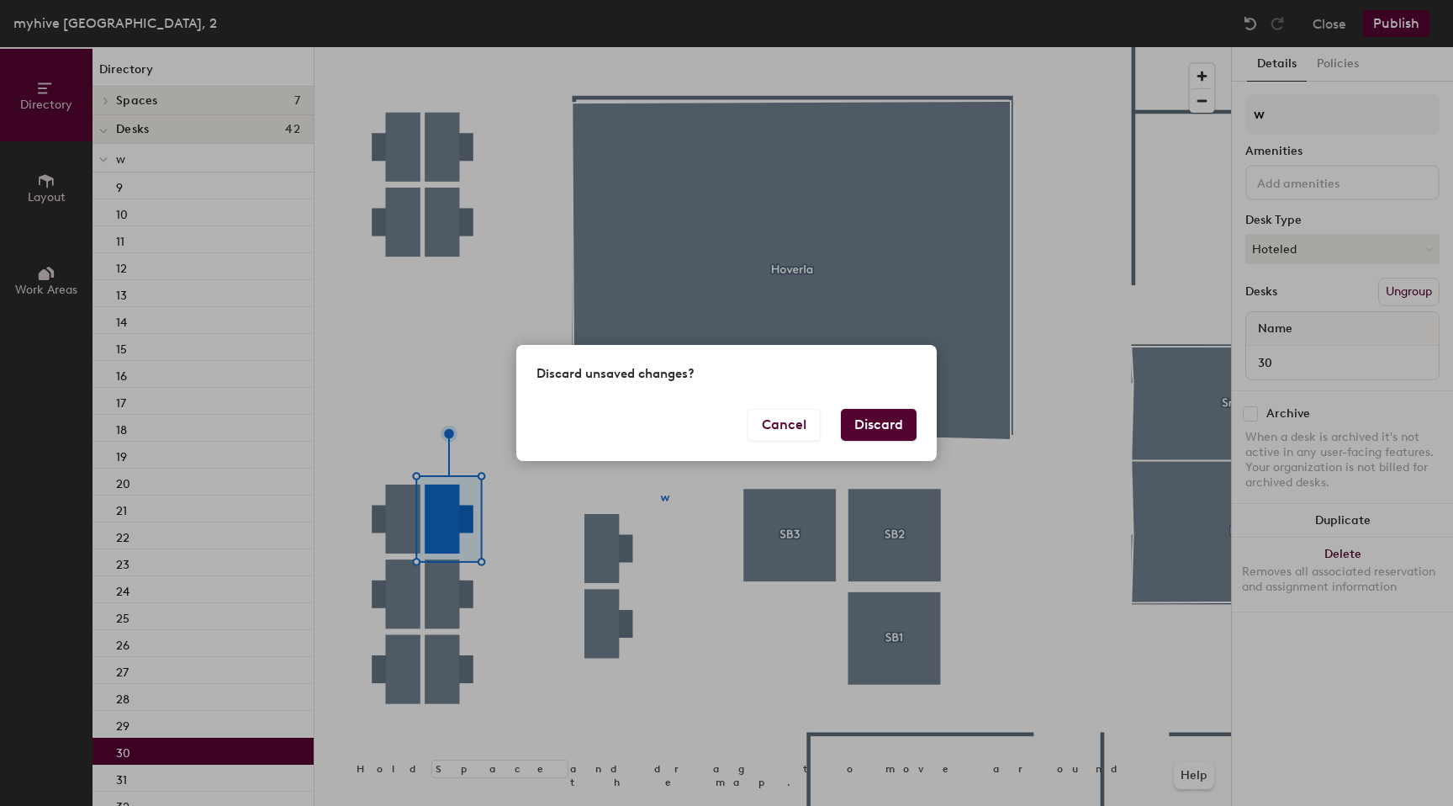
click at [861, 416] on button "Discard" at bounding box center [879, 425] width 76 height 32
